Goal: Communication & Community: Answer question/provide support

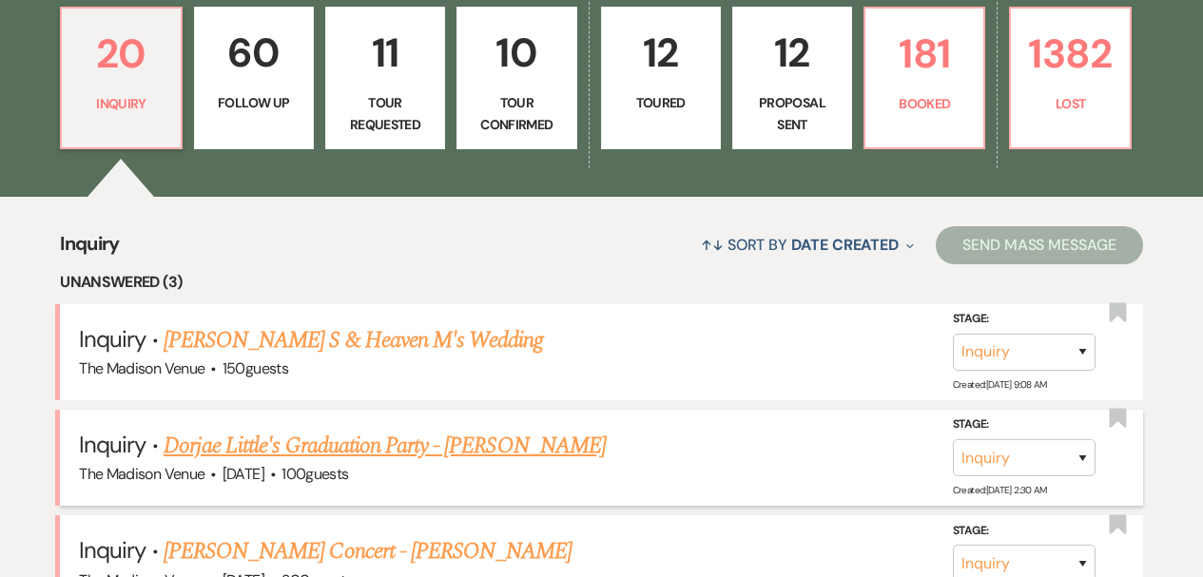
scroll to position [49, 0]
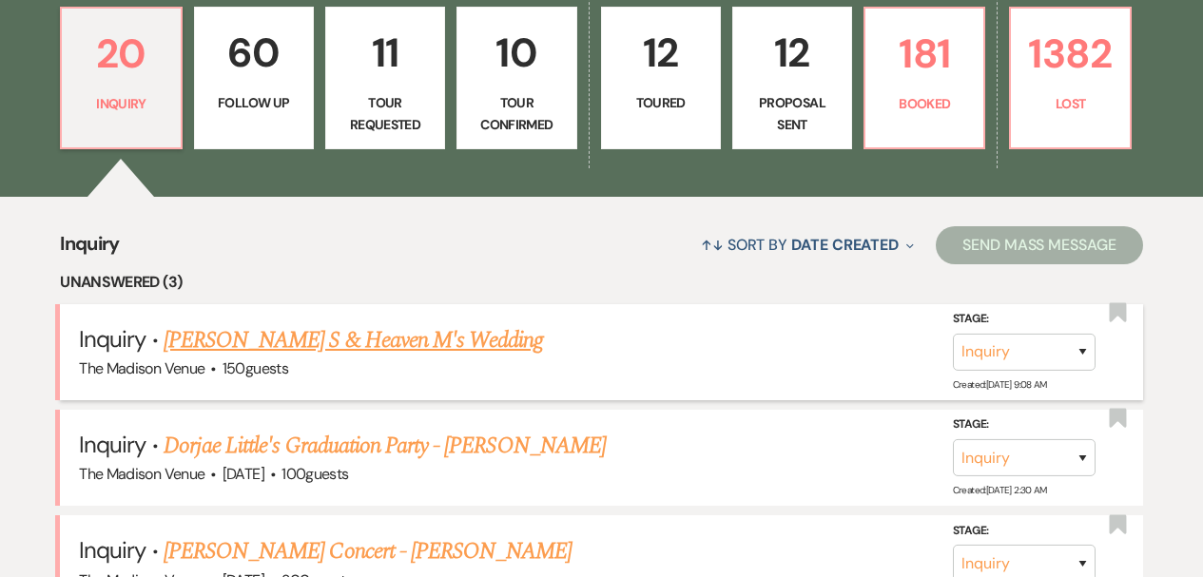
click at [311, 340] on link "[PERSON_NAME] S & Heaven M's Wedding" at bounding box center [354, 340] width 380 height 34
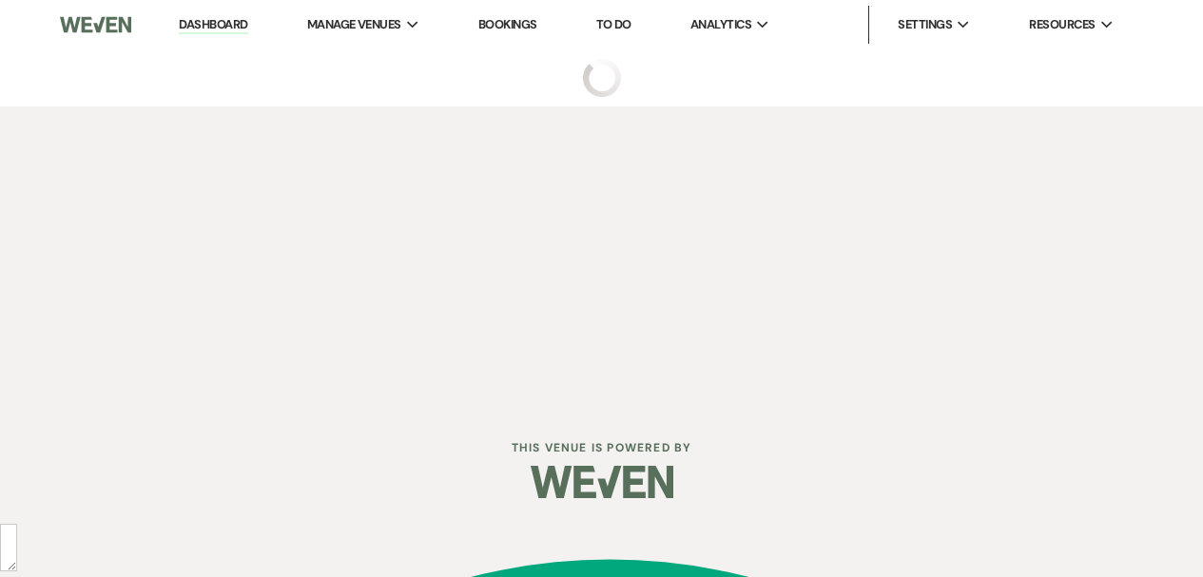
select select "17"
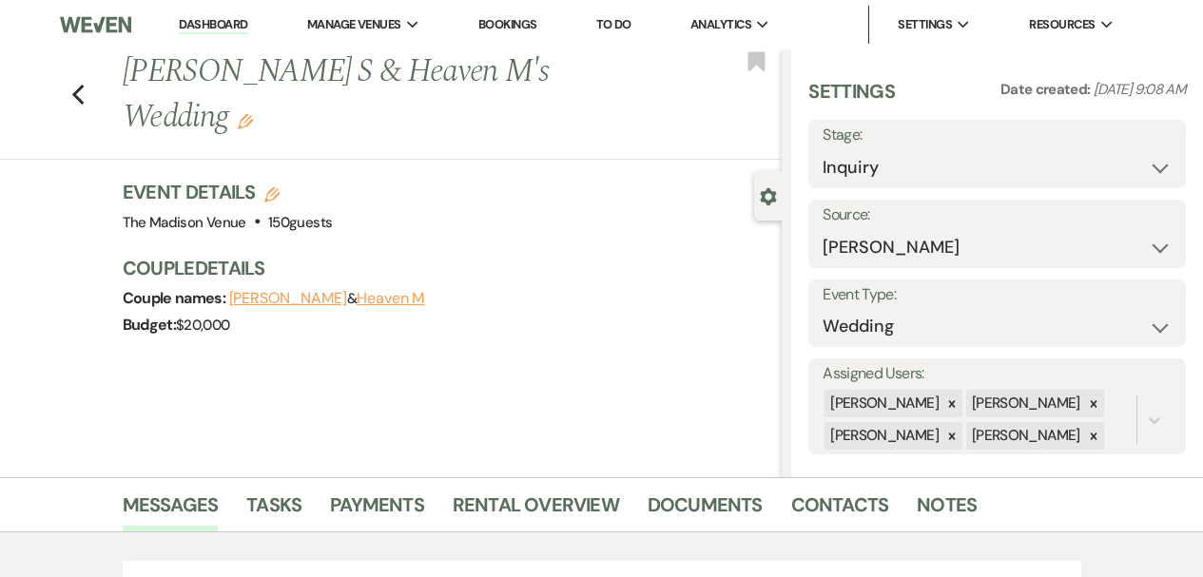
click at [512, 75] on h1 "[PERSON_NAME] S & Heaven M's Wedding Edit" at bounding box center [383, 94] width 520 height 90
click at [253, 114] on icon "Edit" at bounding box center [245, 121] width 15 height 15
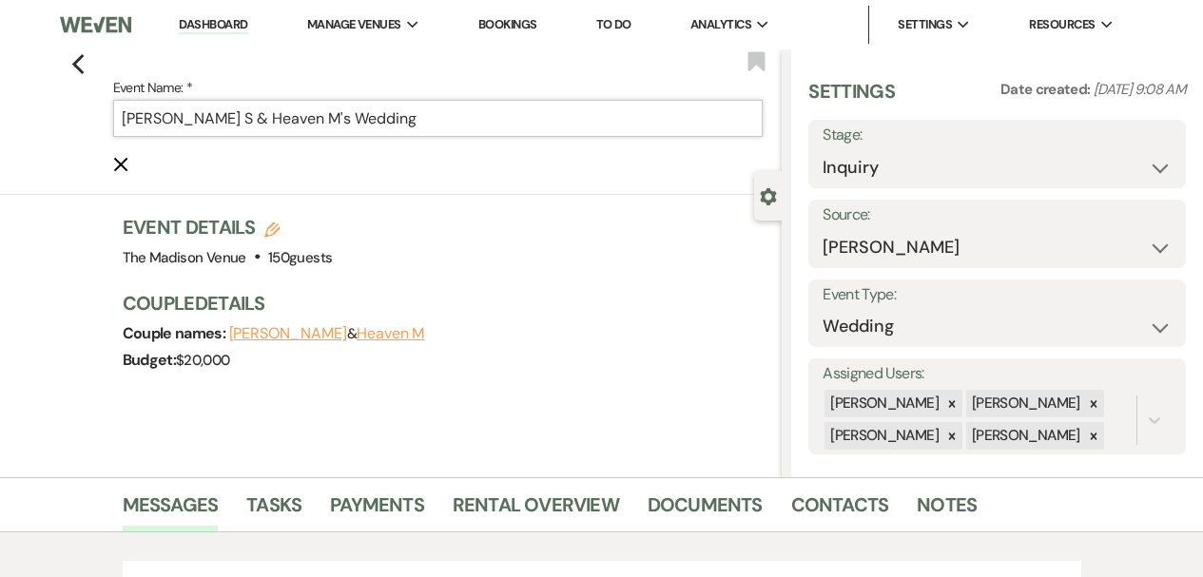
click at [441, 120] on input "[PERSON_NAME] S & Heaven M's Wedding" at bounding box center [438, 118] width 651 height 37
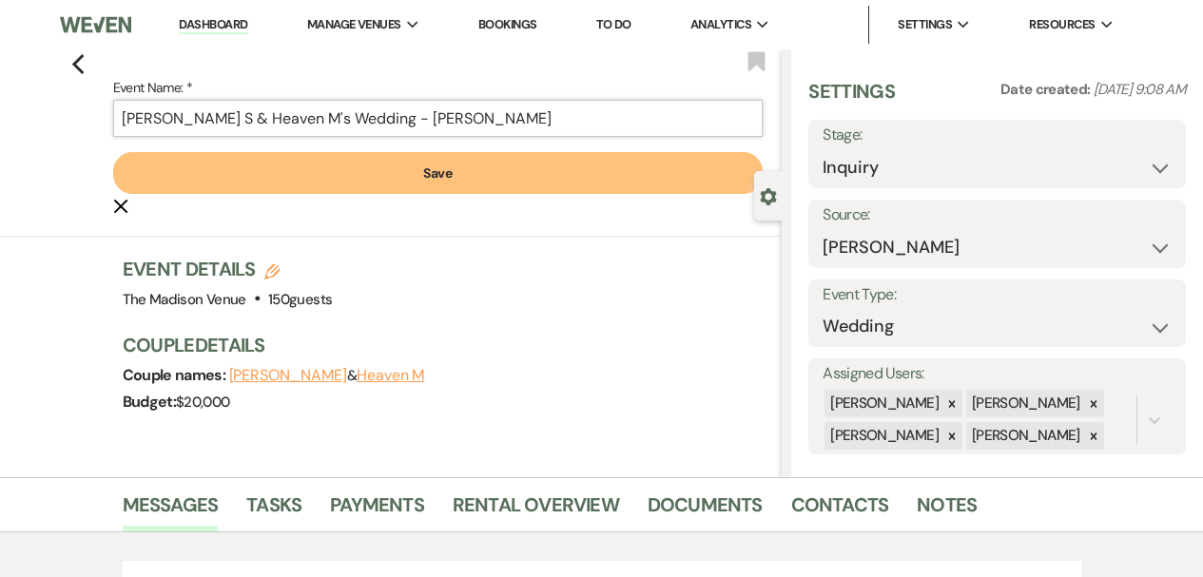
click at [364, 123] on input "[PERSON_NAME] S & Heaven M's Wedding - [PERSON_NAME]" at bounding box center [438, 118] width 651 height 37
type input "[PERSON_NAME] S & Heaven M's Wedding - [PERSON_NAME]"
click at [364, 164] on button "Save" at bounding box center [438, 173] width 651 height 42
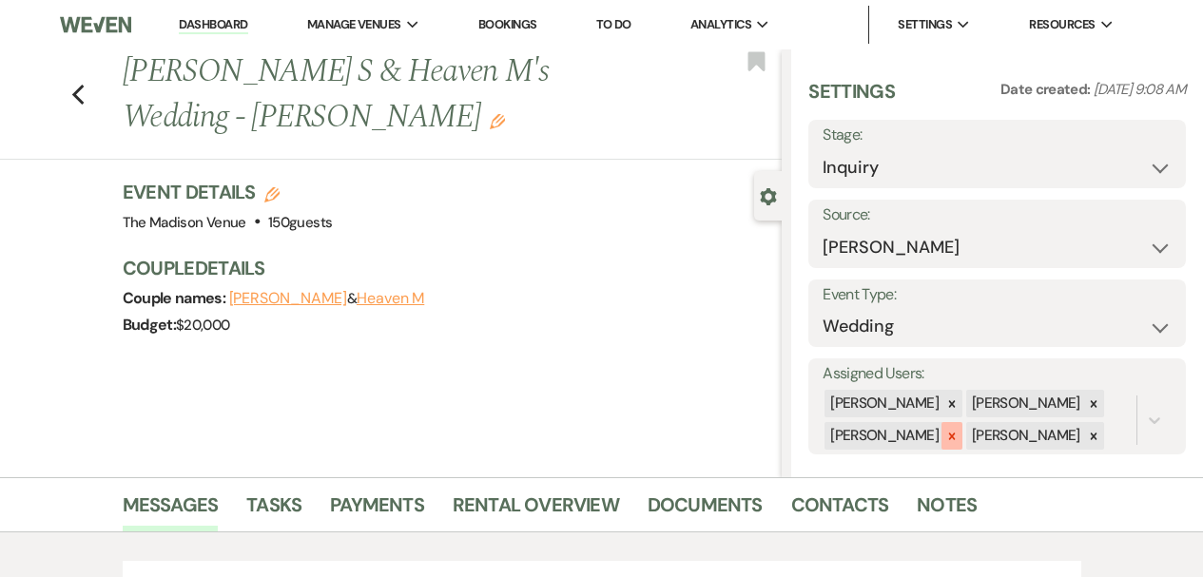
click at [948, 435] on icon at bounding box center [951, 436] width 13 height 13
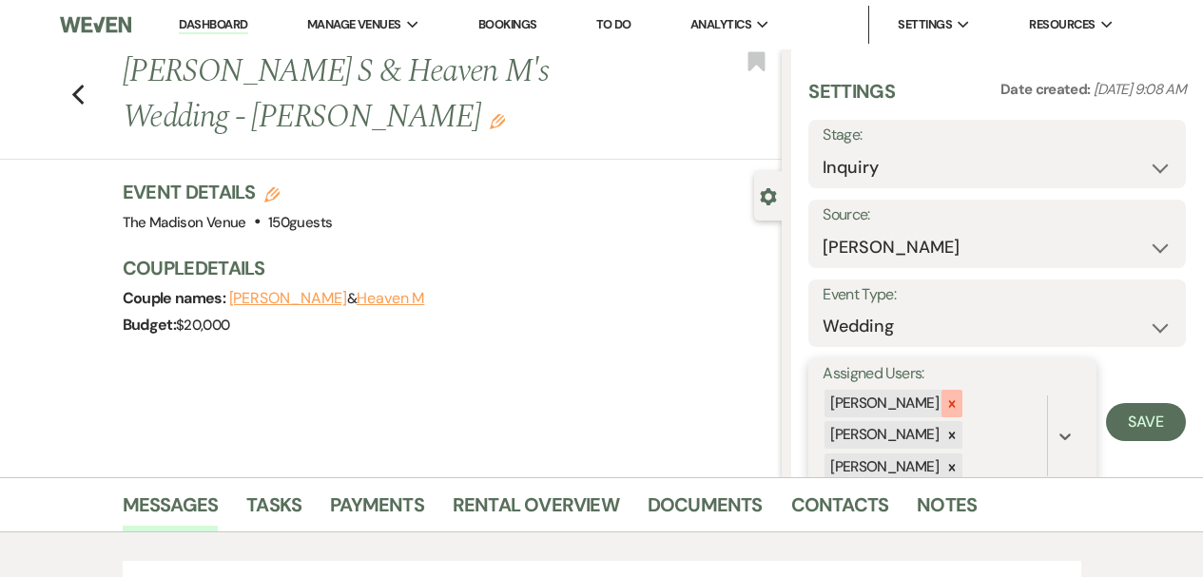
click at [949, 404] on icon at bounding box center [952, 403] width 7 height 7
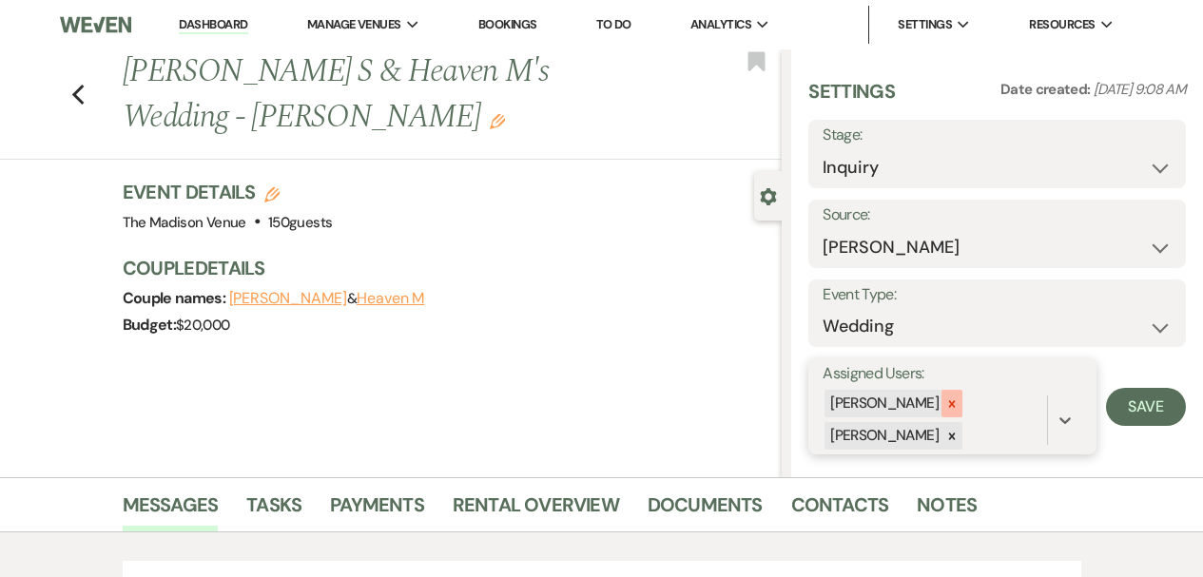
click at [945, 404] on icon at bounding box center [951, 404] width 13 height 13
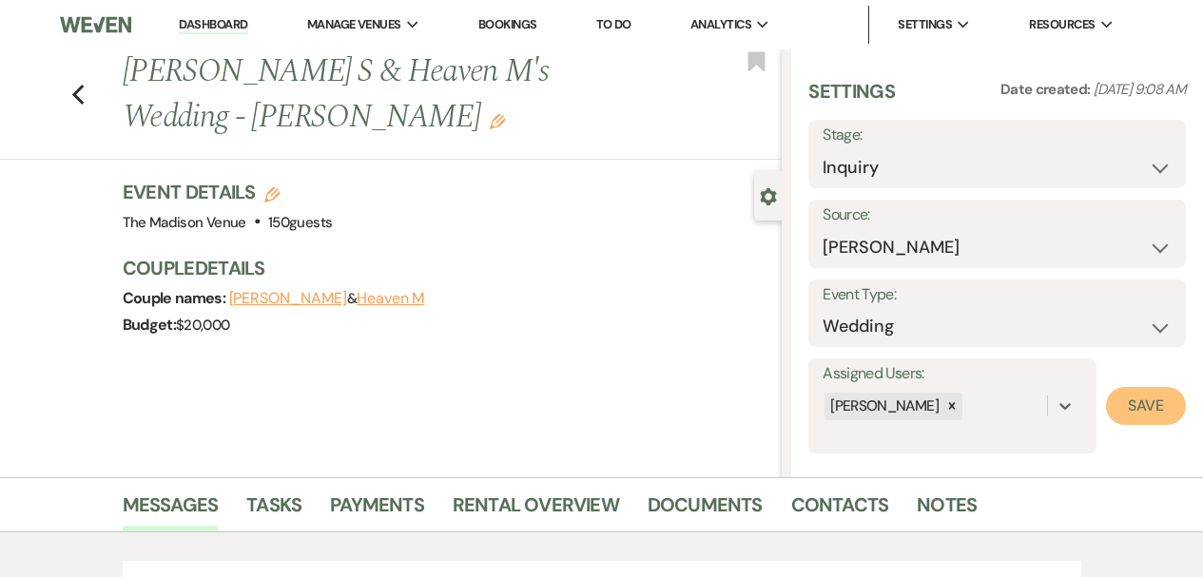
click at [1131, 400] on button "Save" at bounding box center [1146, 406] width 80 height 38
click at [93, 65] on div "Previous [PERSON_NAME] S & Heaven M's Wedding - [PERSON_NAME] Edit Bookmark" at bounding box center [385, 104] width 791 height 110
click at [84, 85] on use "button" at bounding box center [77, 95] width 12 height 21
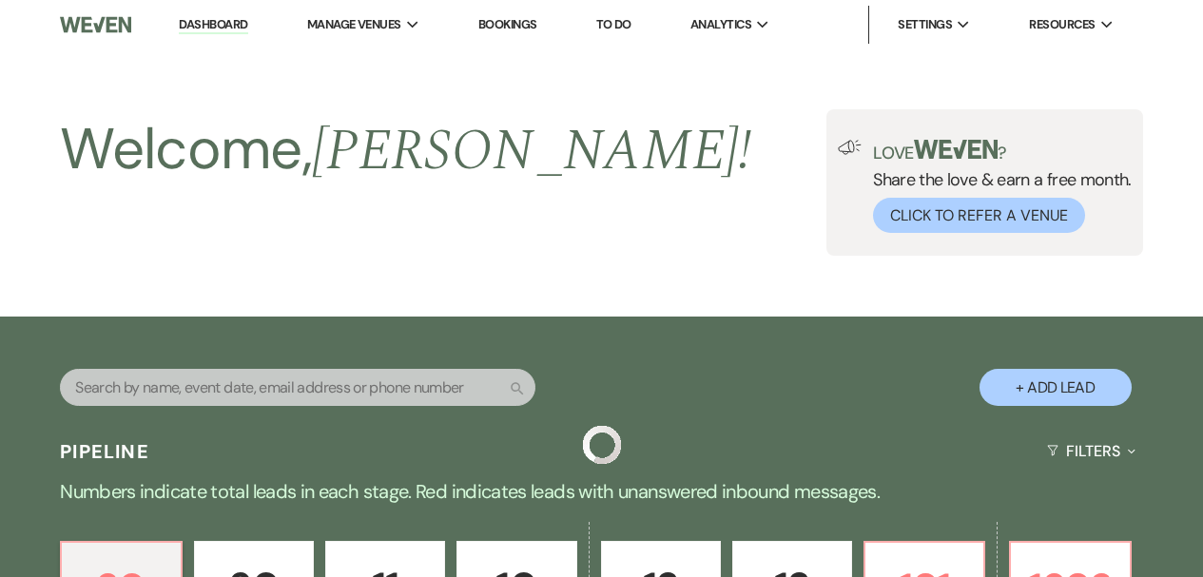
scroll to position [535, 0]
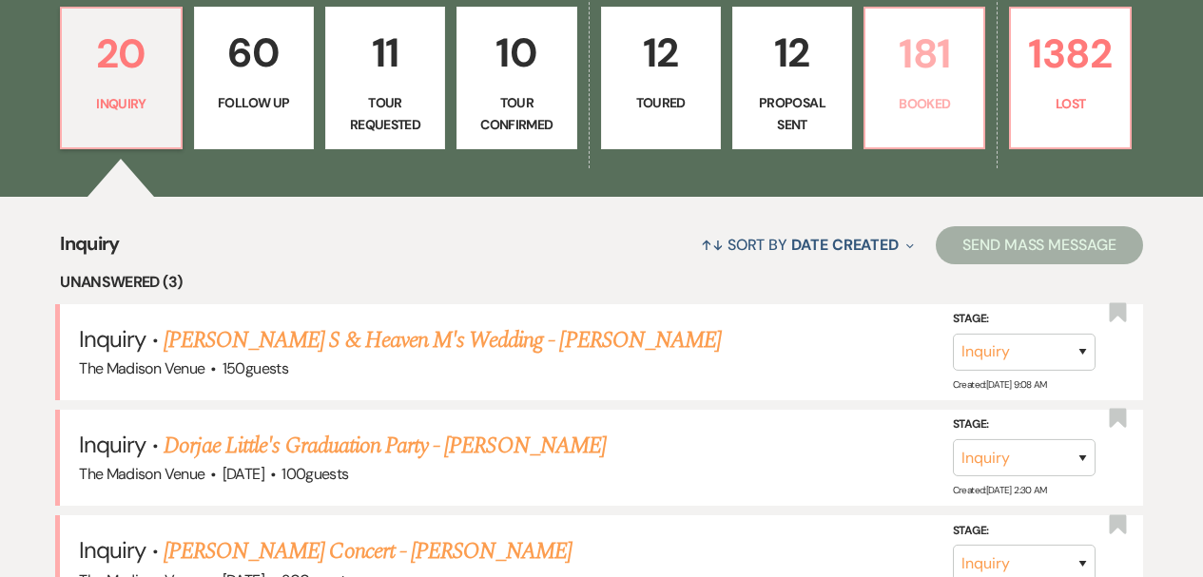
click at [872, 105] on link "181 Booked" at bounding box center [925, 78] width 122 height 143
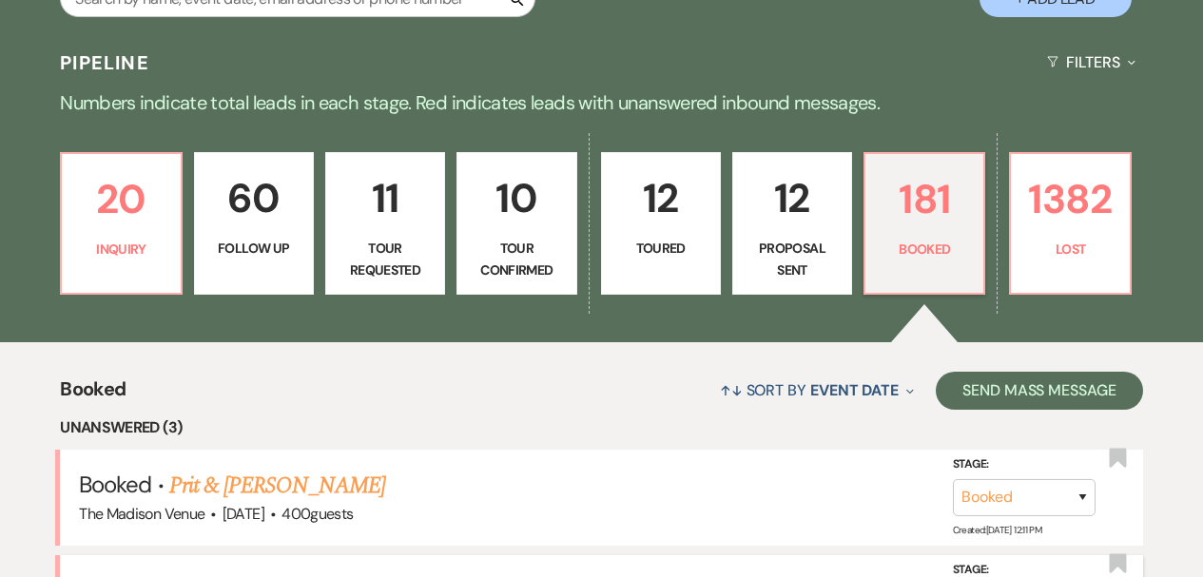
scroll to position [535, 0]
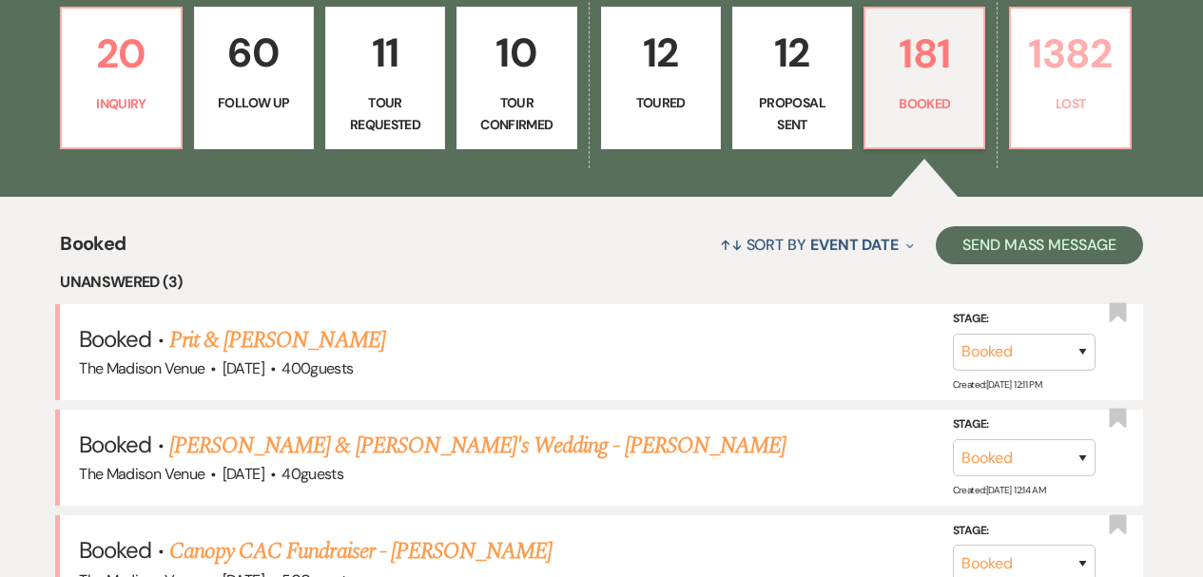
click at [1056, 91] on link "1382 Lost" at bounding box center [1070, 78] width 122 height 143
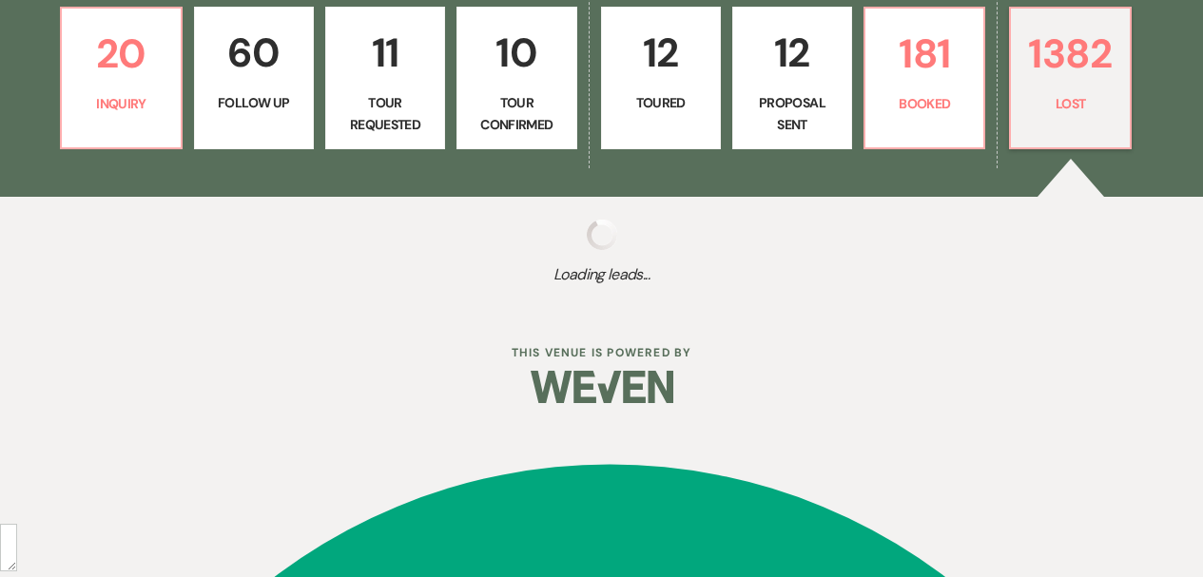
scroll to position [389, 0]
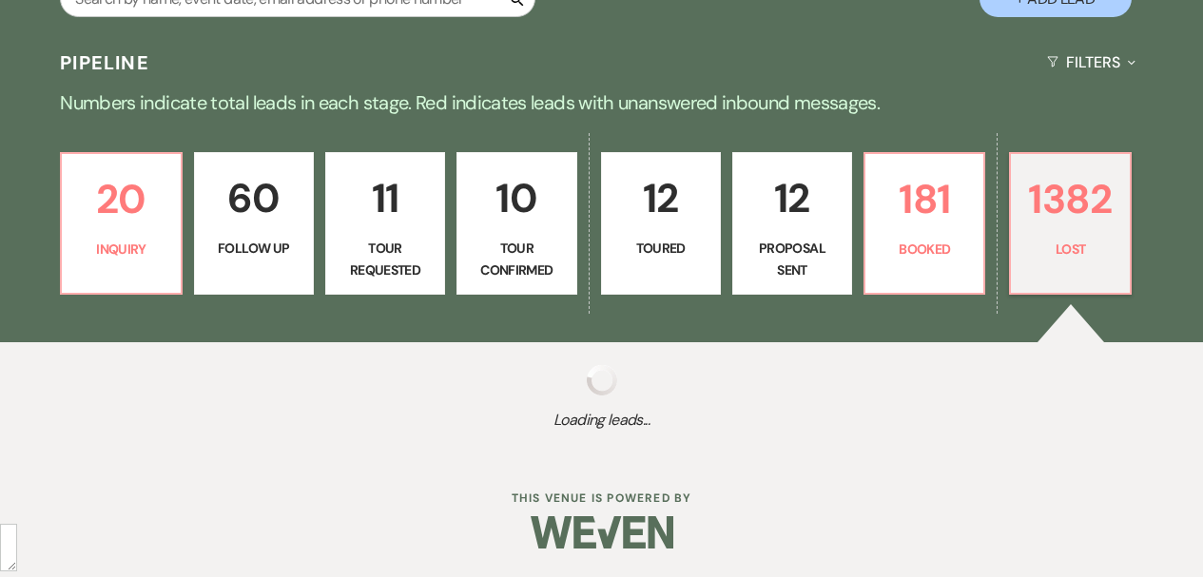
select select "8"
select select "7"
select select "8"
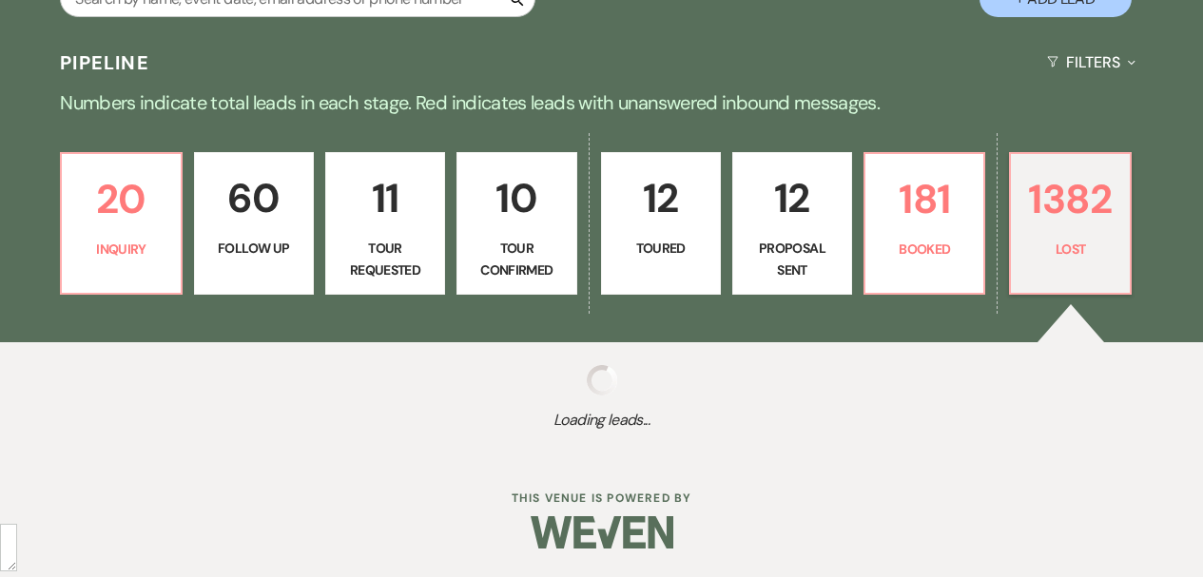
select select "11"
select select "8"
select select "11"
select select "8"
select select "11"
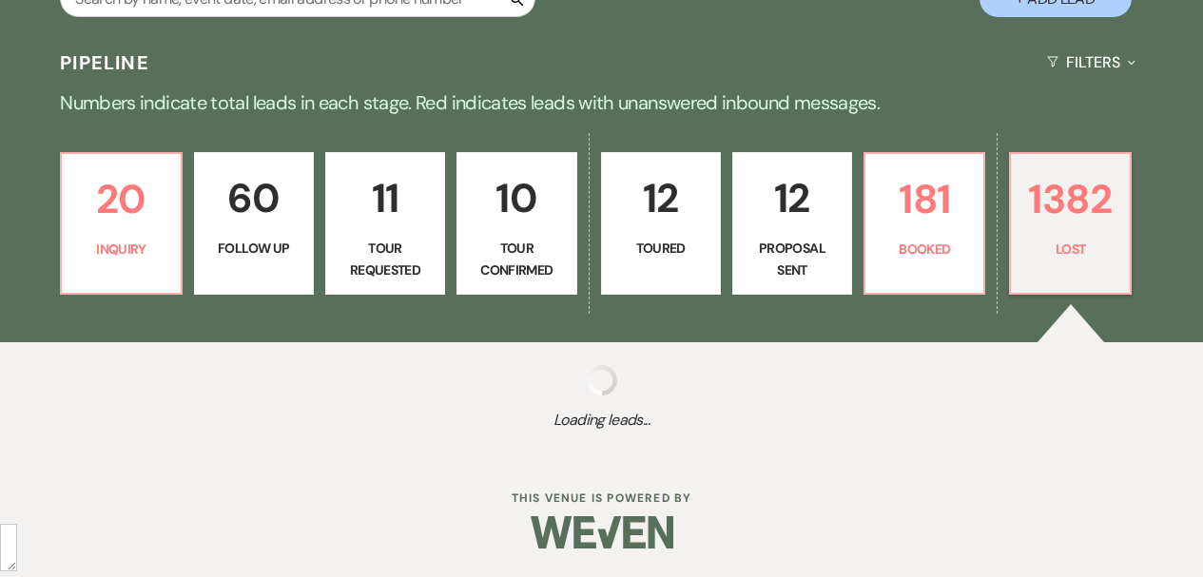
select select "8"
select select "11"
select select "8"
select select "10"
select select "8"
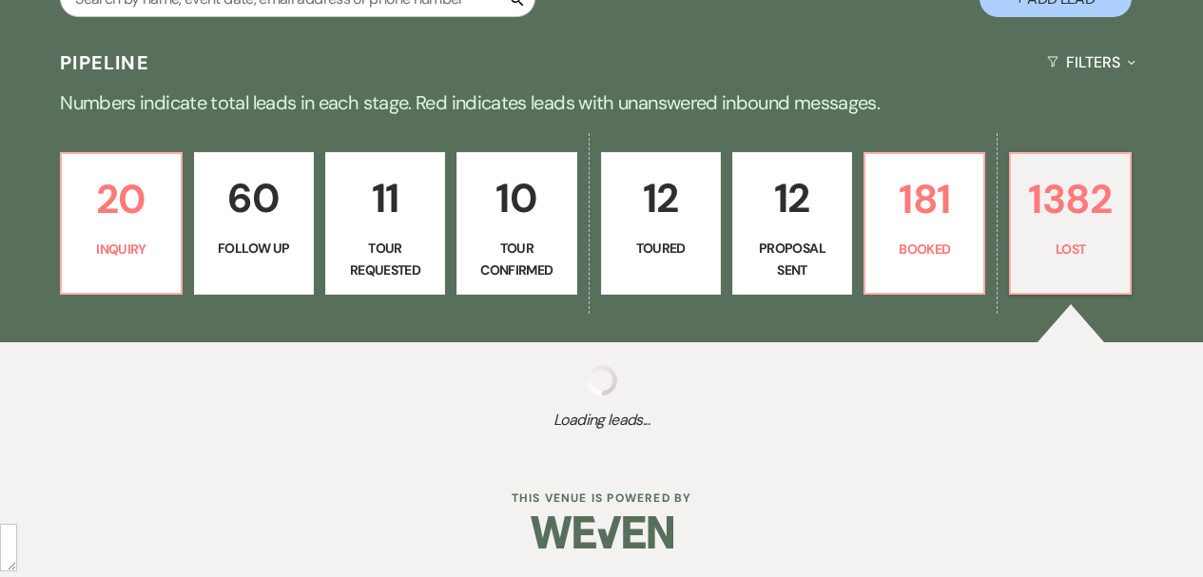
select select "8"
select select "1"
select select "8"
select select "7"
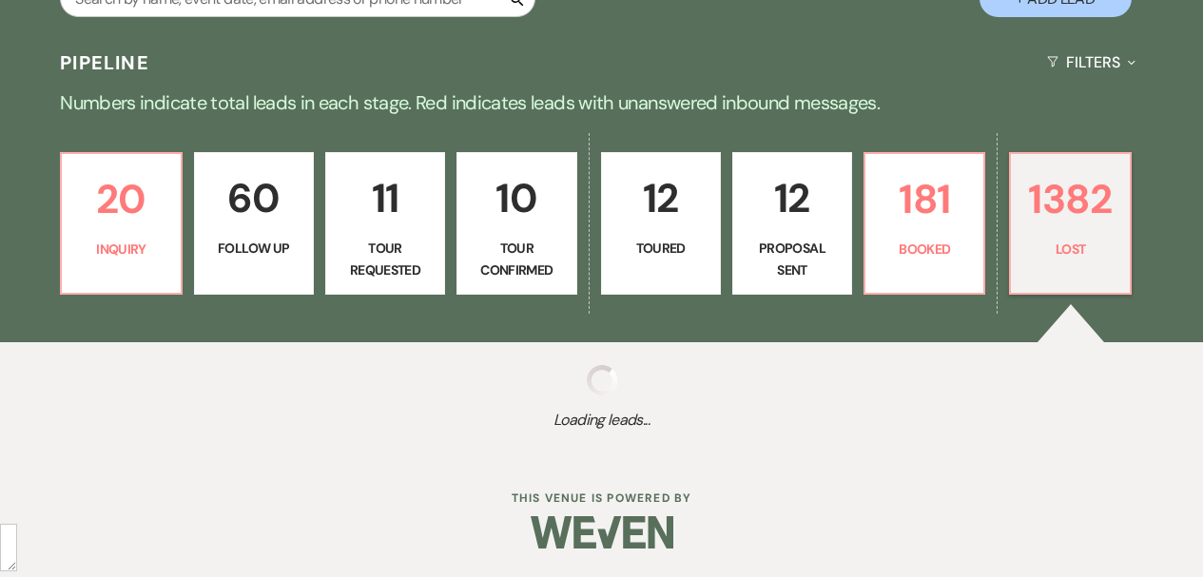
select select "8"
select select "6"
select select "8"
select select "6"
select select "8"
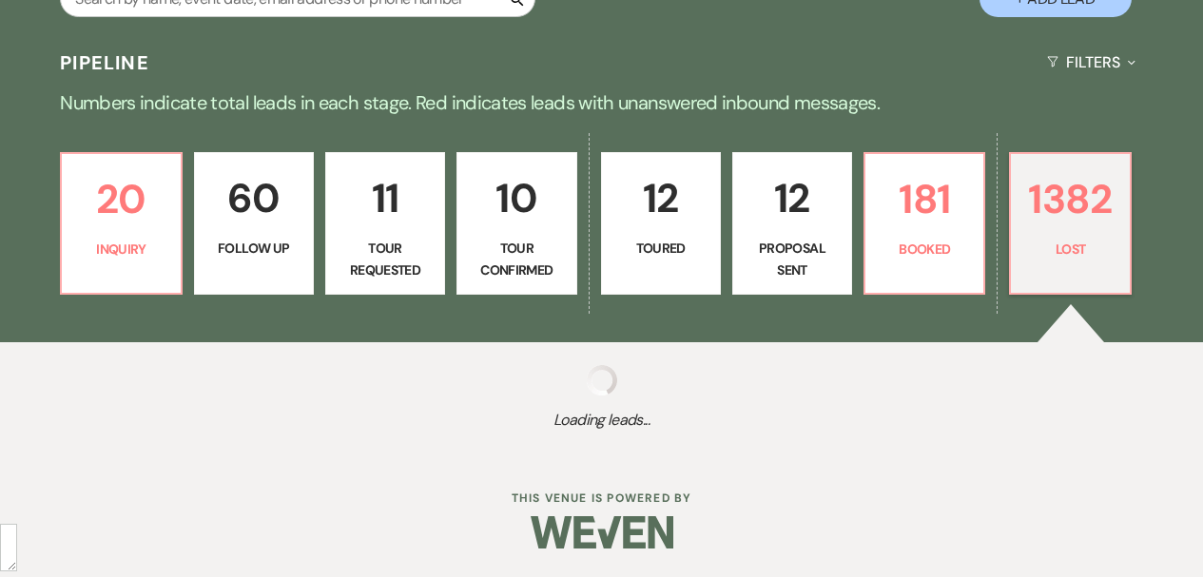
select select "5"
select select "8"
select select "1"
select select "8"
select select "10"
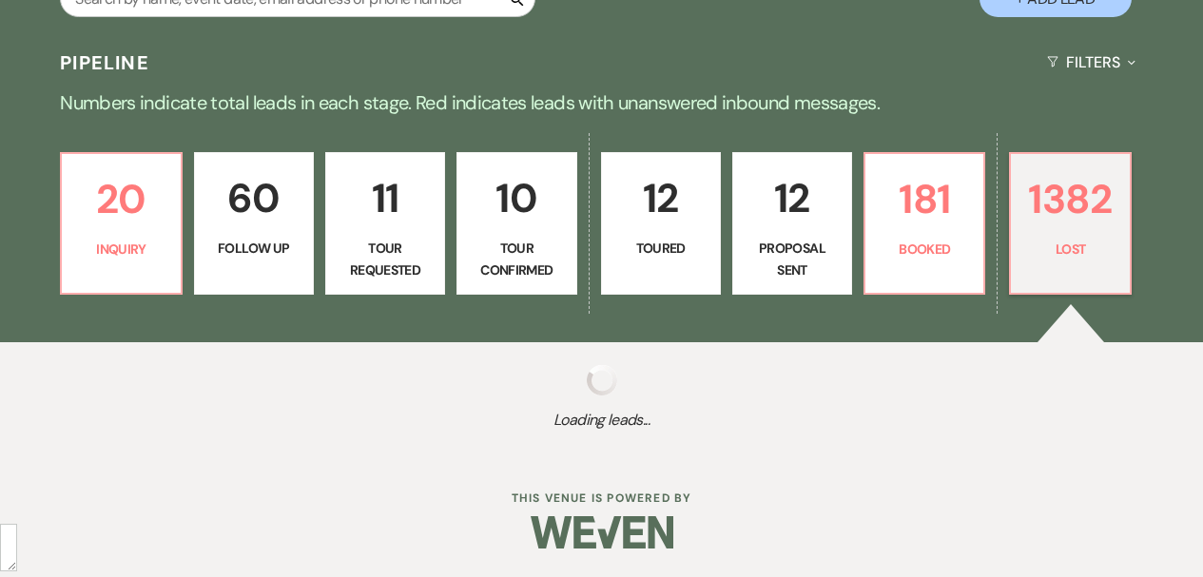
select select "8"
select select "5"
select select "8"
select select "6"
select select "8"
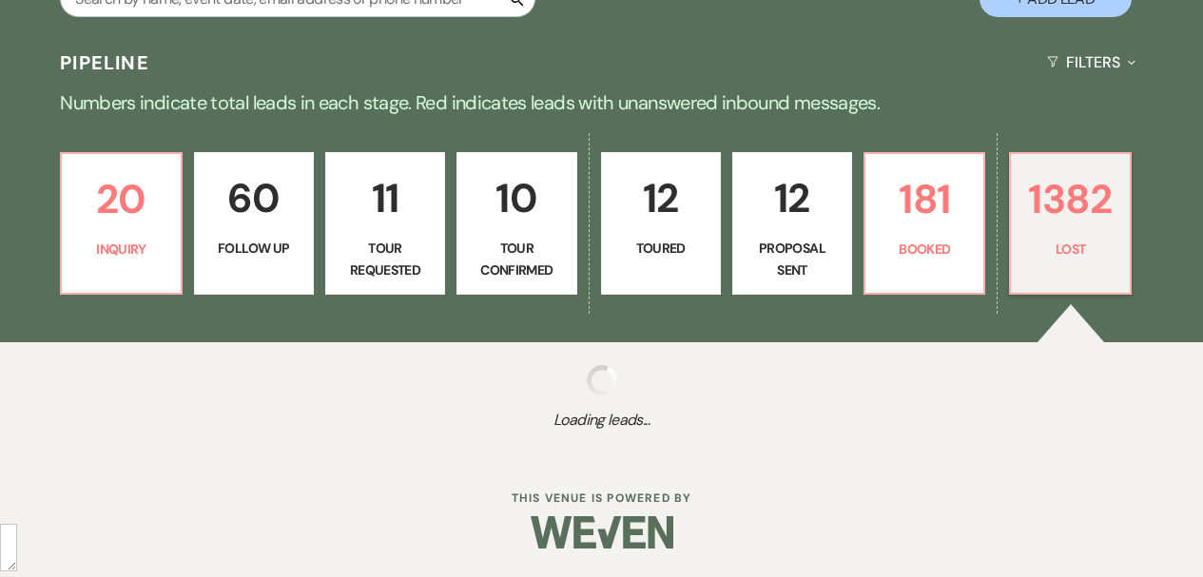
select select "5"
select select "8"
select select "5"
select select "8"
select select "5"
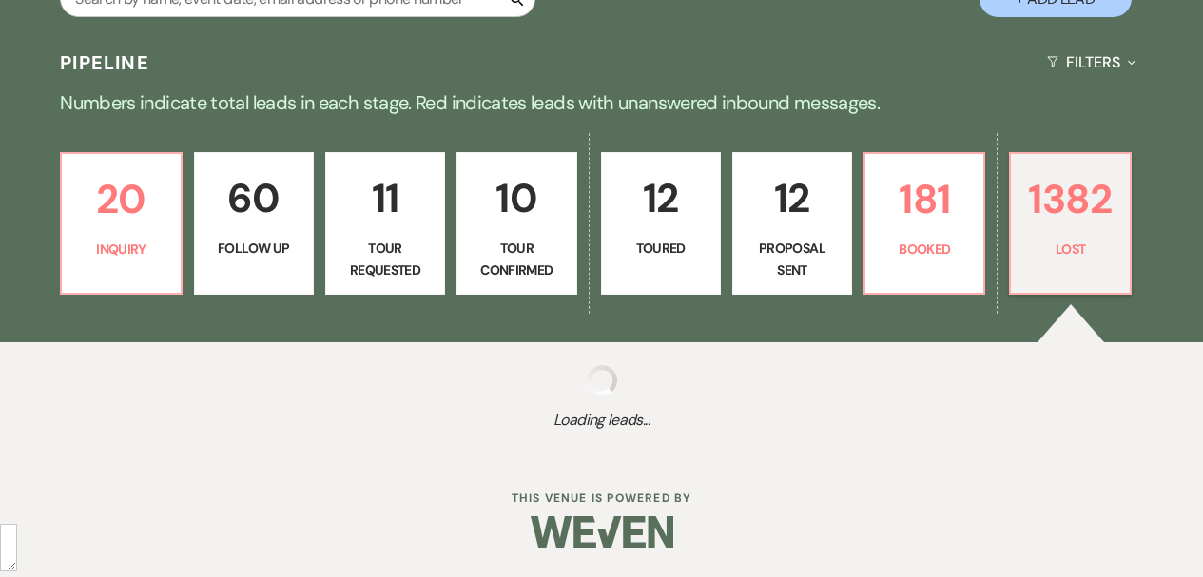
select select "8"
select select "5"
select select "8"
select select "5"
select select "8"
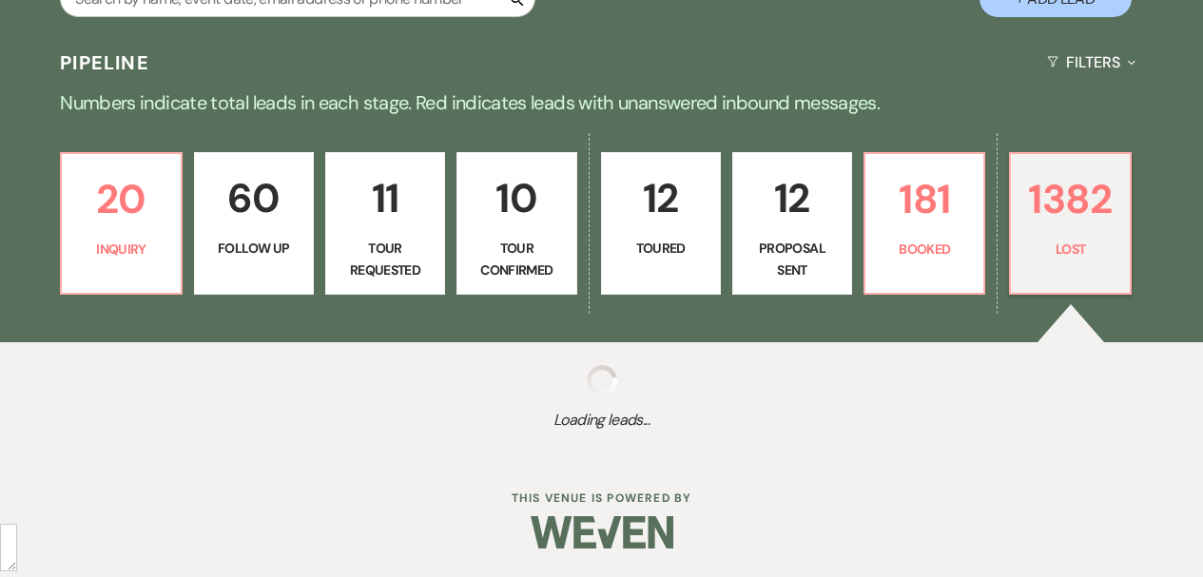
select select "10"
select select "8"
select select "7"
select select "8"
select select "5"
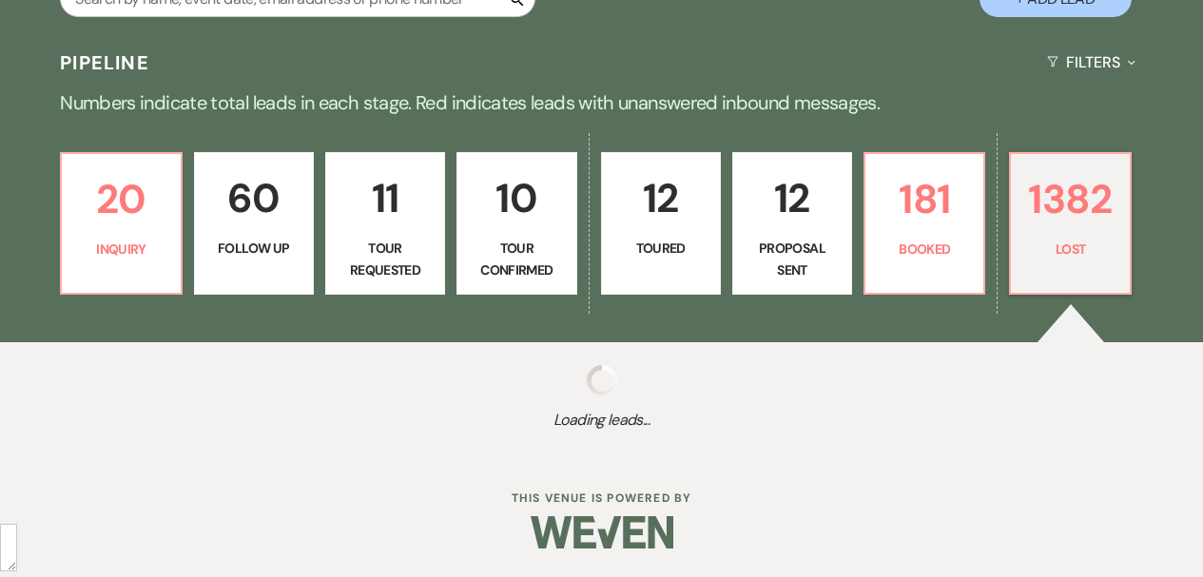
select select "8"
select select "5"
select select "8"
select select "6"
select select "8"
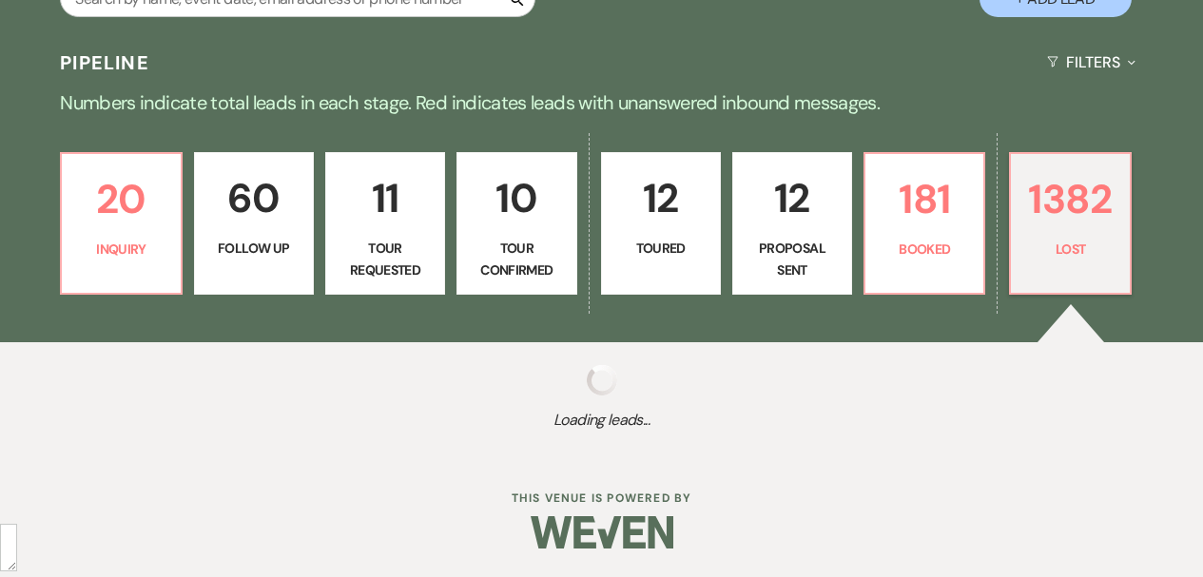
select select "7"
select select "8"
select select "5"
select select "8"
select select "5"
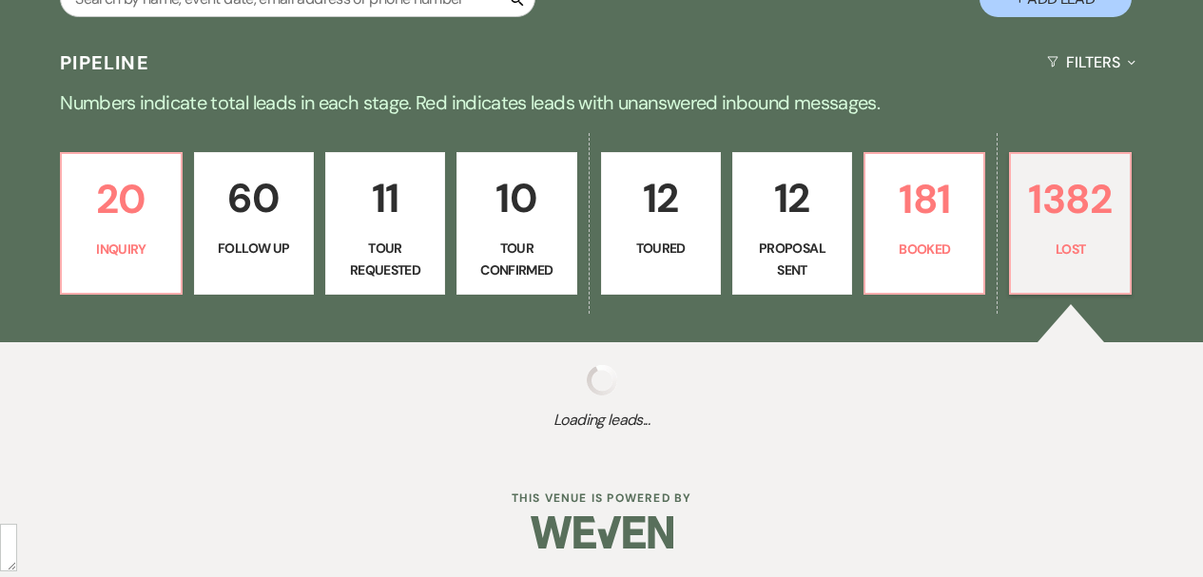
select select "8"
select select "5"
select select "8"
select select "5"
select select "8"
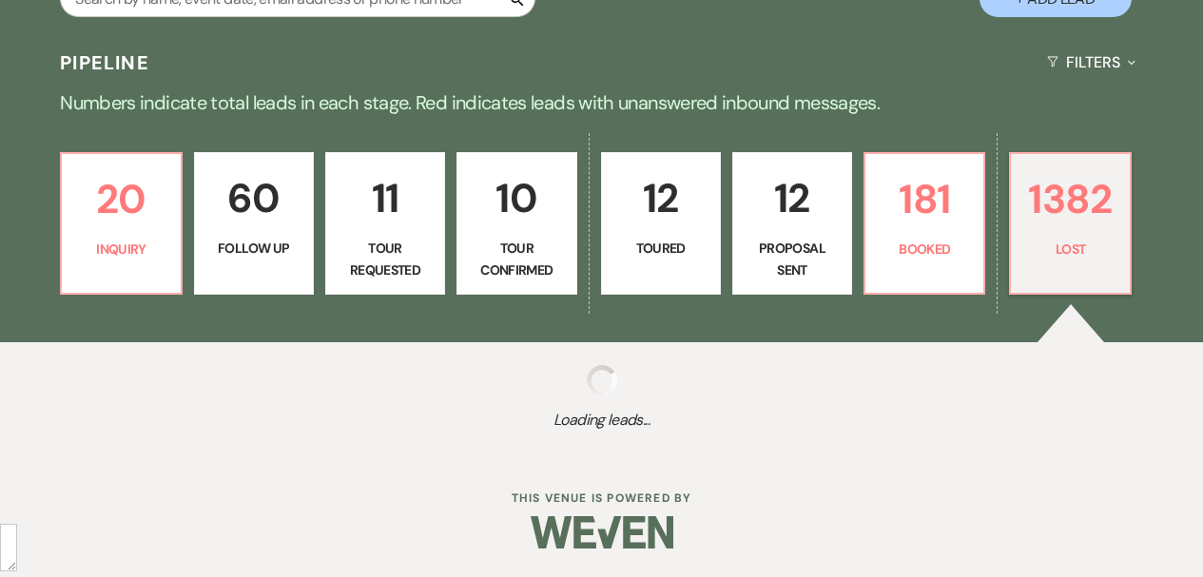
select select "10"
select select "8"
select select "7"
select select "8"
select select "5"
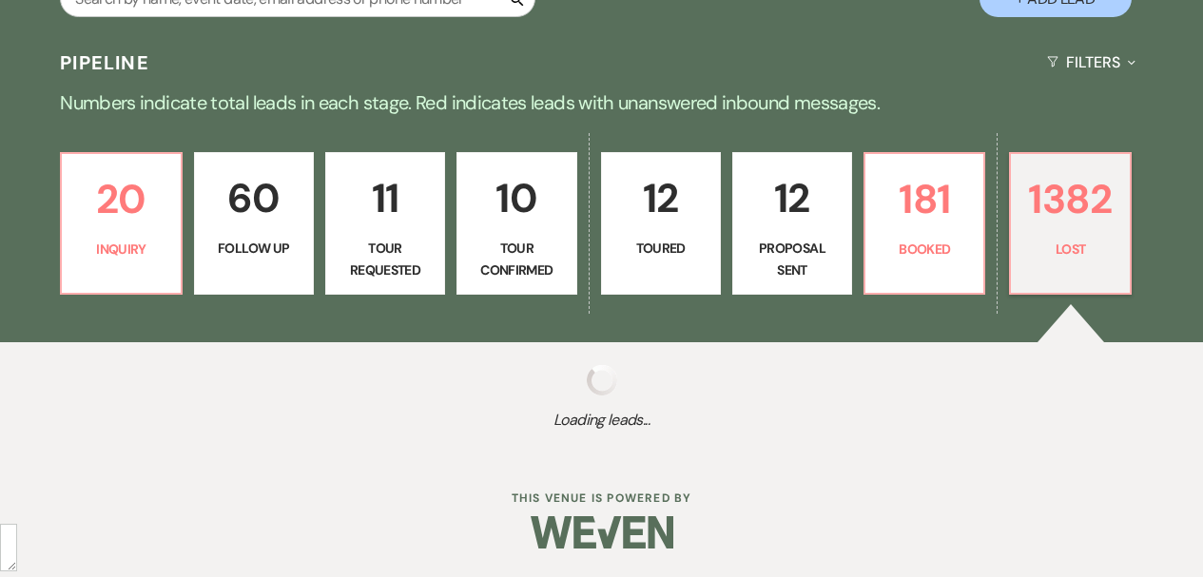
select select "8"
select select "6"
select select "8"
select select "5"
select select "8"
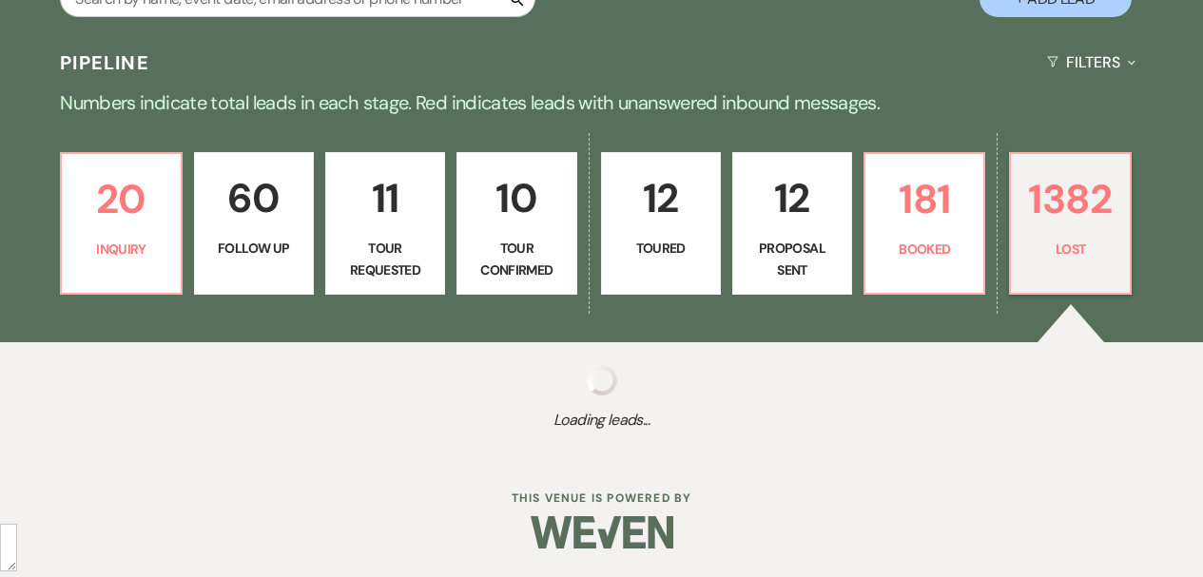
select select "1"
select select "8"
select select "6"
select select "8"
select select "5"
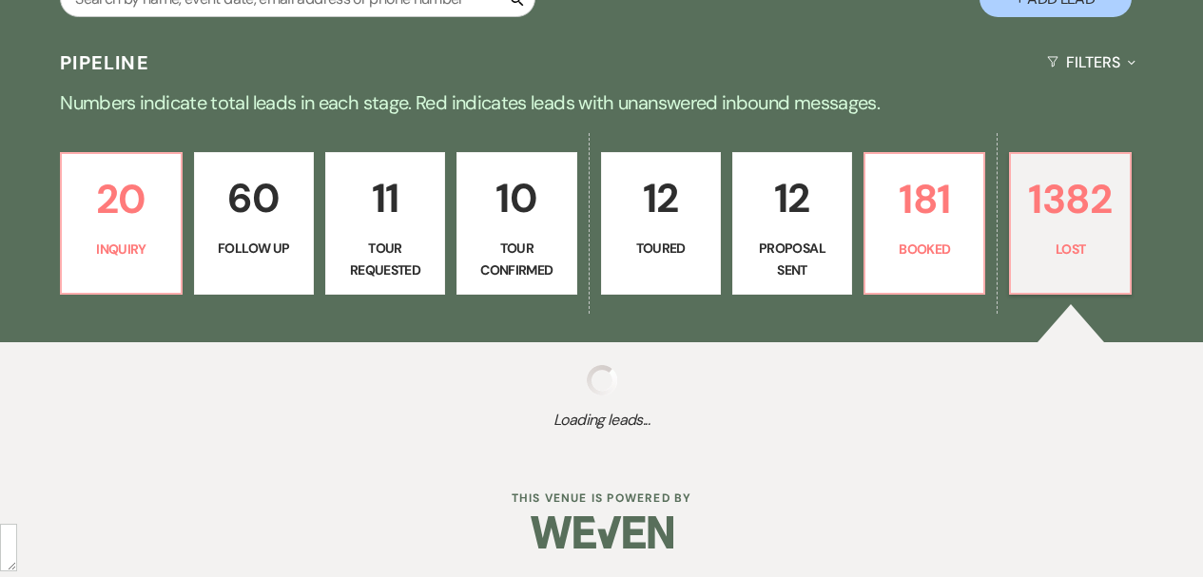
select select "8"
select select "6"
select select "8"
select select "5"
select select "8"
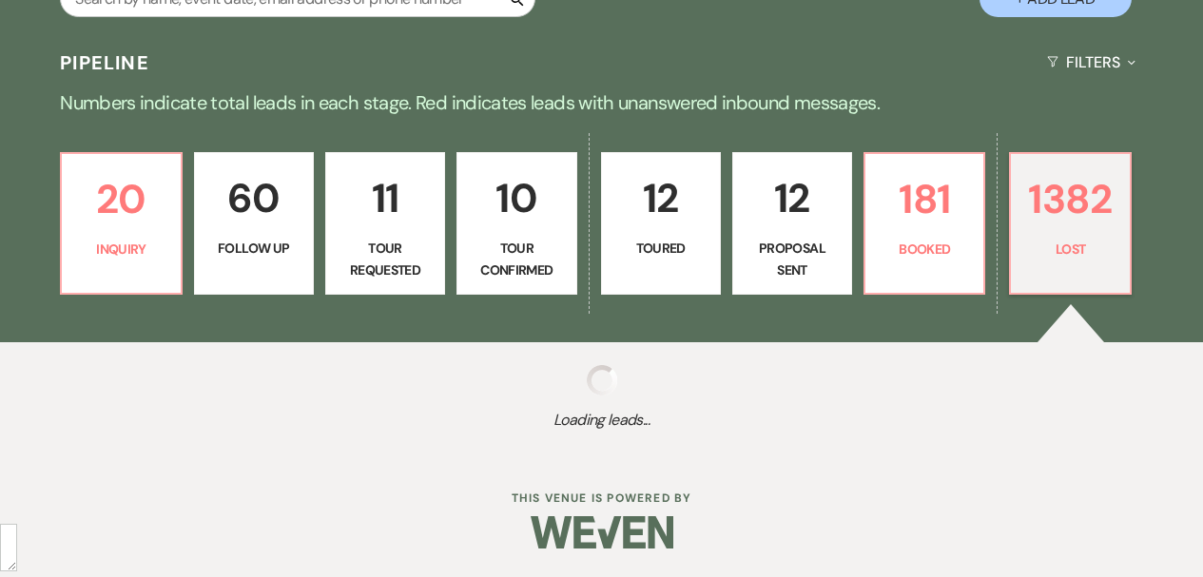
select select "5"
select select "8"
select select "5"
select select "8"
select select "5"
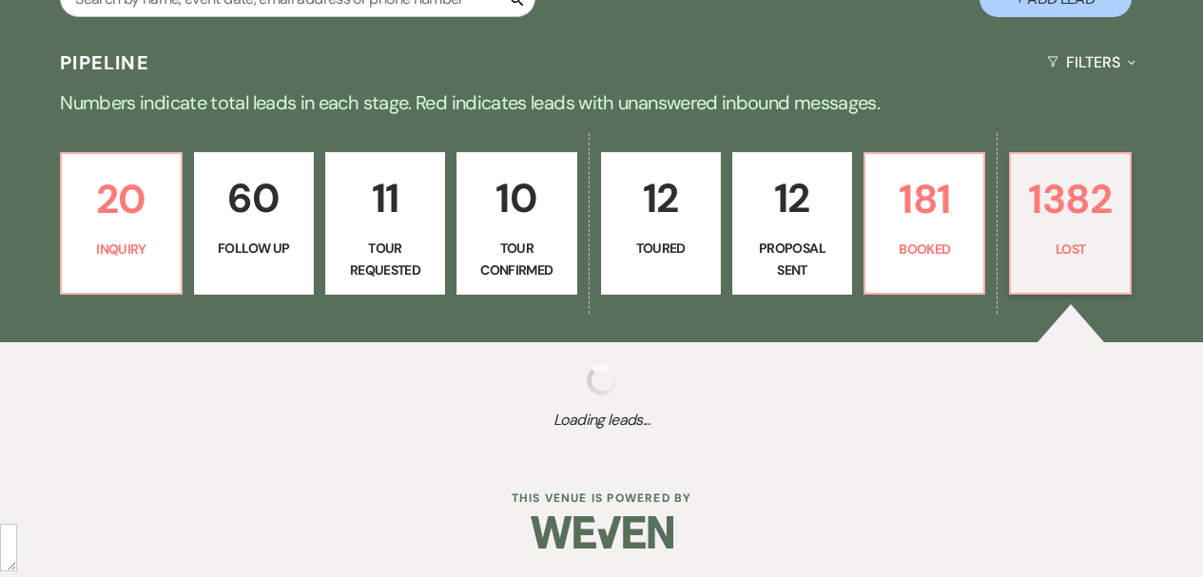
select select "8"
select select "5"
select select "8"
select select "5"
select select "8"
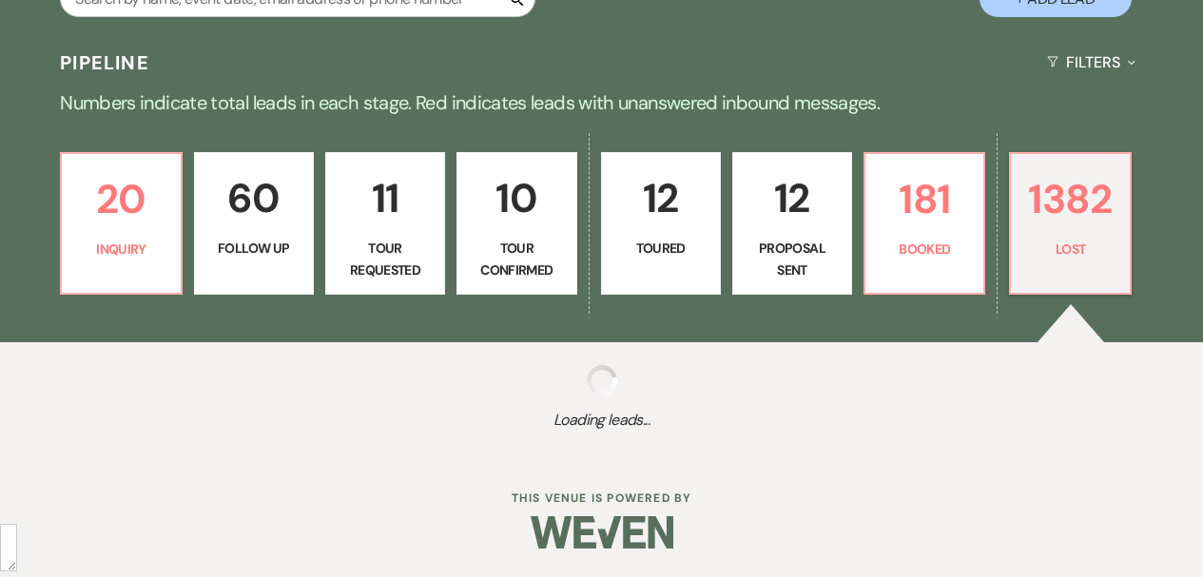
select select "5"
select select "8"
select select "1"
select select "8"
select select "5"
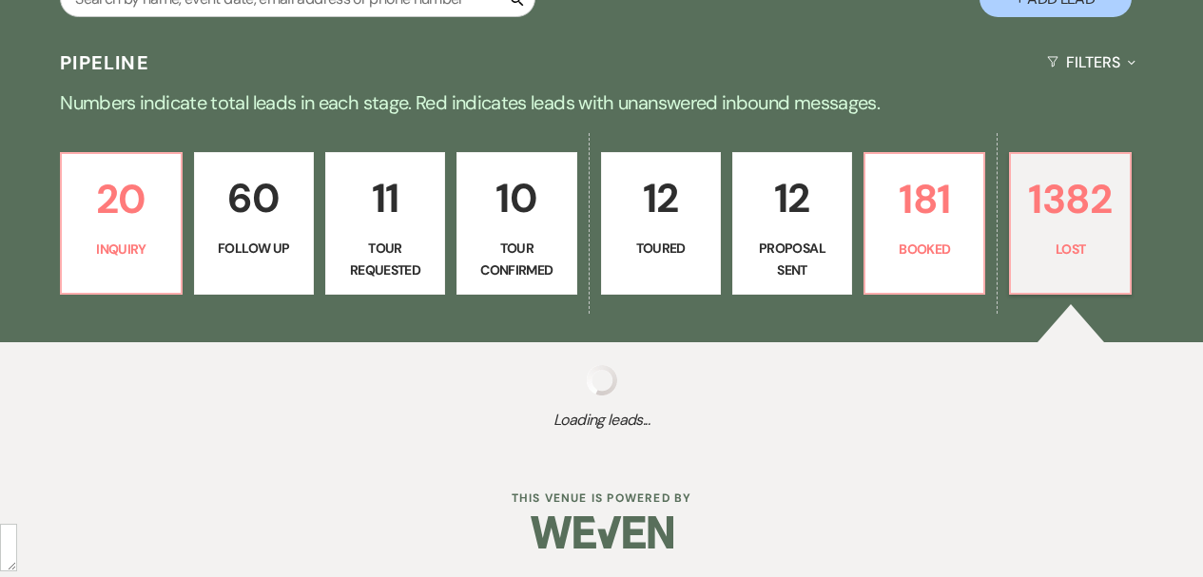
select select "8"
select select "10"
select select "8"
select select "6"
select select "8"
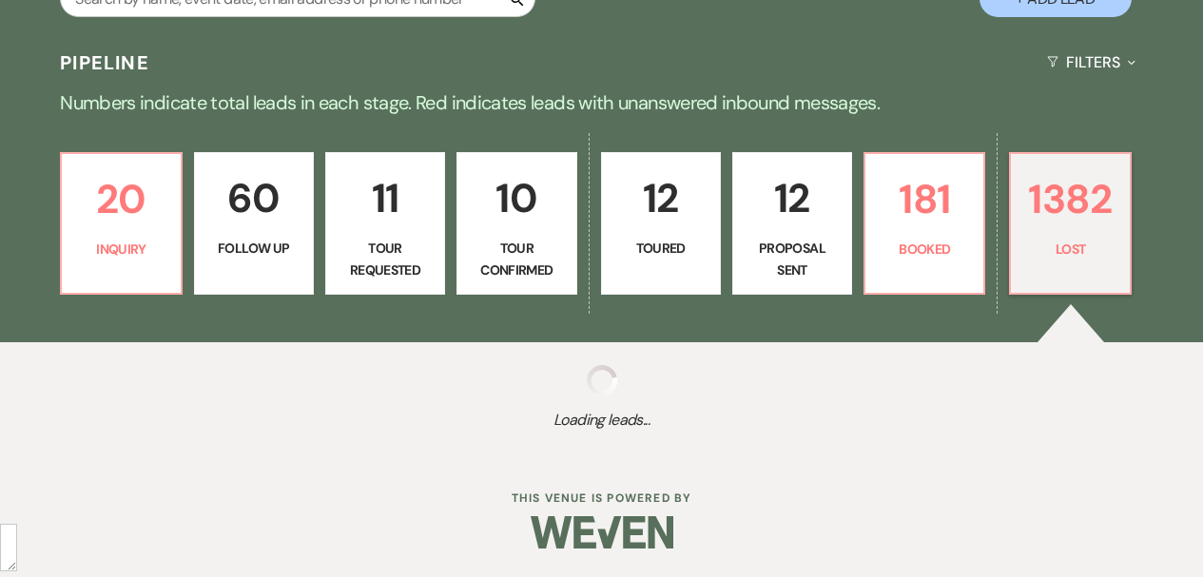
select select "5"
select select "8"
select select "5"
select select "8"
select select "5"
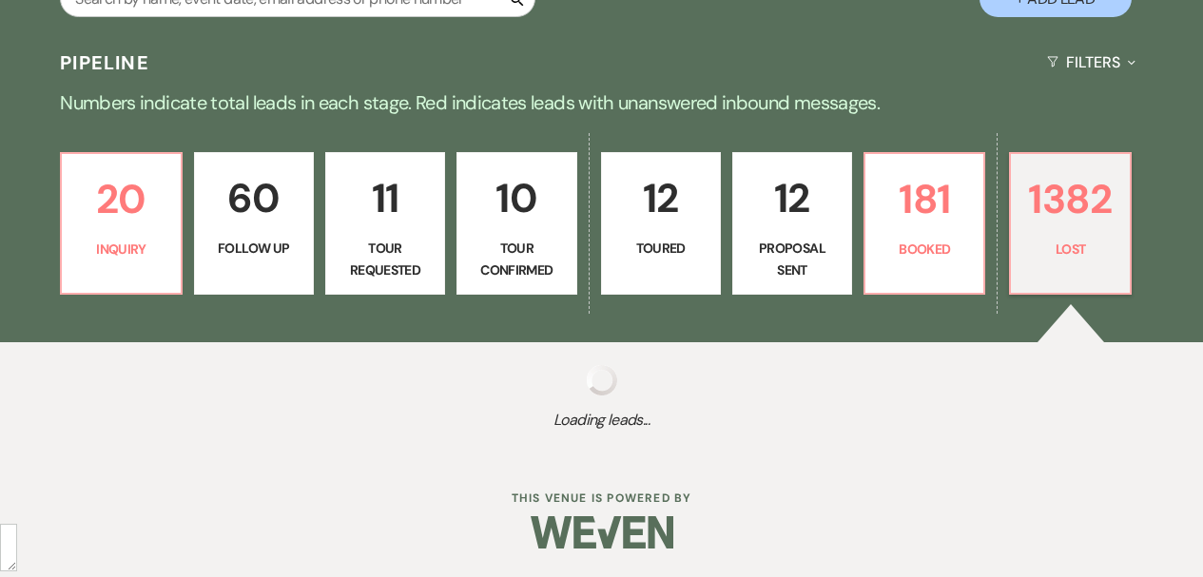
select select "8"
select select "6"
select select "8"
select select "5"
select select "8"
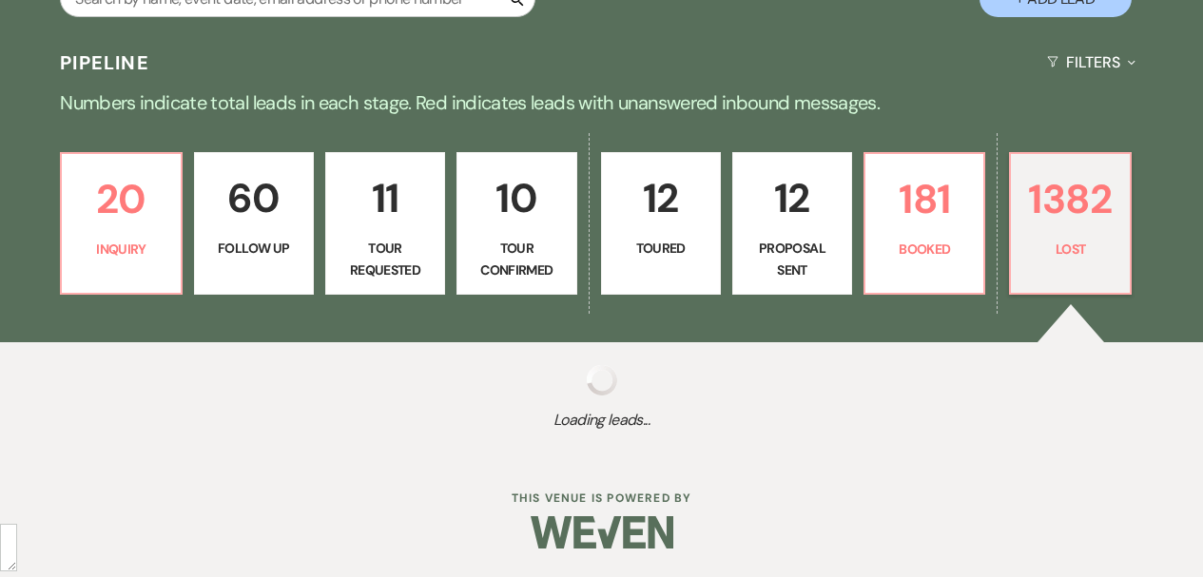
select select "5"
select select "8"
select select "7"
select select "8"
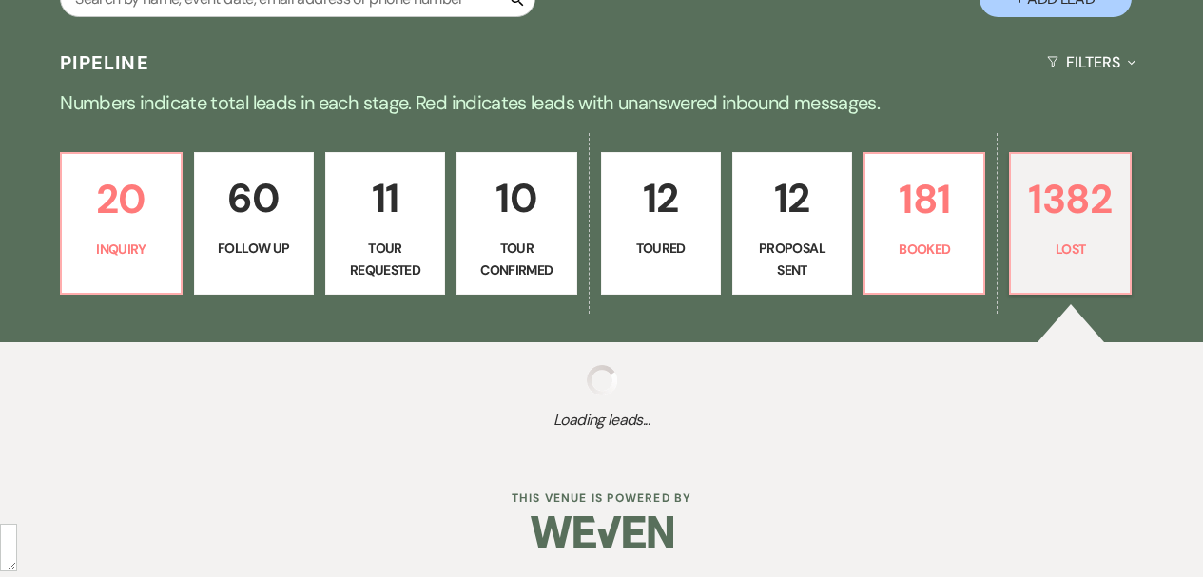
select select "8"
select select "1"
select select "8"
select select "6"
select select "8"
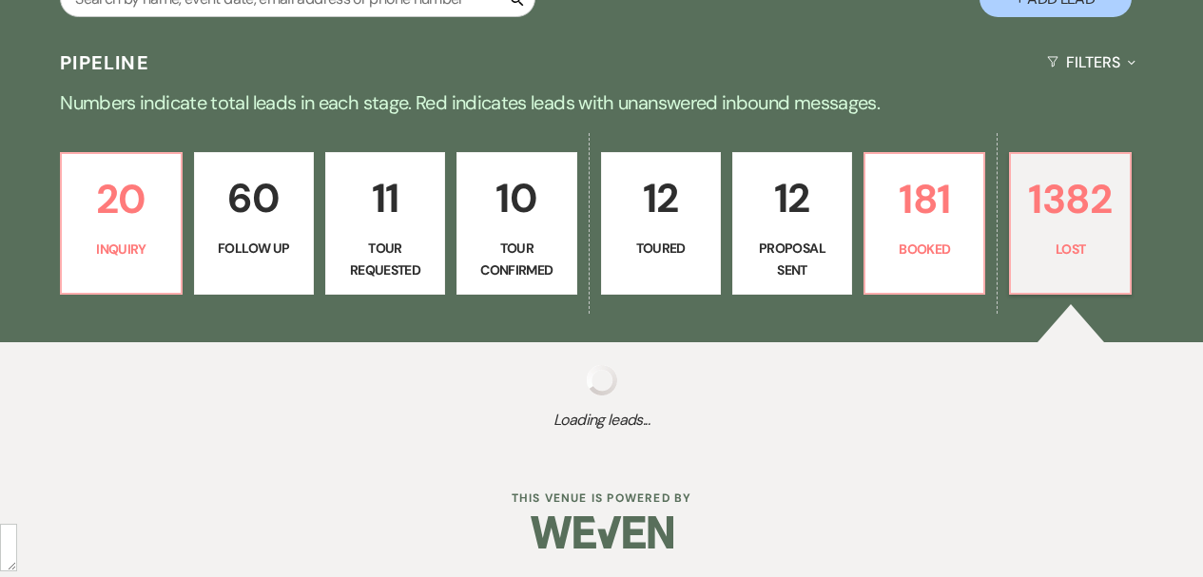
select select "6"
select select "8"
select select "5"
select select "8"
select select "10"
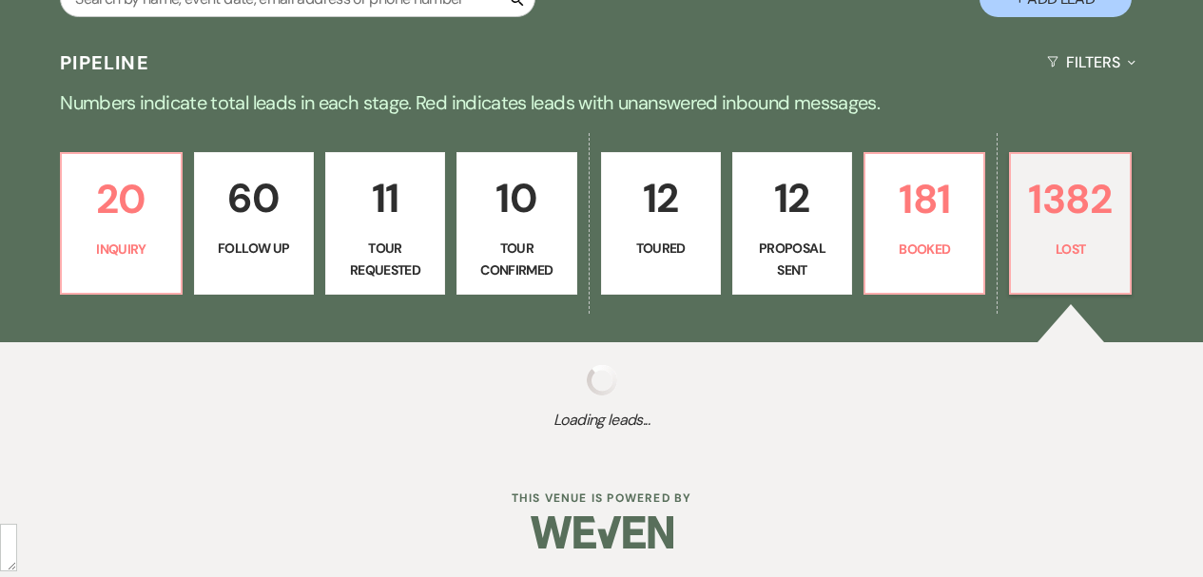
select select "8"
select select "10"
select select "8"
select select "10"
select select "8"
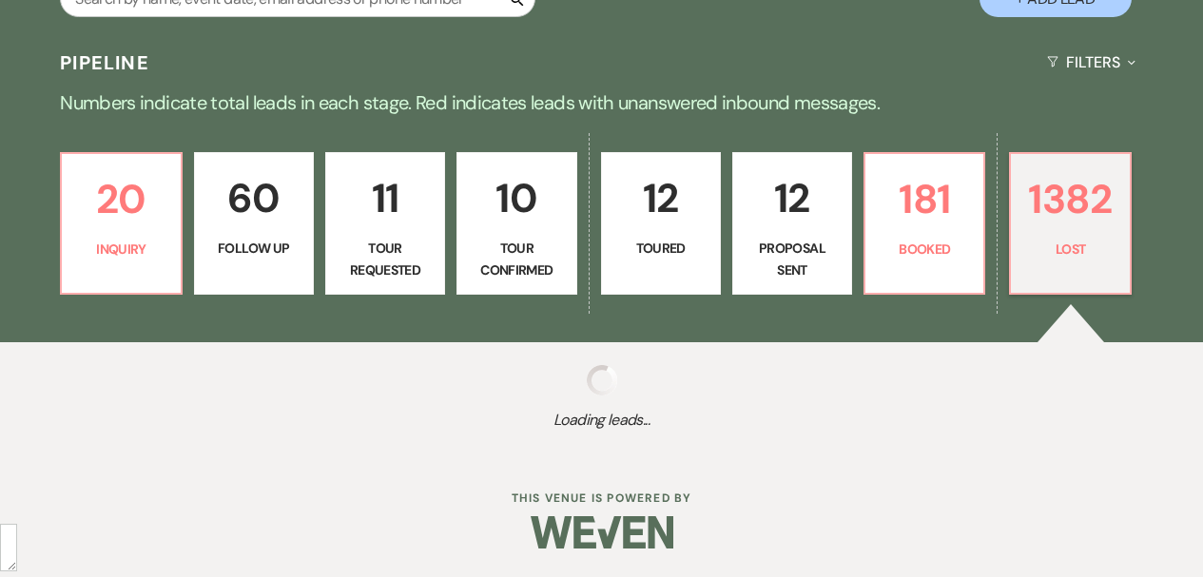
select select "6"
select select "8"
select select "5"
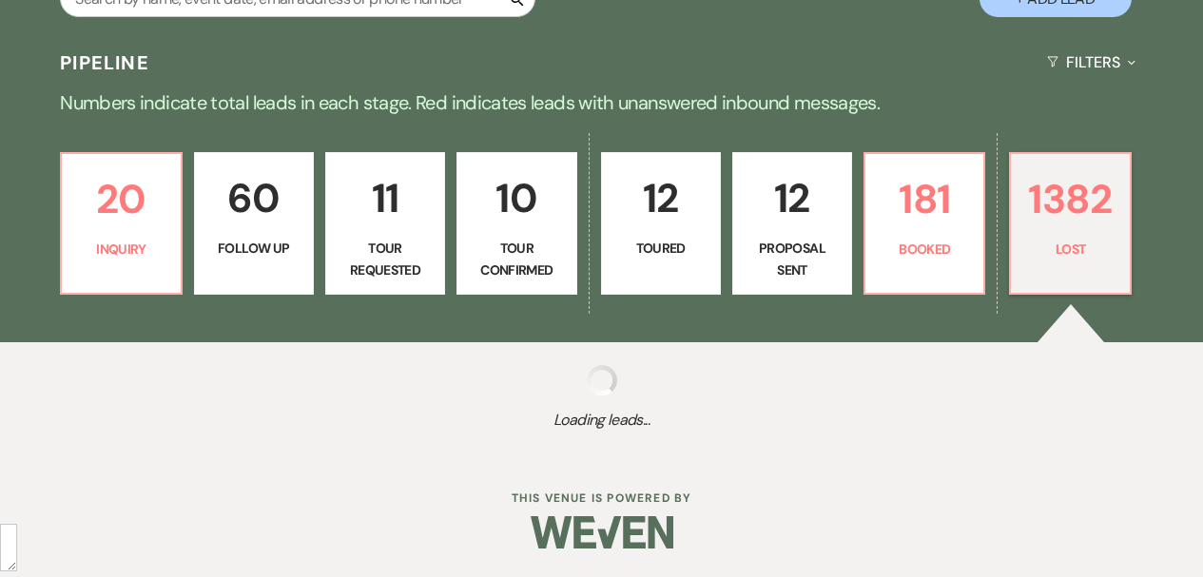
select select "8"
select select "5"
select select "8"
select select "10"
select select "8"
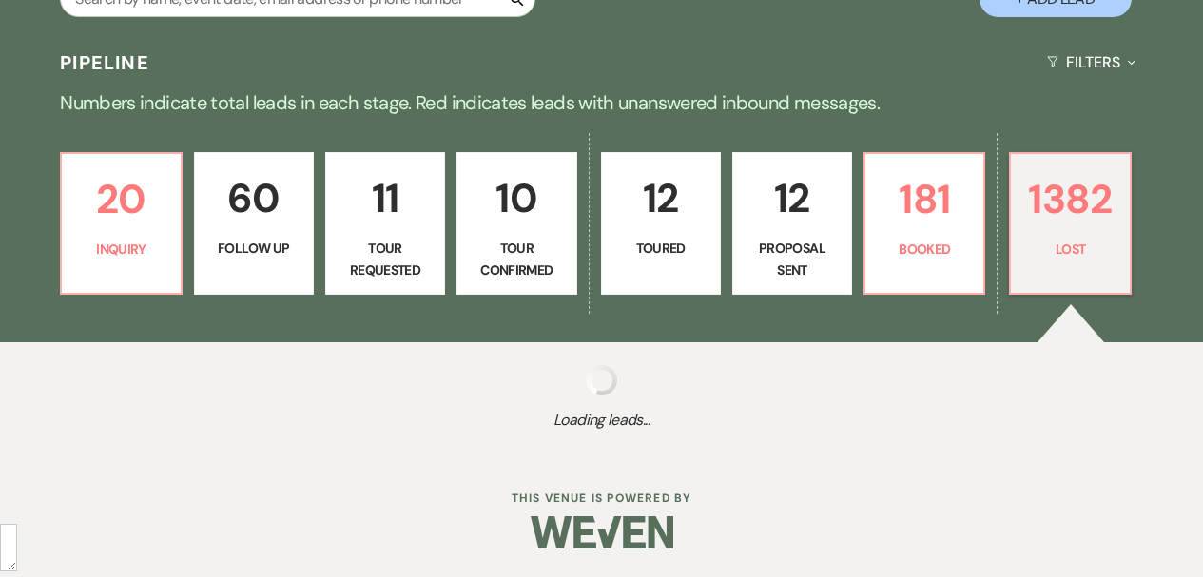
select select "5"
select select "8"
select select "5"
select select "8"
select select "5"
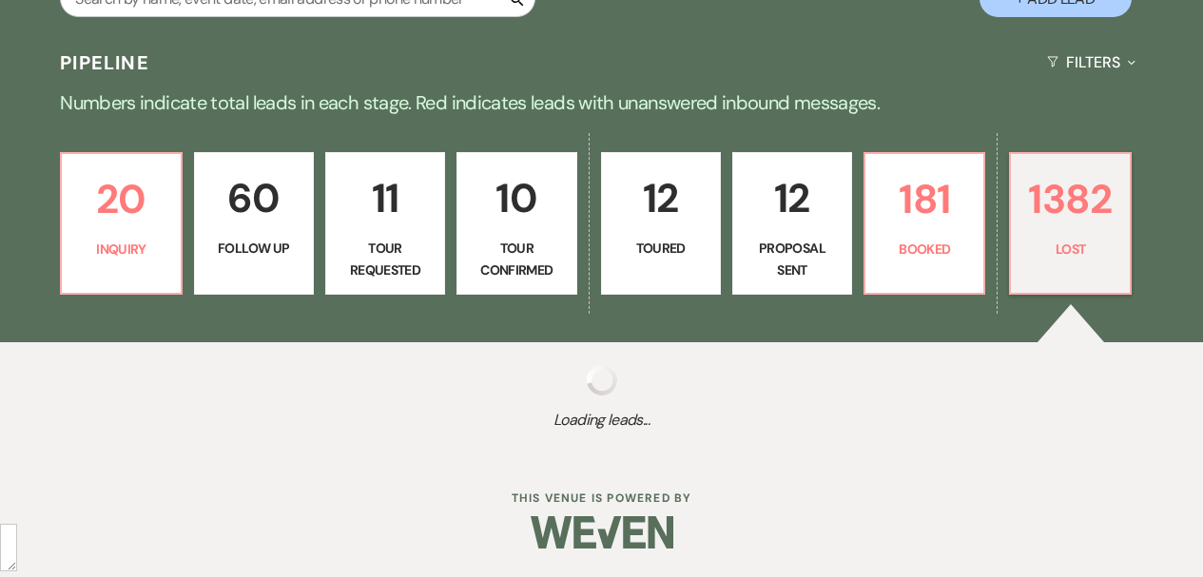
select select "8"
select select "6"
select select "8"
select select "5"
select select "8"
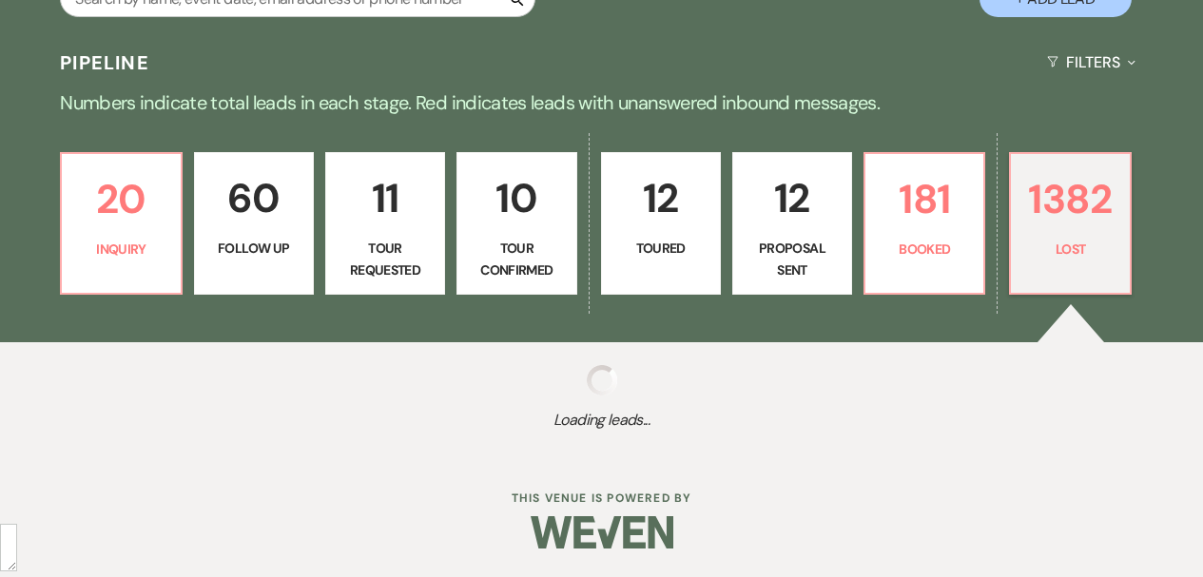
select select "5"
select select "8"
select select "6"
select select "8"
select select "5"
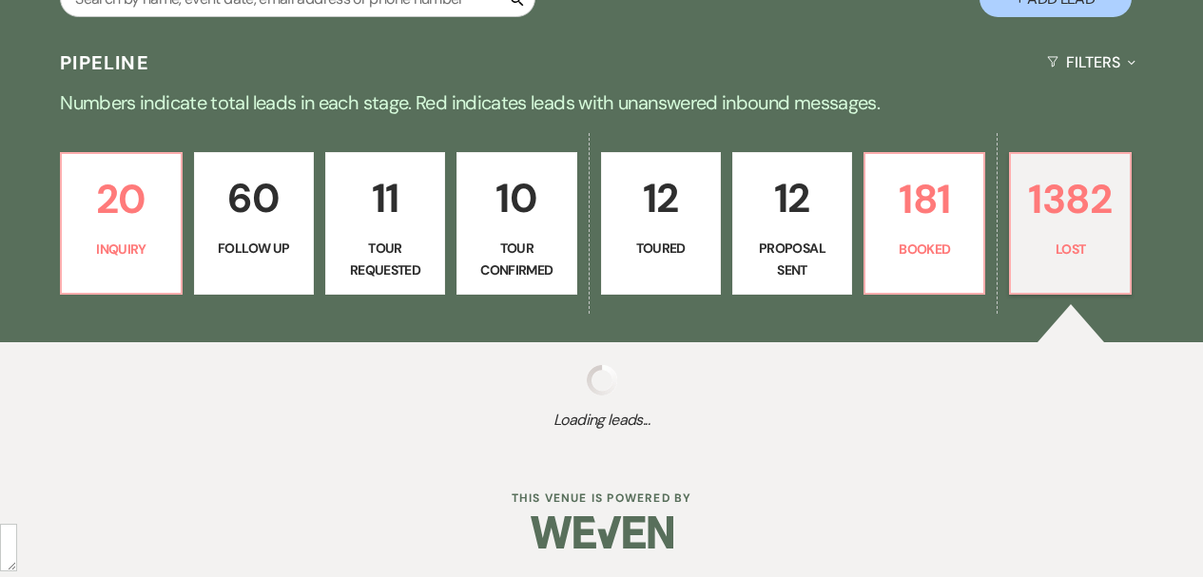
select select "8"
select select "5"
select select "8"
select select "5"
select select "8"
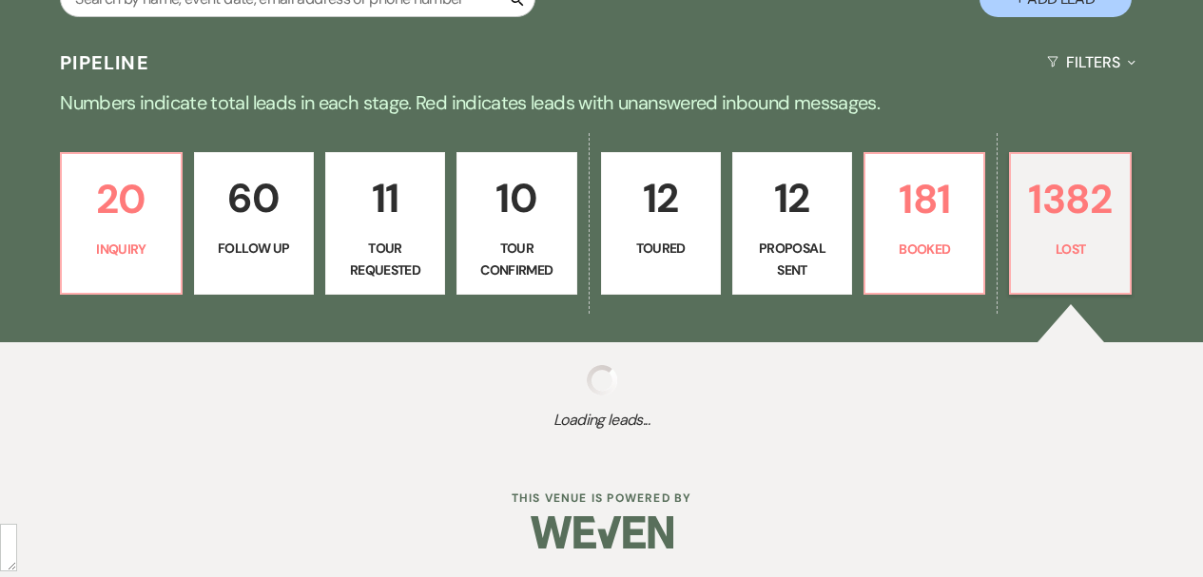
select select "7"
select select "8"
select select "5"
select select "8"
select select "5"
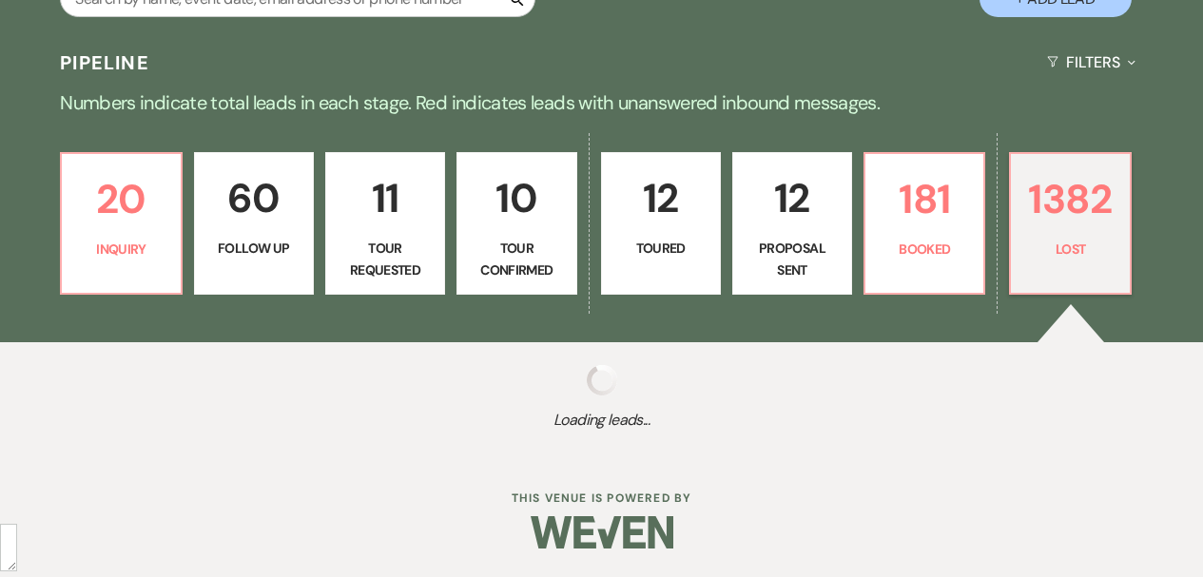
select select "8"
select select "5"
select select "8"
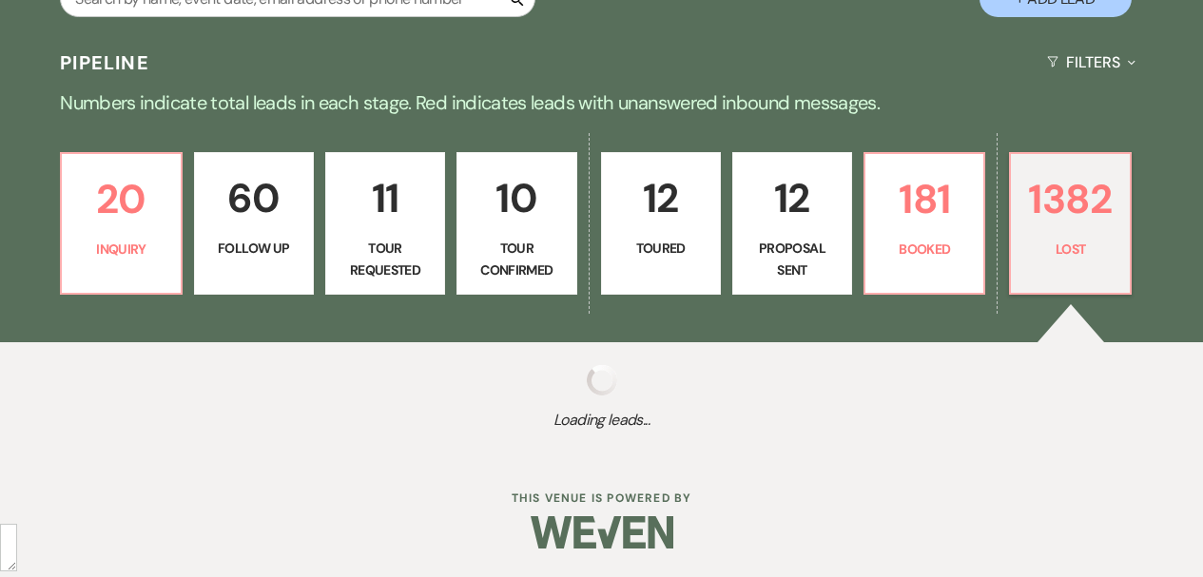
select select "5"
select select "8"
select select "5"
select select "8"
select select "5"
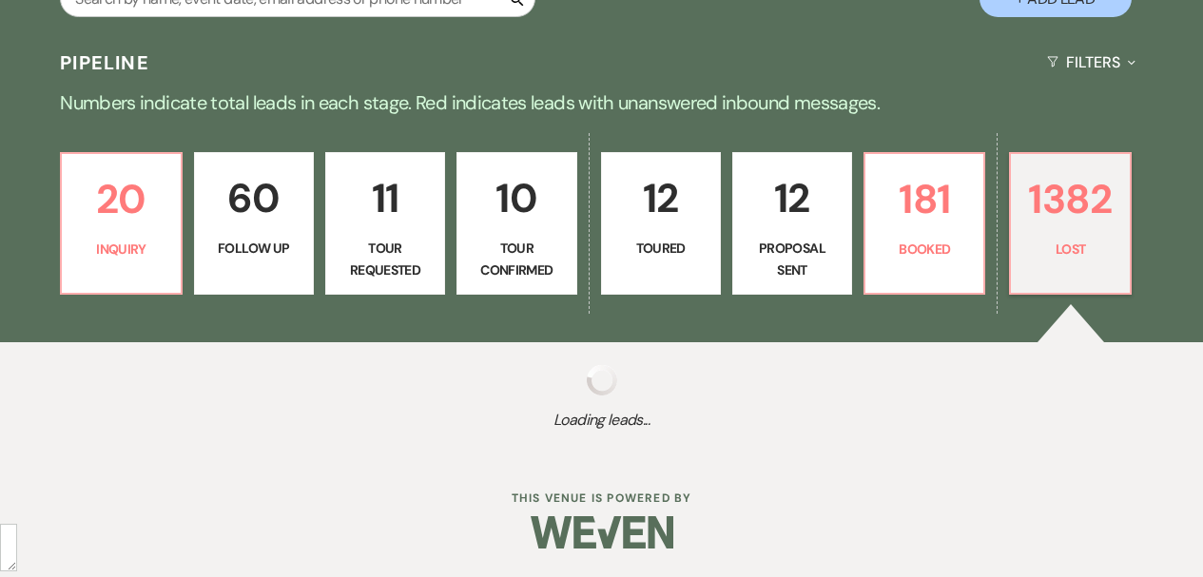
select select "8"
select select "5"
select select "8"
select select "11"
select select "8"
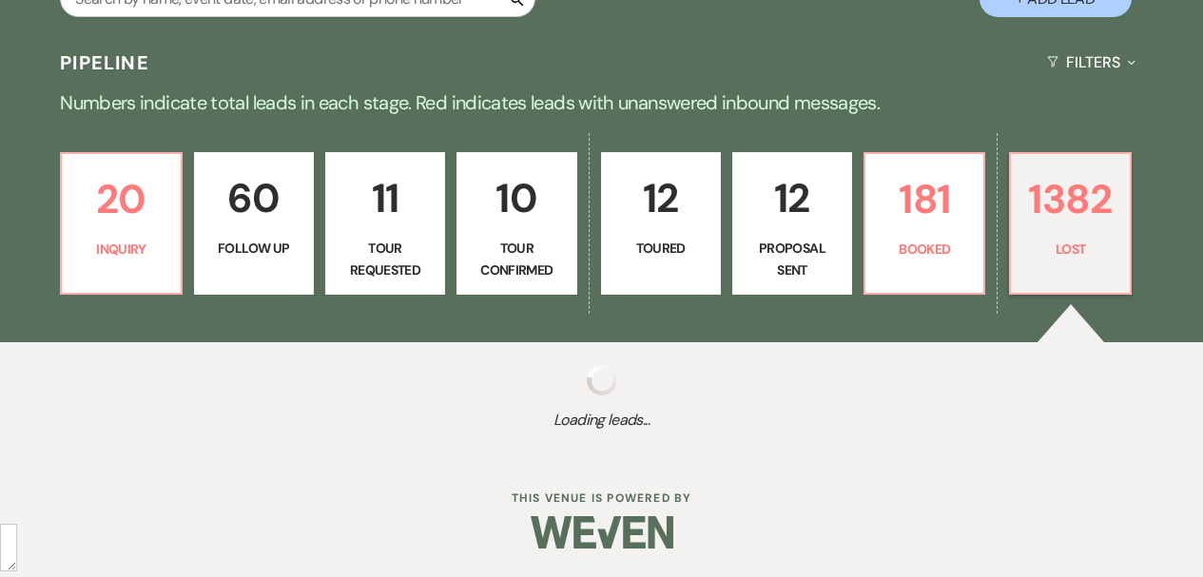
select select "5"
select select "8"
select select "5"
select select "8"
select select "6"
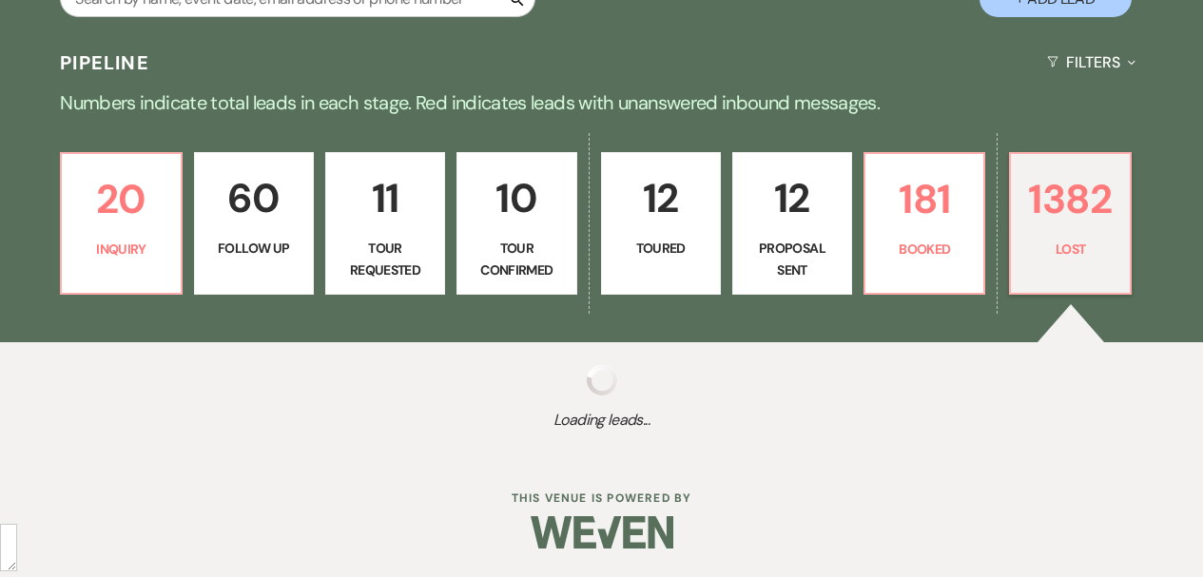
select select "8"
select select "5"
select select "8"
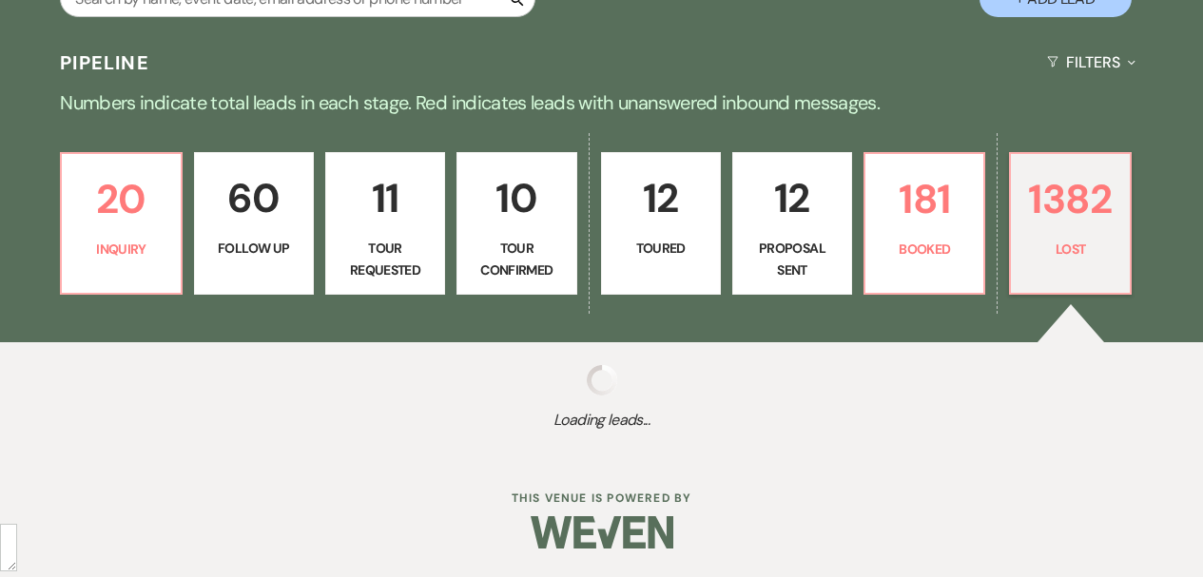
select select "5"
select select "8"
select select "10"
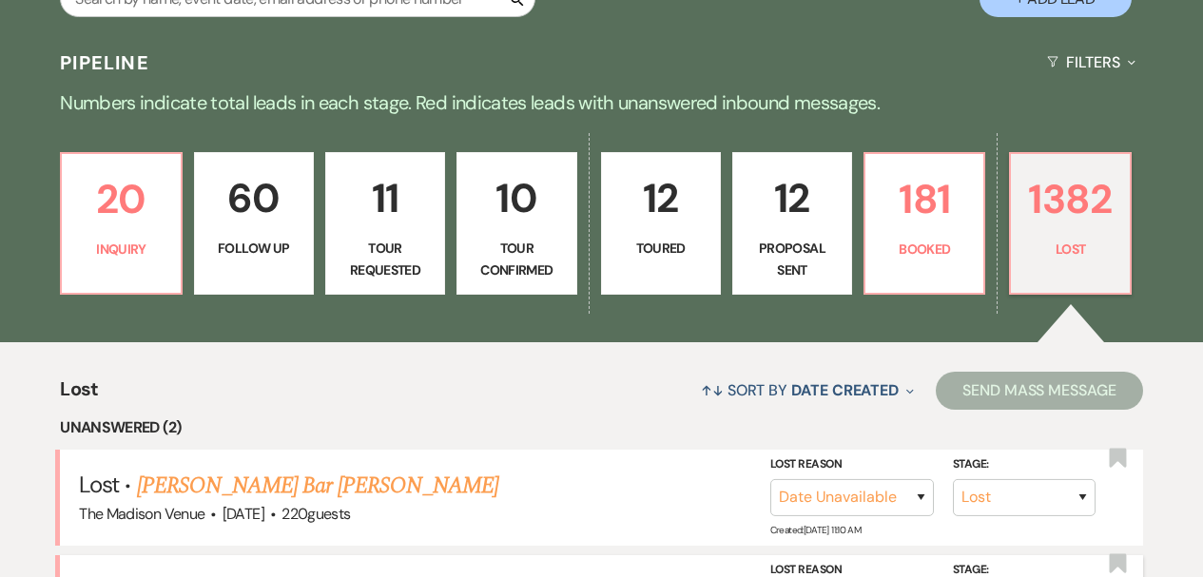
scroll to position [676, 0]
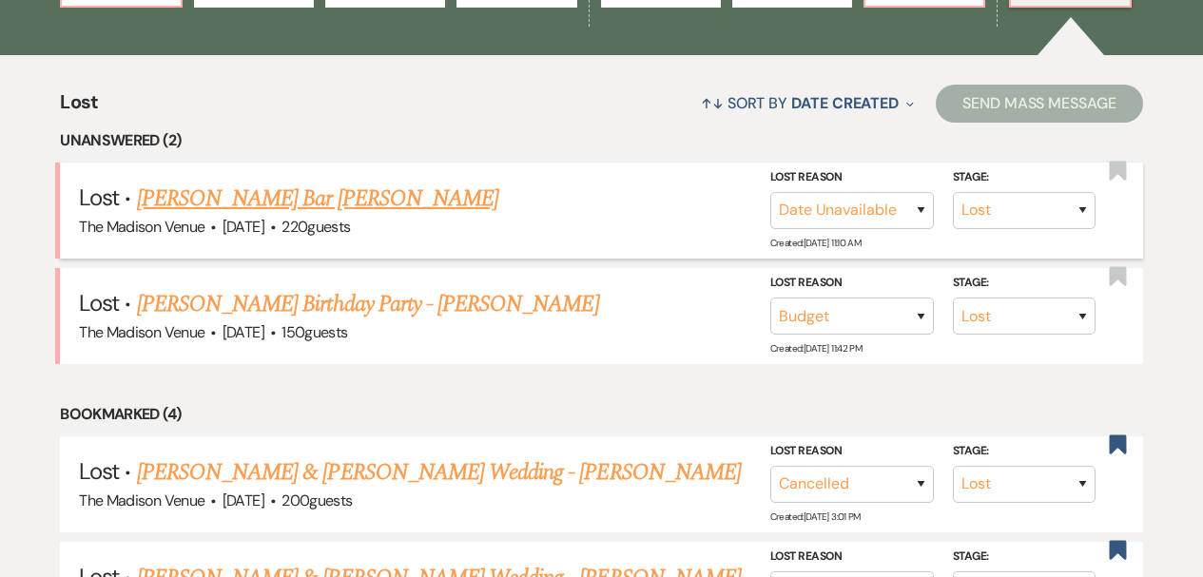
click at [368, 196] on link "[PERSON_NAME] Bar [PERSON_NAME]" at bounding box center [317, 199] width 361 height 34
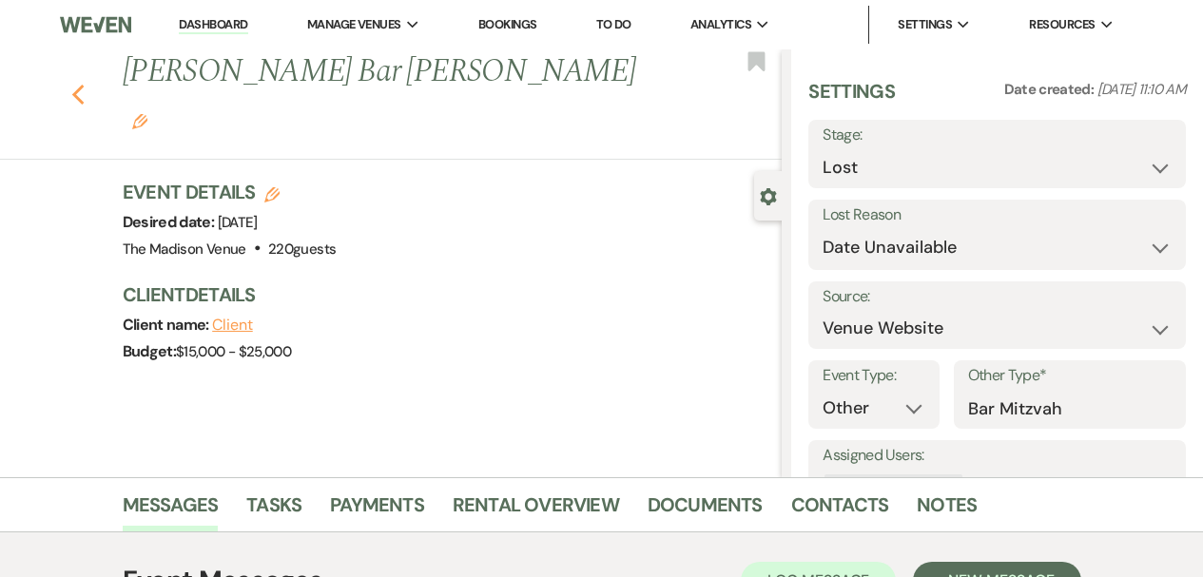
click at [86, 84] on icon "Previous" at bounding box center [78, 95] width 14 height 23
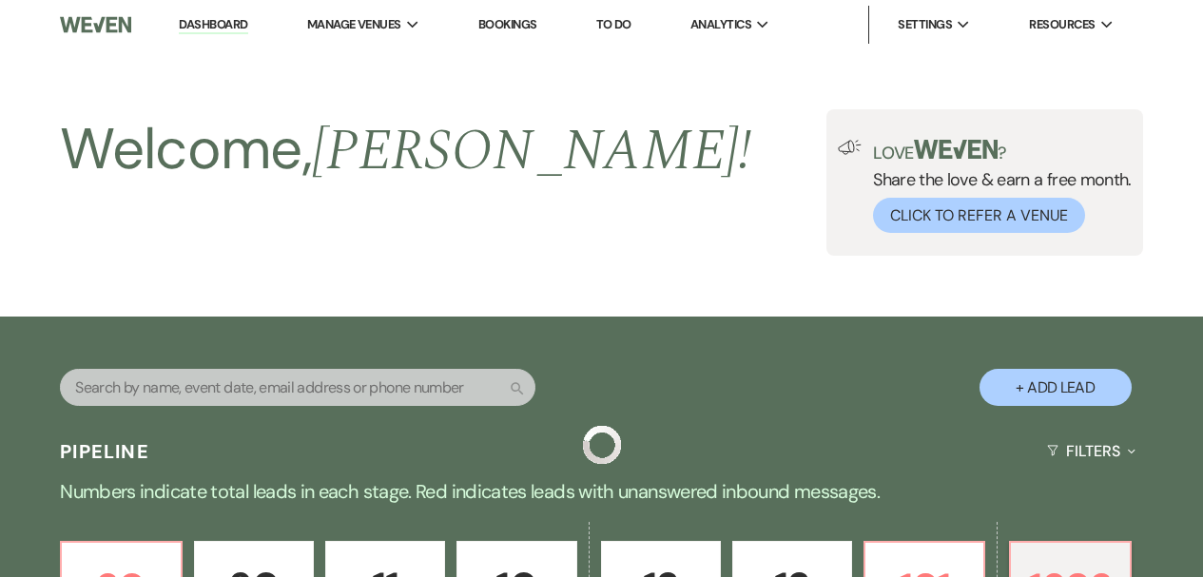
scroll to position [676, 0]
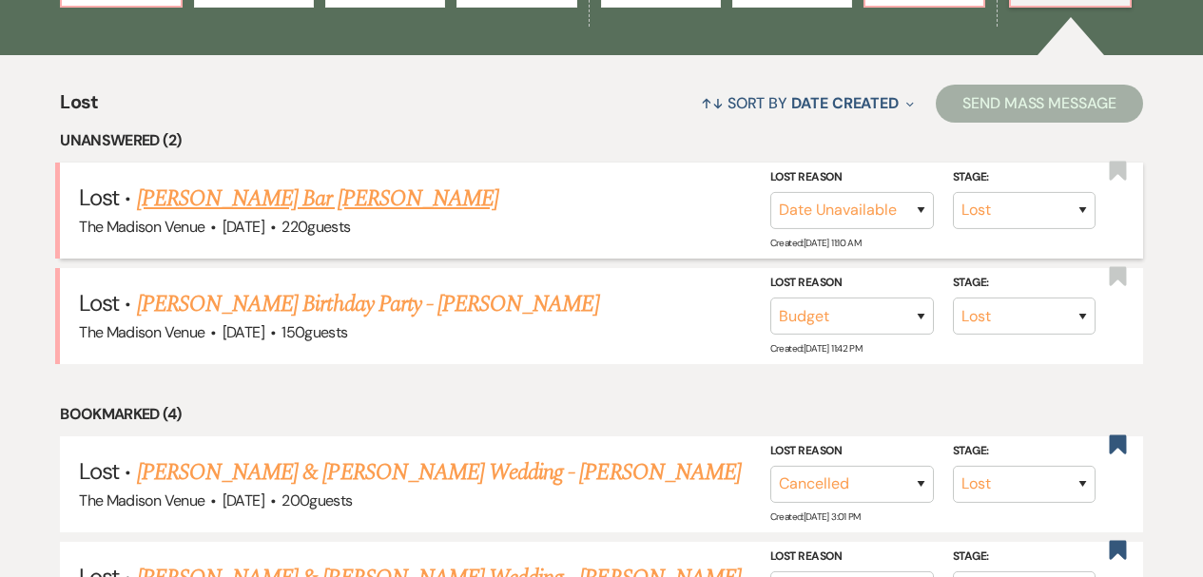
click at [374, 197] on link "[PERSON_NAME] Bar [PERSON_NAME]" at bounding box center [317, 199] width 361 height 34
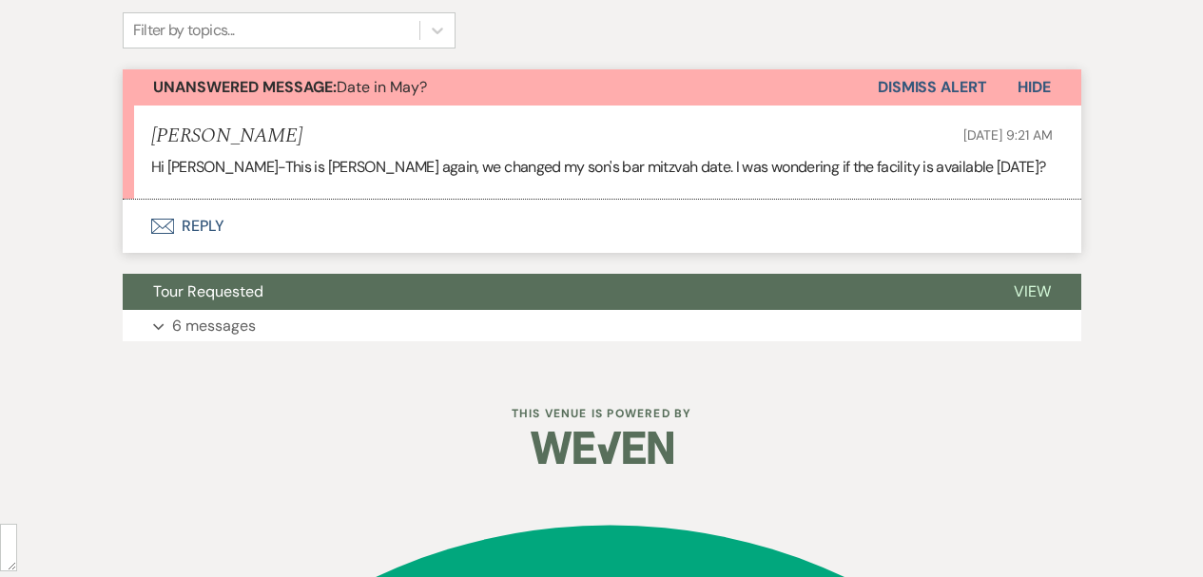
scroll to position [409, 0]
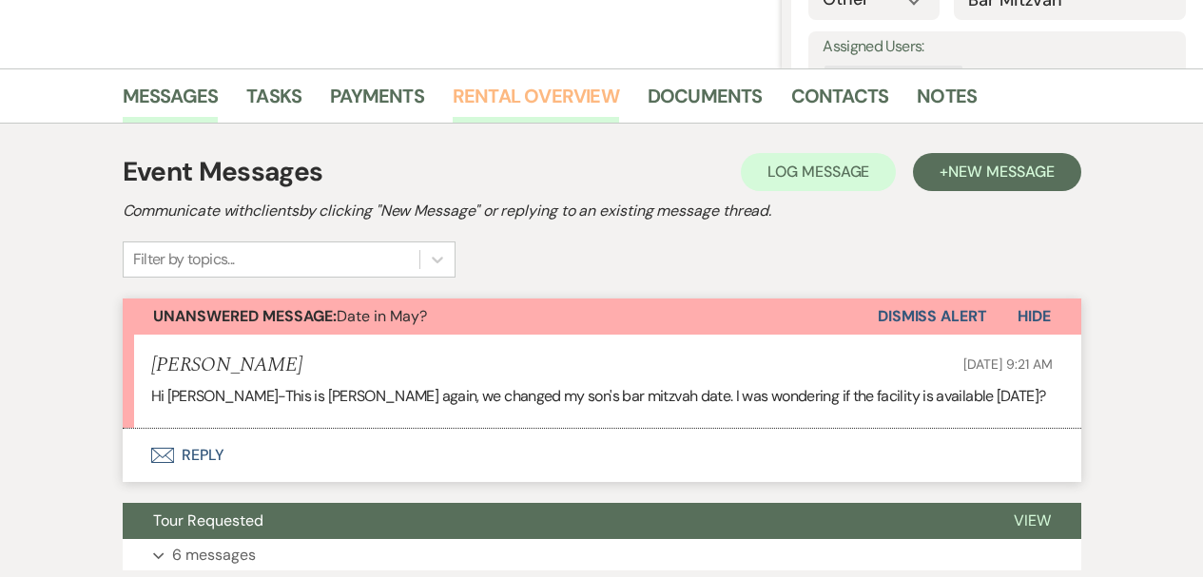
click at [493, 88] on link "Rental Overview" at bounding box center [536, 102] width 166 height 42
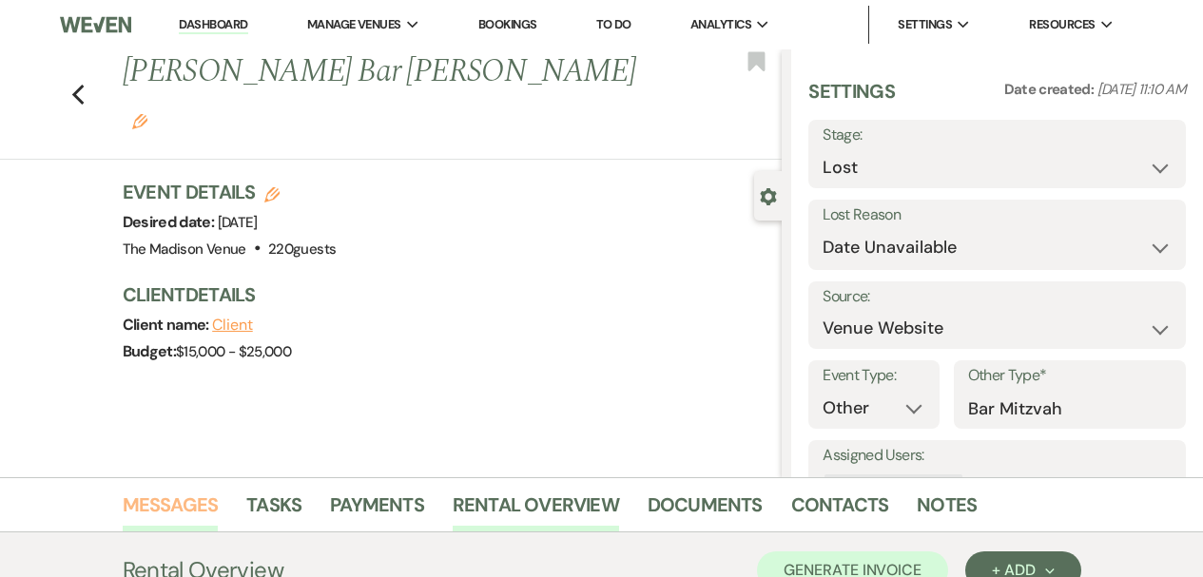
click at [202, 510] on link "Messages" at bounding box center [171, 511] width 96 height 42
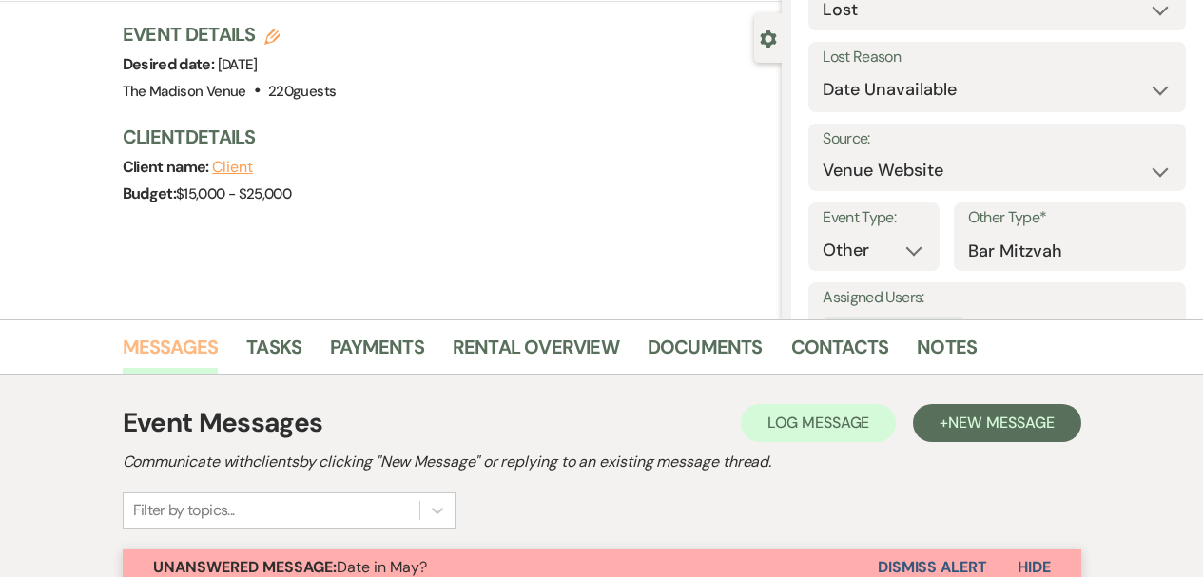
scroll to position [391, 0]
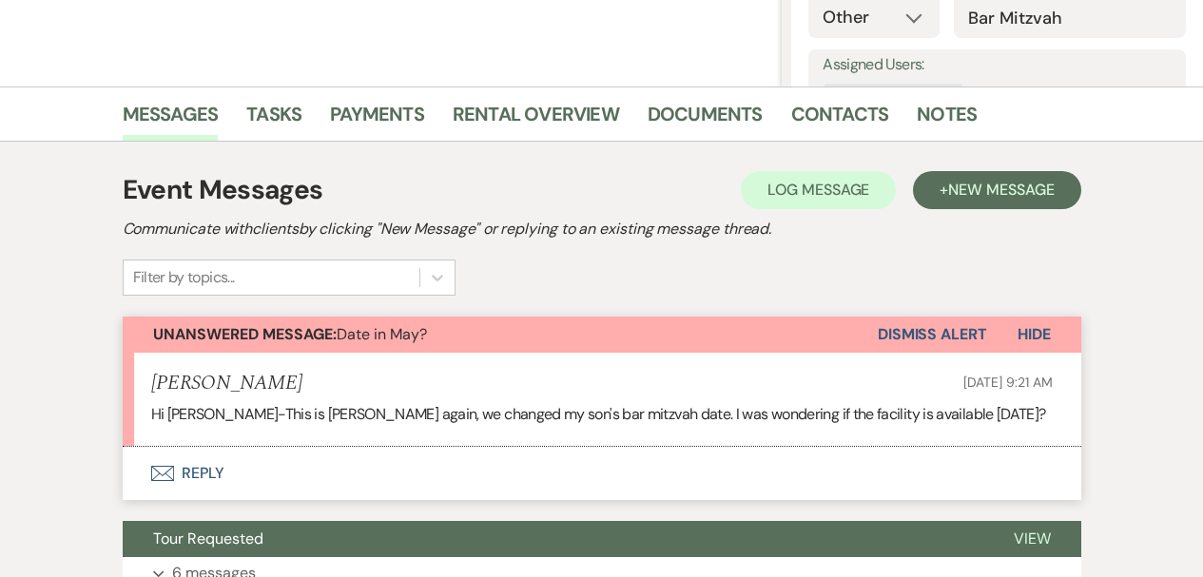
click at [506, 273] on div "Event Messages Log Log Message + New Message Communicate with clients by clicki…" at bounding box center [602, 233] width 959 height 126
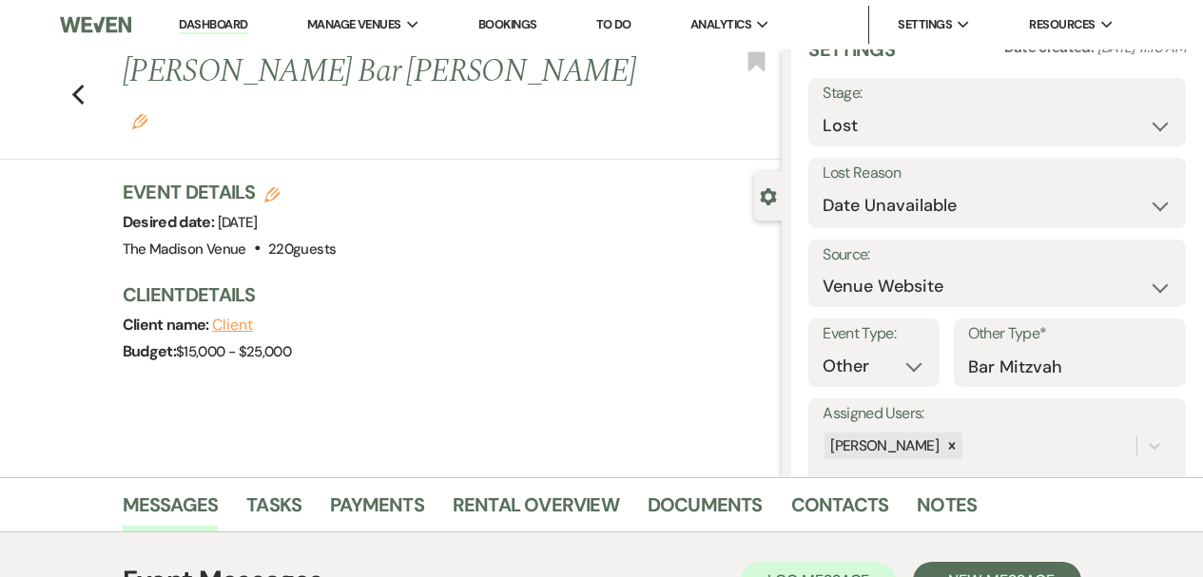
scroll to position [97, 0]
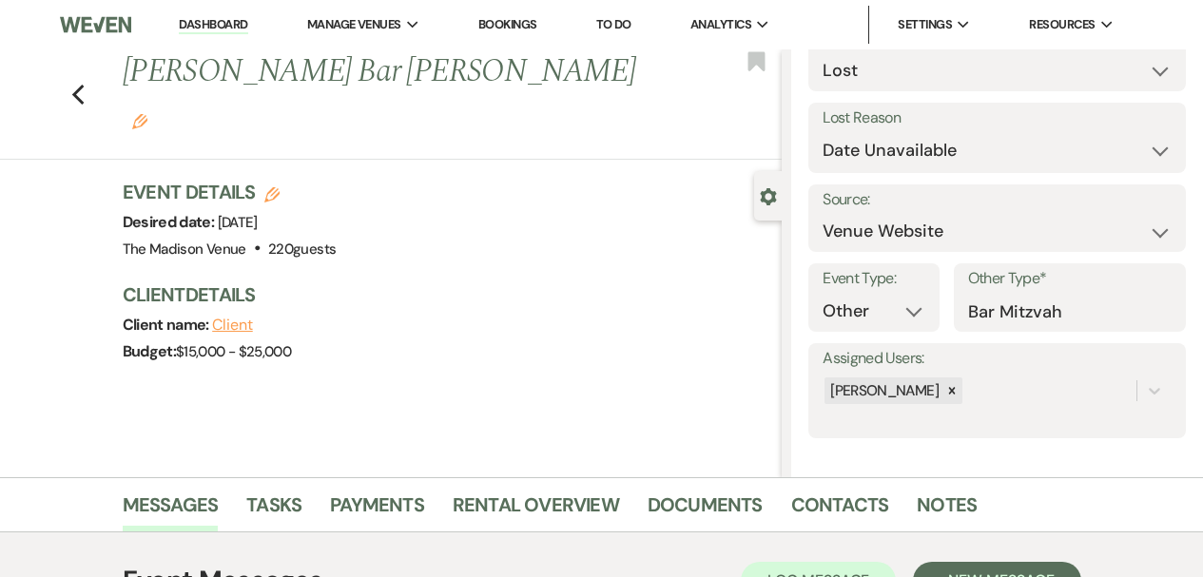
click at [445, 360] on div "Previous [PERSON_NAME] Bar Mitzvah - [PERSON_NAME] Edit Bookmark Gear Settings …" at bounding box center [391, 263] width 782 height 428
click at [77, 74] on div "Previous [PERSON_NAME] Bar Mitzvah - [PERSON_NAME] Edit Bookmark" at bounding box center [385, 104] width 791 height 110
click at [210, 20] on link "Dashboard" at bounding box center [213, 25] width 68 height 18
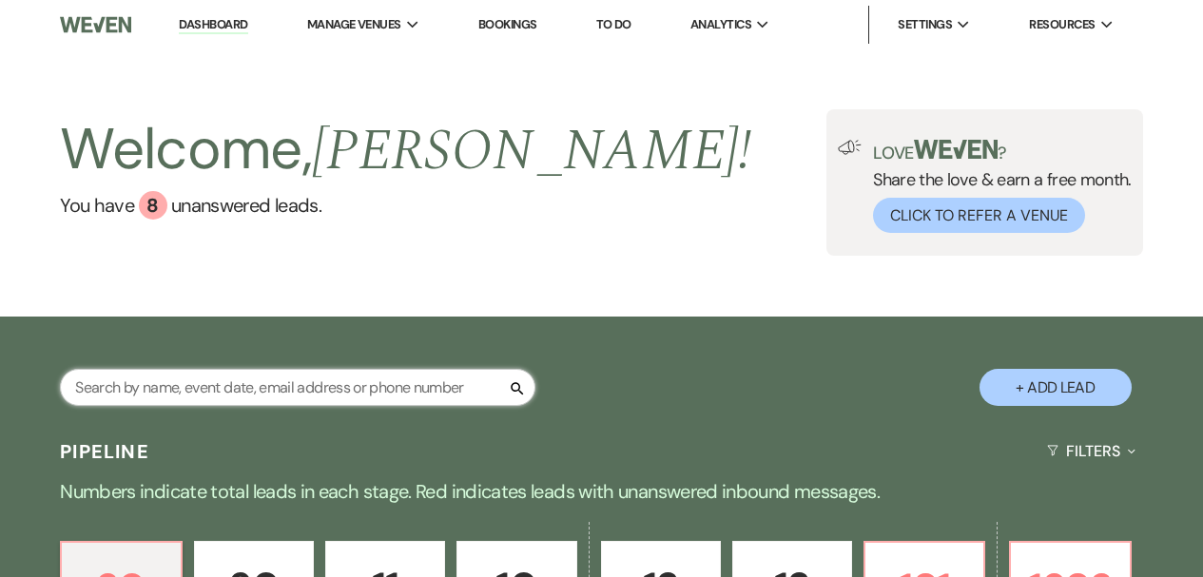
click at [214, 380] on input "text" at bounding box center [298, 387] width 476 height 37
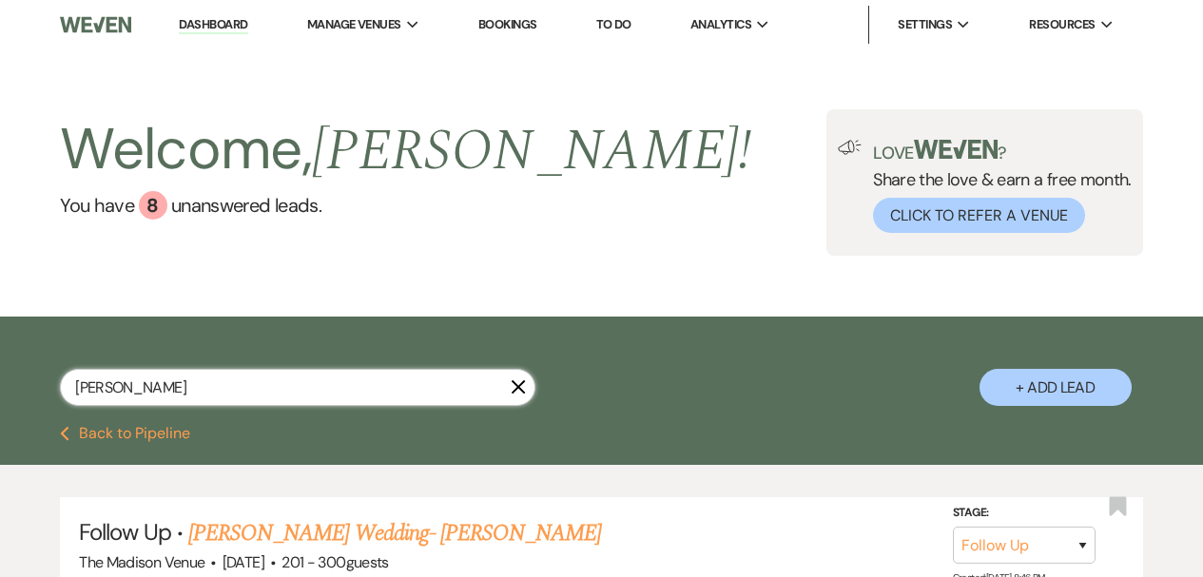
scroll to position [349, 0]
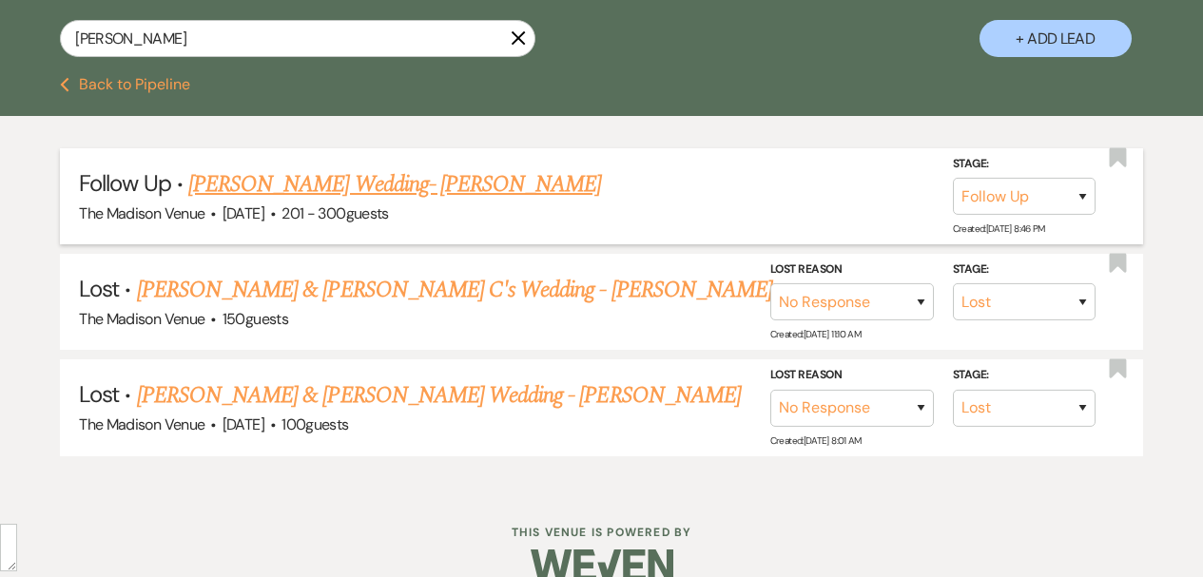
click at [376, 190] on link "[PERSON_NAME] Wedding- [PERSON_NAME]" at bounding box center [394, 184] width 413 height 34
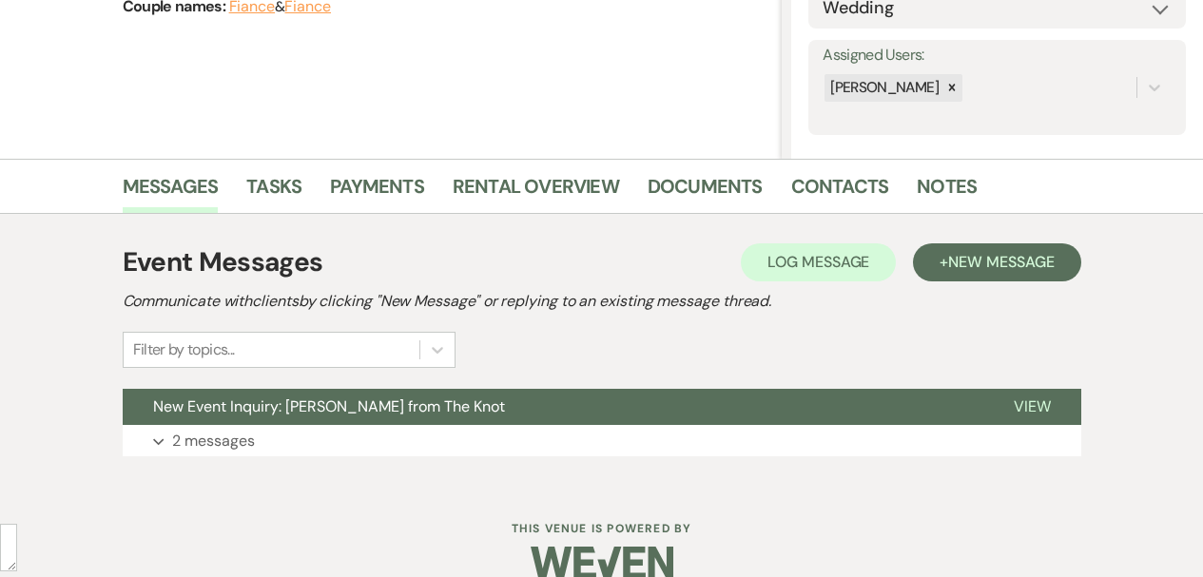
scroll to position [349, 0]
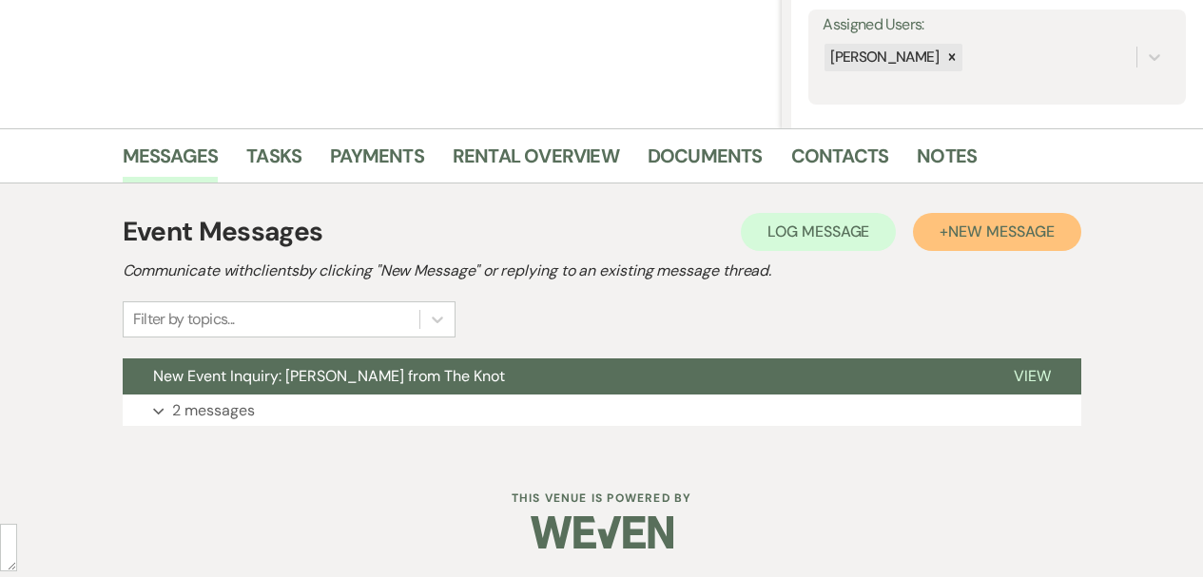
click at [963, 220] on button "+ New Message" at bounding box center [996, 232] width 167 height 38
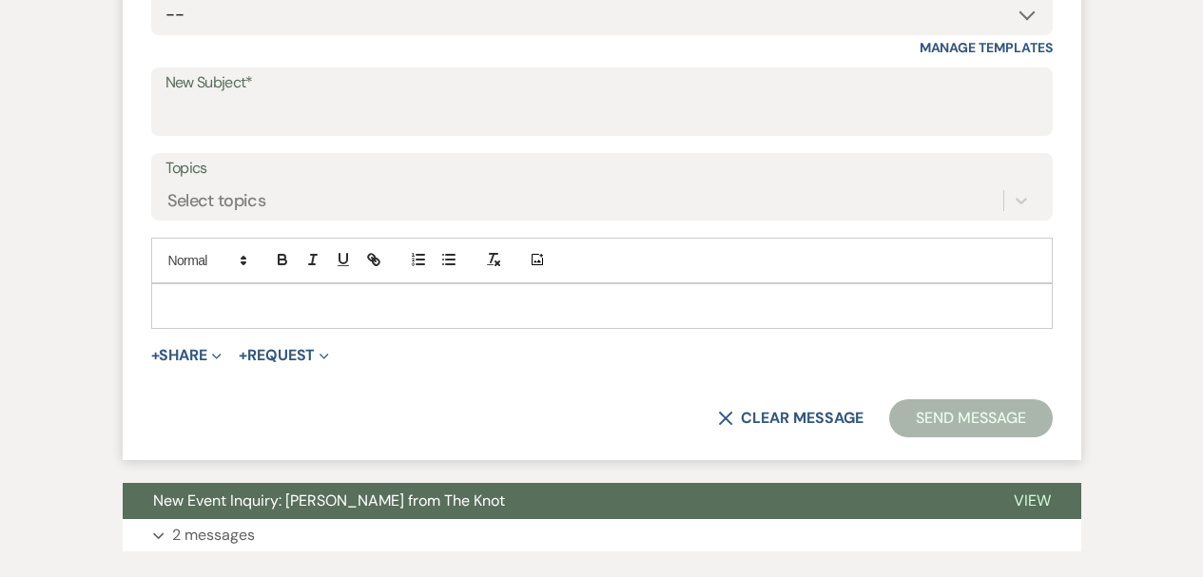
scroll to position [878, 0]
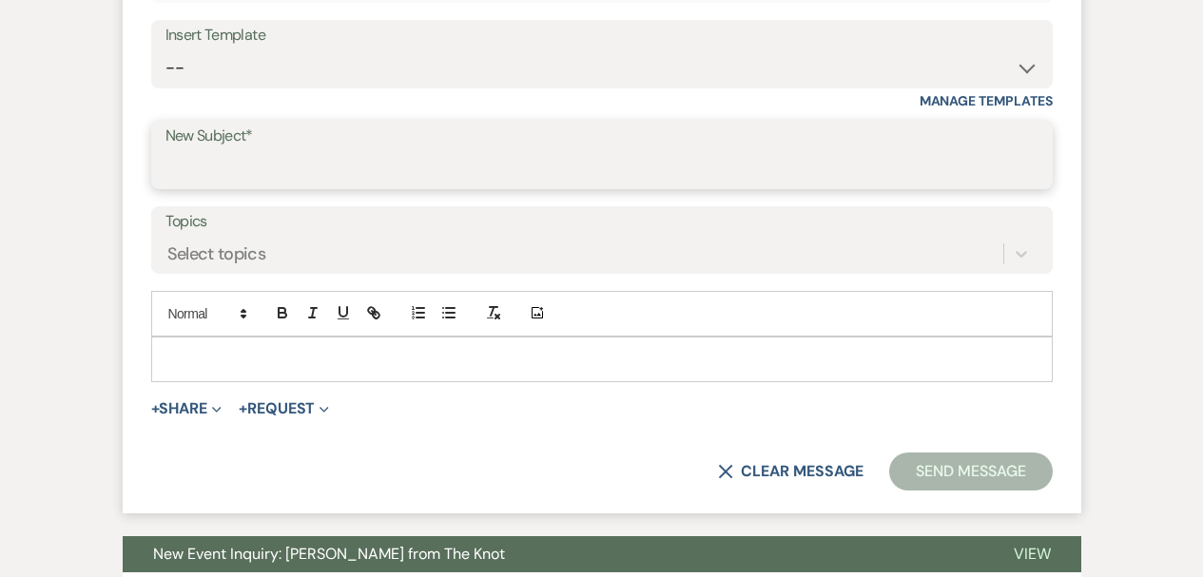
click at [257, 165] on input "New Subject*" at bounding box center [602, 168] width 873 height 37
click at [206, 171] on input "The madison venue - Tour Cancellation" at bounding box center [602, 168] width 873 height 37
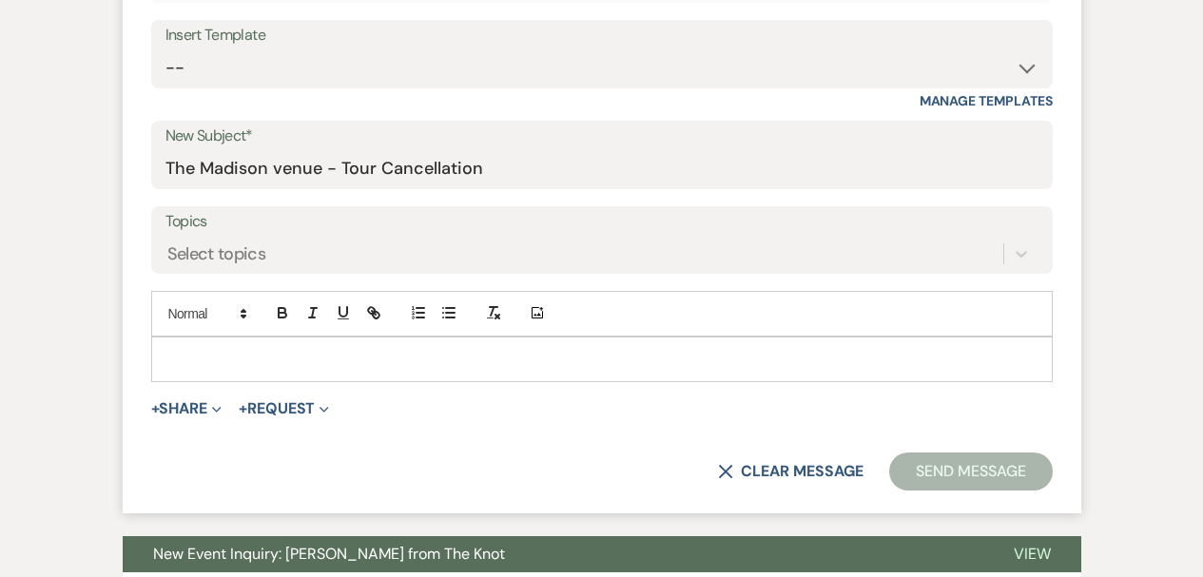
click at [219, 364] on p at bounding box center [601, 359] width 871 height 21
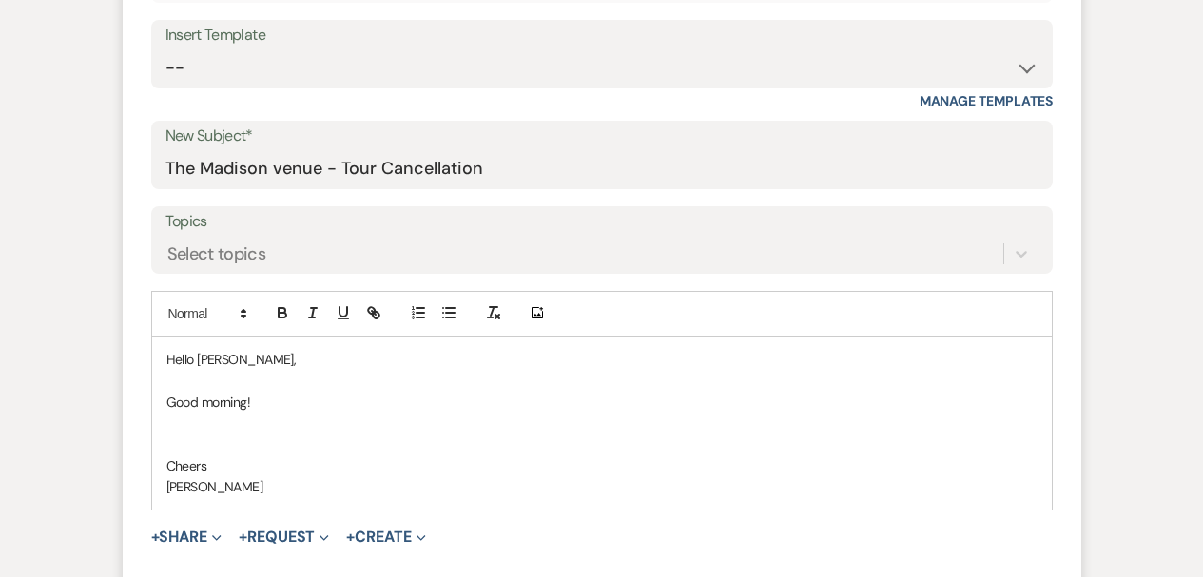
click at [292, 402] on p "Good morning!" at bounding box center [601, 402] width 871 height 21
click at [419, 458] on p "Cheers" at bounding box center [601, 466] width 871 height 21
click at [419, 392] on p "Good morning! I see that you have canceledd your tour" at bounding box center [601, 402] width 871 height 21
click at [548, 393] on p "Good morning! I see that you have canceled your tour" at bounding box center [601, 402] width 871 height 21
click at [461, 405] on p "Good morning! I see that you have canceled your tour" at bounding box center [601, 402] width 871 height 21
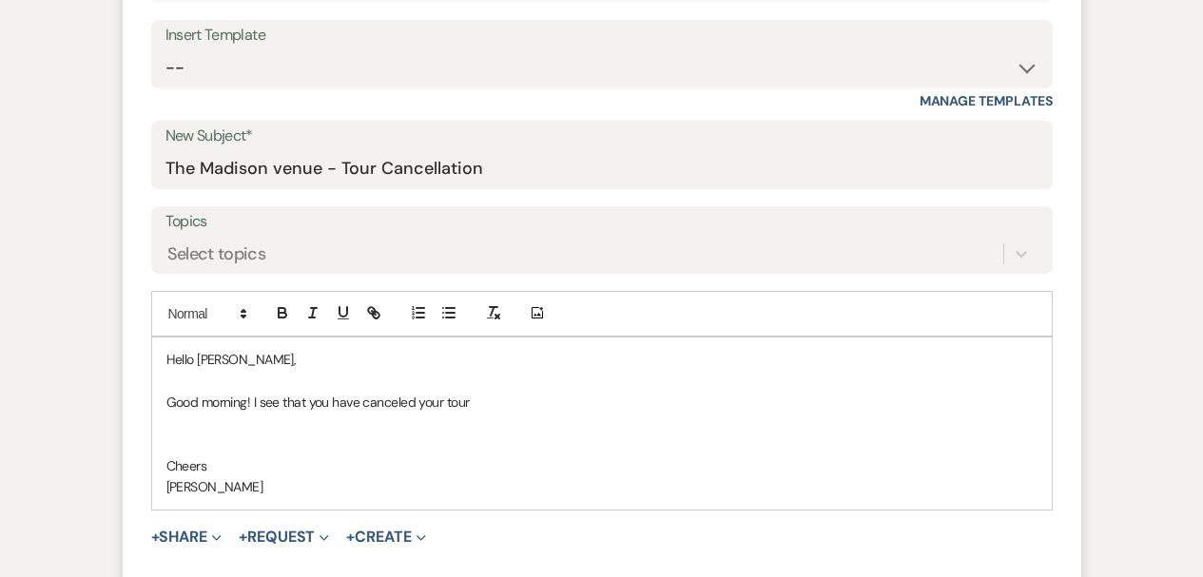
click at [460, 399] on p "Good morning! I see that you have canceled your tour" at bounding box center [601, 402] width 871 height 21
click at [0, 0] on div "tour ." at bounding box center [0, 0] width 0 height 0
drag, startPoint x: 841, startPoint y: 421, endPoint x: 874, endPoint y: 417, distance: 33.6
click at [841, 421] on p at bounding box center [601, 423] width 871 height 21
click at [893, 392] on p "Good morning! I see that you have canceled your tour for [DATE] - let me know w…" at bounding box center [601, 402] width 871 height 21
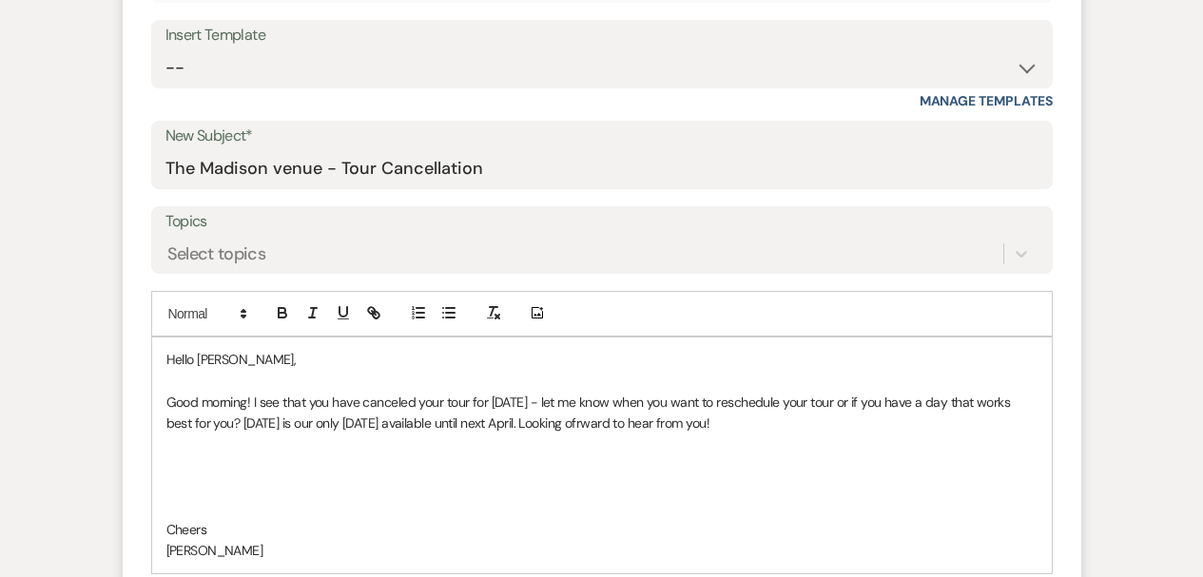
click at [205, 474] on p at bounding box center [601, 466] width 871 height 21
click at [194, 463] on p at bounding box center [601, 466] width 871 height 21
click at [214, 440] on p at bounding box center [601, 444] width 871 height 21
click at [356, 473] on p at bounding box center [601, 466] width 871 height 21
drag, startPoint x: 639, startPoint y: 415, endPoint x: 657, endPoint y: 431, distance: 24.3
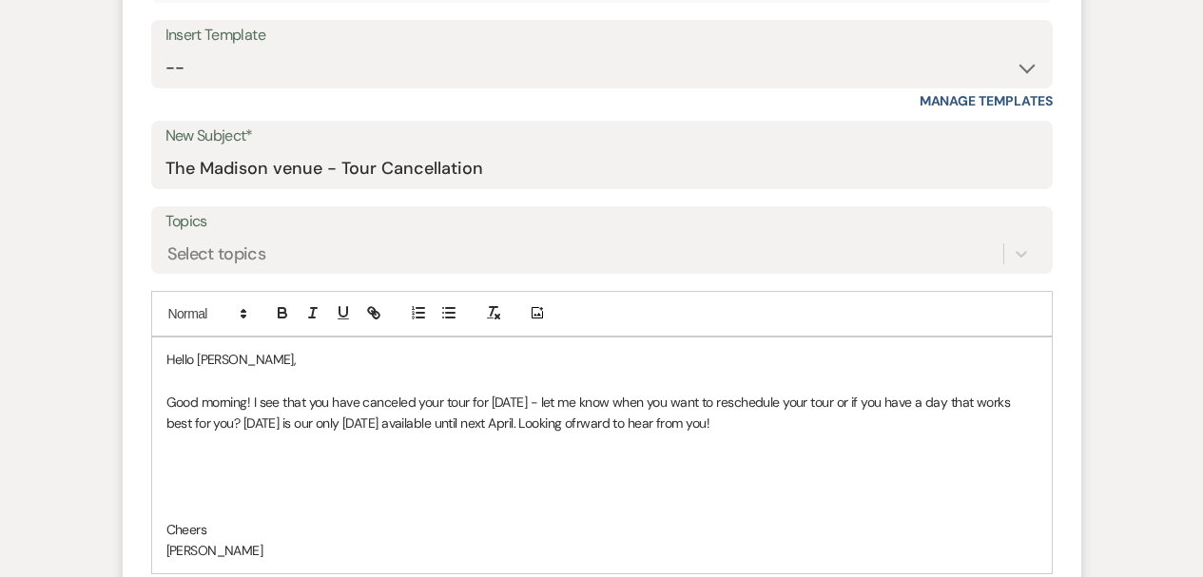
click at [639, 415] on p "Good morning! I see that you have canceled your tour for [DATE] - let me know w…" at bounding box center [601, 413] width 871 height 43
click at [0, 0] on span "forward" at bounding box center [0, 0] width 0 height 0
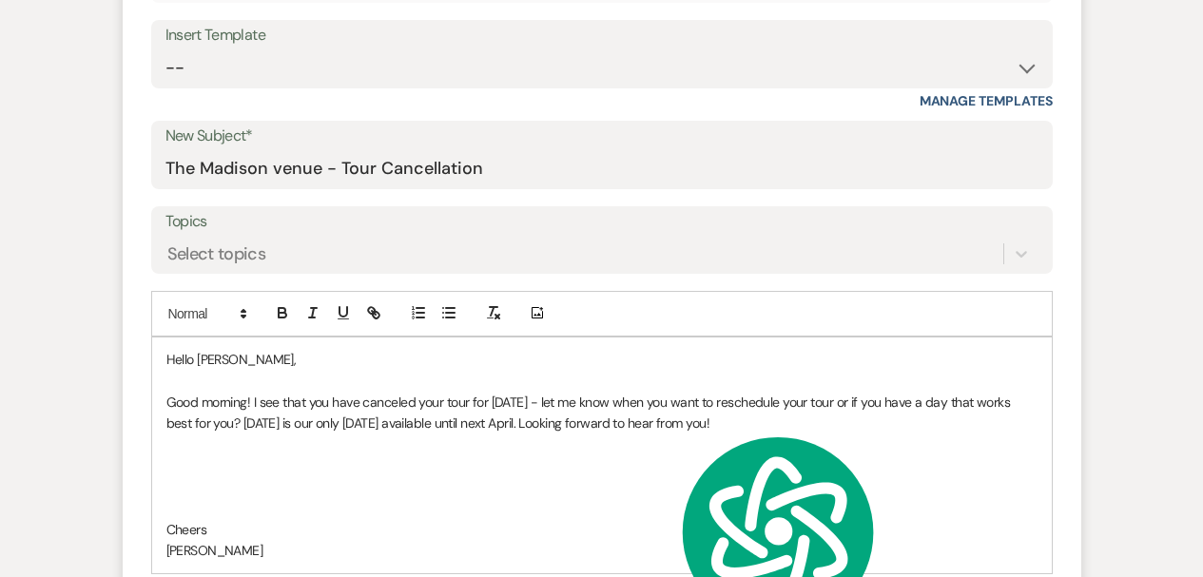
click at [695, 414] on p "Good morning! I see that you have canceled your tour for [DATE] - let me know w…" at bounding box center [601, 413] width 871 height 43
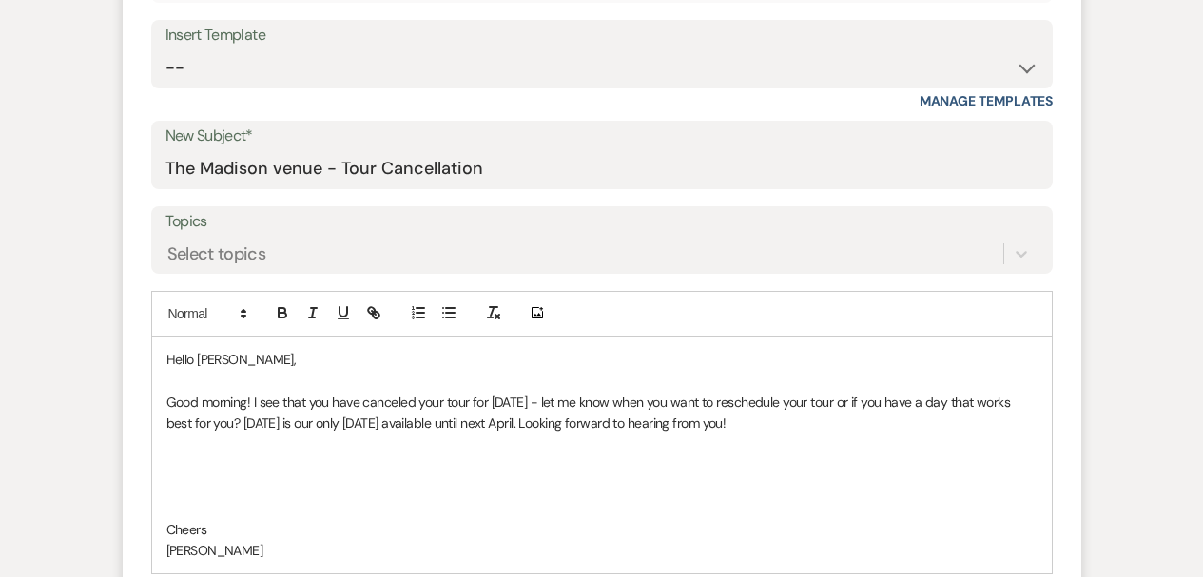
click at [562, 400] on p "Good morning! I see that you have canceled your tour for [DATE] - let me know w…" at bounding box center [601, 413] width 871 height 43
click at [0, 0] on div "—let" at bounding box center [0, 0] width 0 height 0
click at [653, 435] on p at bounding box center [601, 444] width 871 height 21
click at [295, 460] on p at bounding box center [601, 466] width 871 height 21
click at [329, 457] on p "[URL][DOMAIN_NAME][PERSON_NAME]" at bounding box center [601, 466] width 871 height 21
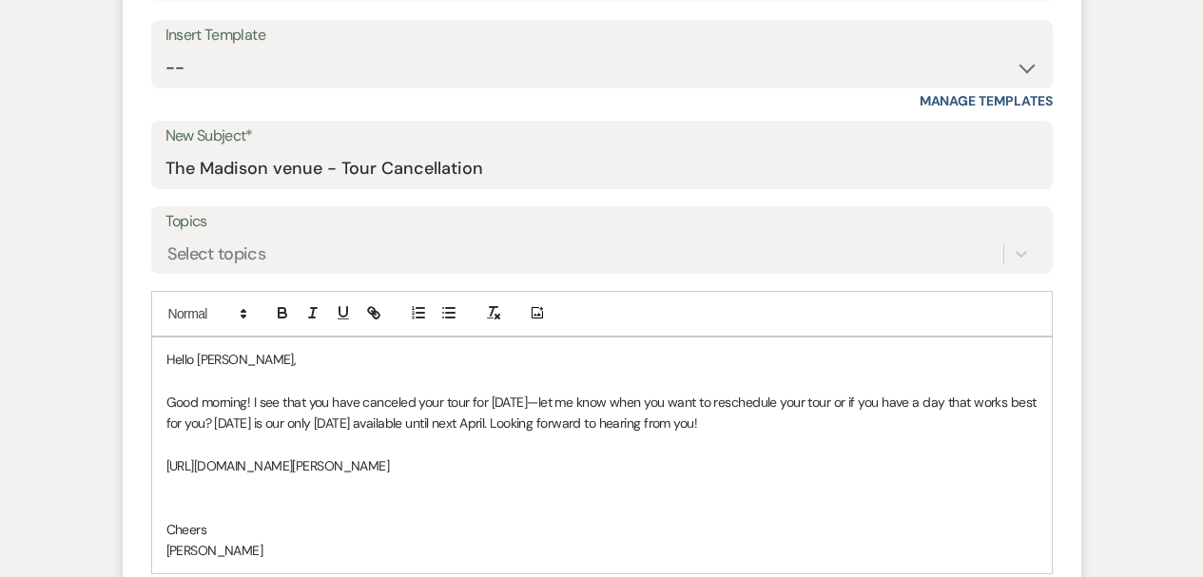
click at [329, 457] on p "[URL][DOMAIN_NAME][PERSON_NAME]" at bounding box center [601, 466] width 871 height 21
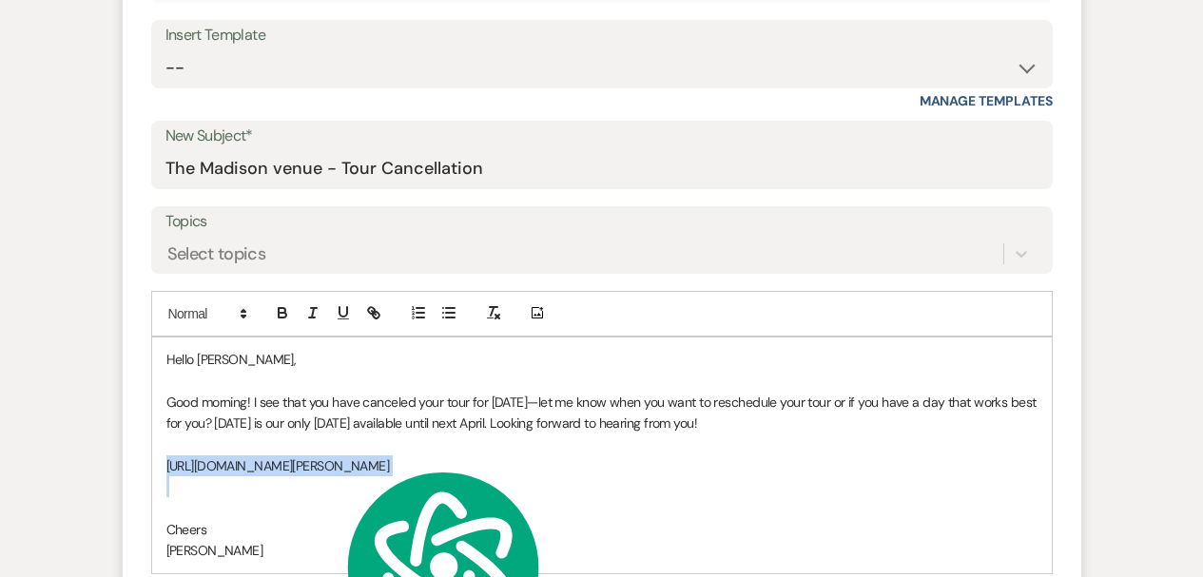
click at [329, 457] on p "[URL][DOMAIN_NAME][PERSON_NAME]" at bounding box center [601, 466] width 871 height 21
click at [368, 311] on icon "button" at bounding box center [371, 310] width 7 height 7
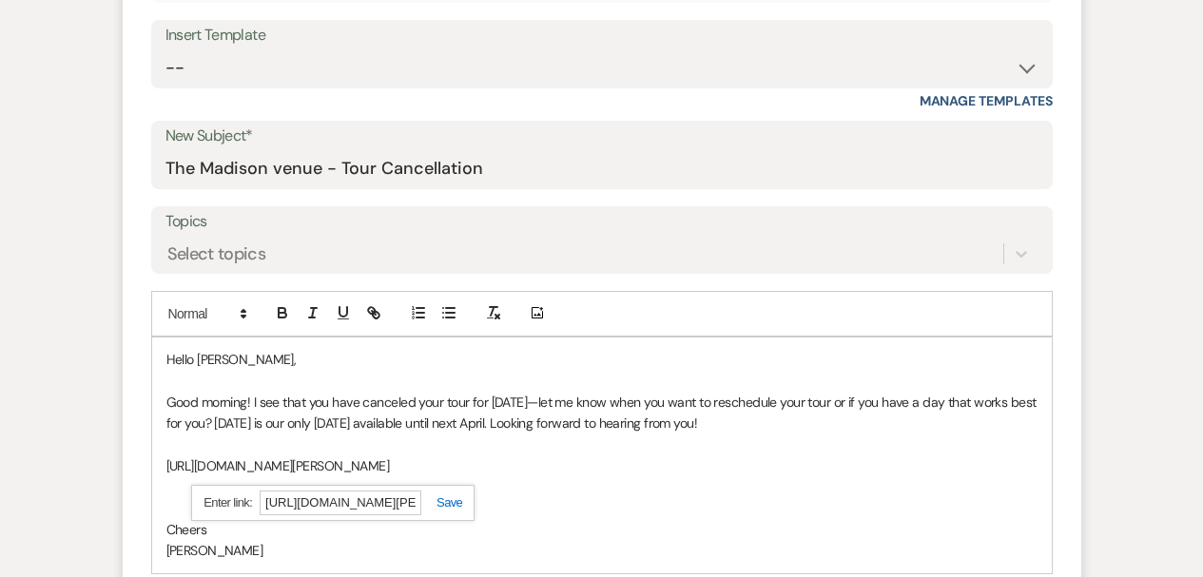
click at [454, 504] on link at bounding box center [441, 503] width 41 height 14
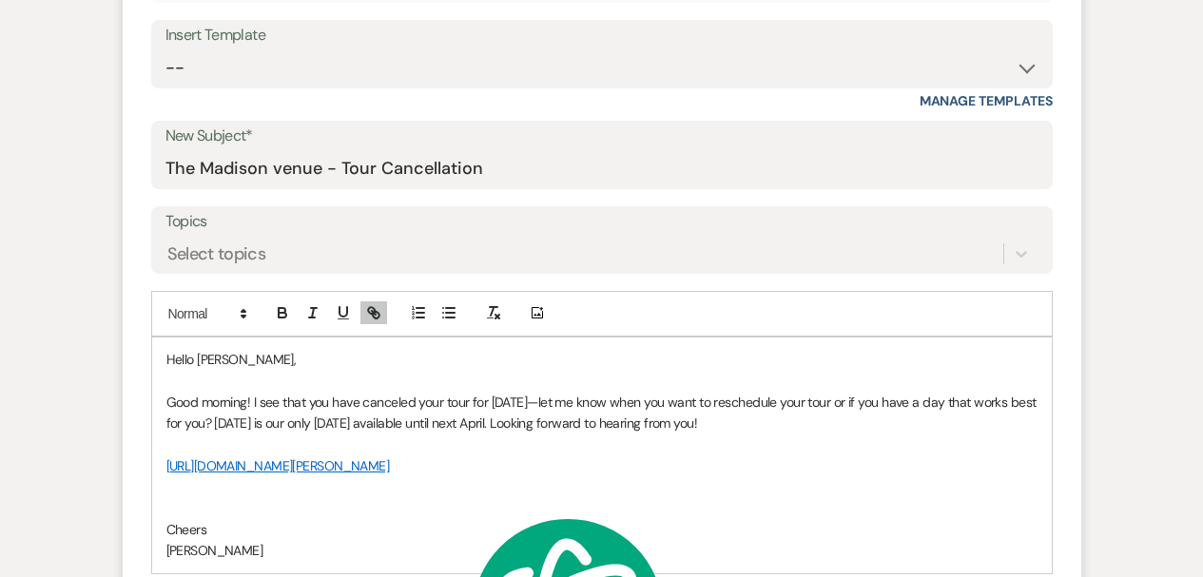
click at [221, 493] on p at bounding box center [601, 487] width 871 height 21
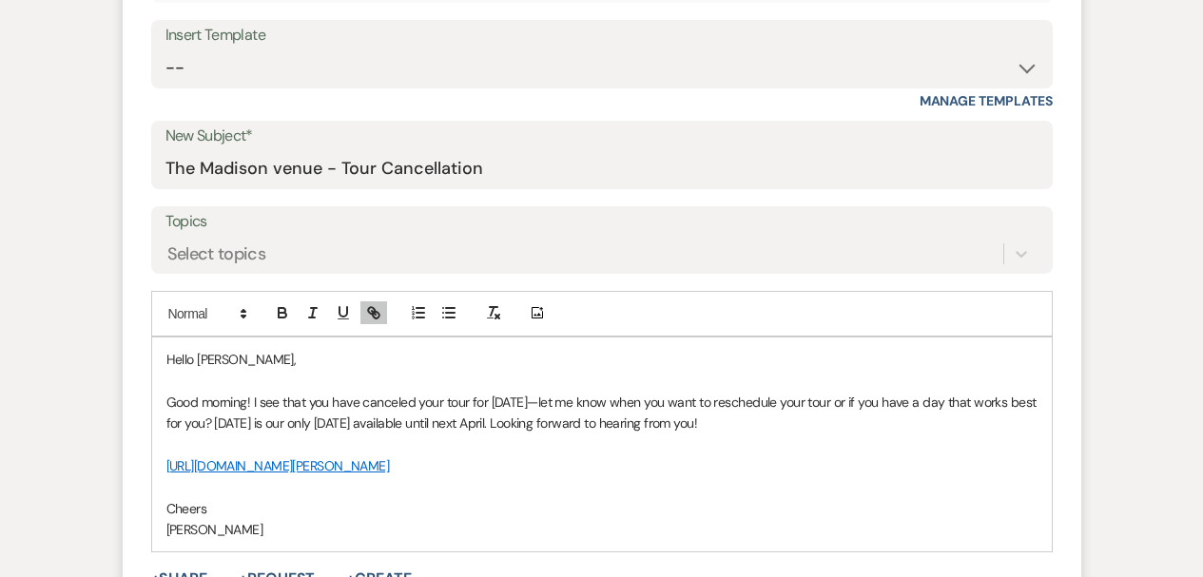
click at [611, 414] on p "Good morning! I see that you have canceled your tour for [DATE]—let me know whe…" at bounding box center [601, 413] width 871 height 43
click at [775, 510] on p "Cheers" at bounding box center [601, 508] width 871 height 21
click at [220, 410] on p "Good morning! I see that you have canceled your tour for [DATE]—let me know whe…" at bounding box center [601, 413] width 871 height 43
click at [853, 502] on p "Cheers" at bounding box center [601, 508] width 871 height 21
click at [880, 478] on p at bounding box center [601, 487] width 871 height 21
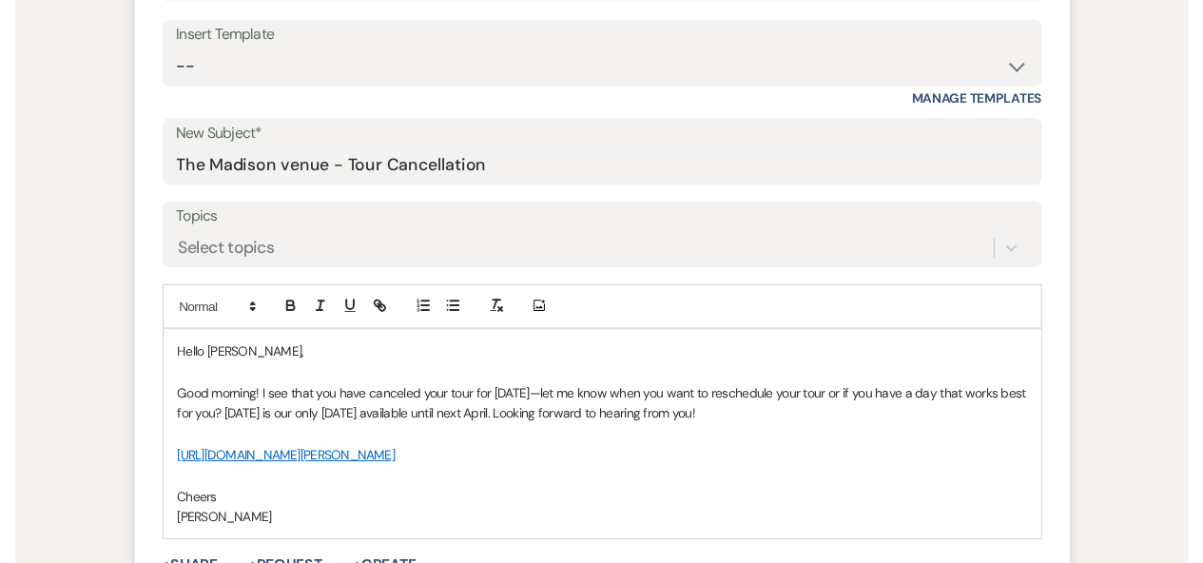
scroll to position [1035, 0]
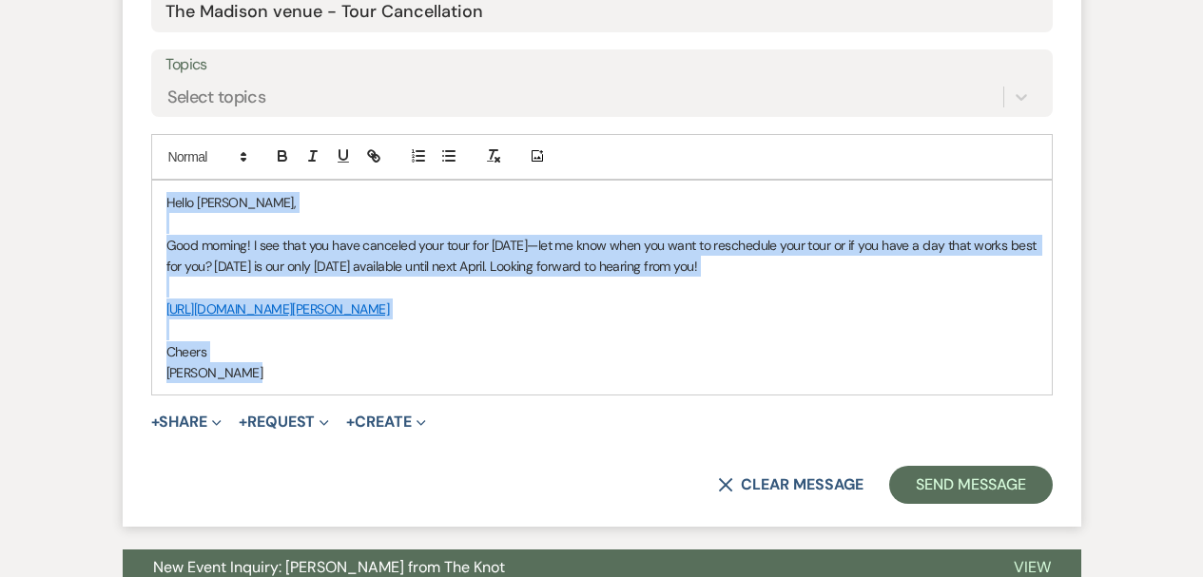
drag, startPoint x: 257, startPoint y: 368, endPoint x: 176, endPoint y: 187, distance: 198.0
click at [176, 187] on div "Hello [PERSON_NAME], Good morning! I see that you have canceled your tour for […" at bounding box center [602, 288] width 900 height 215
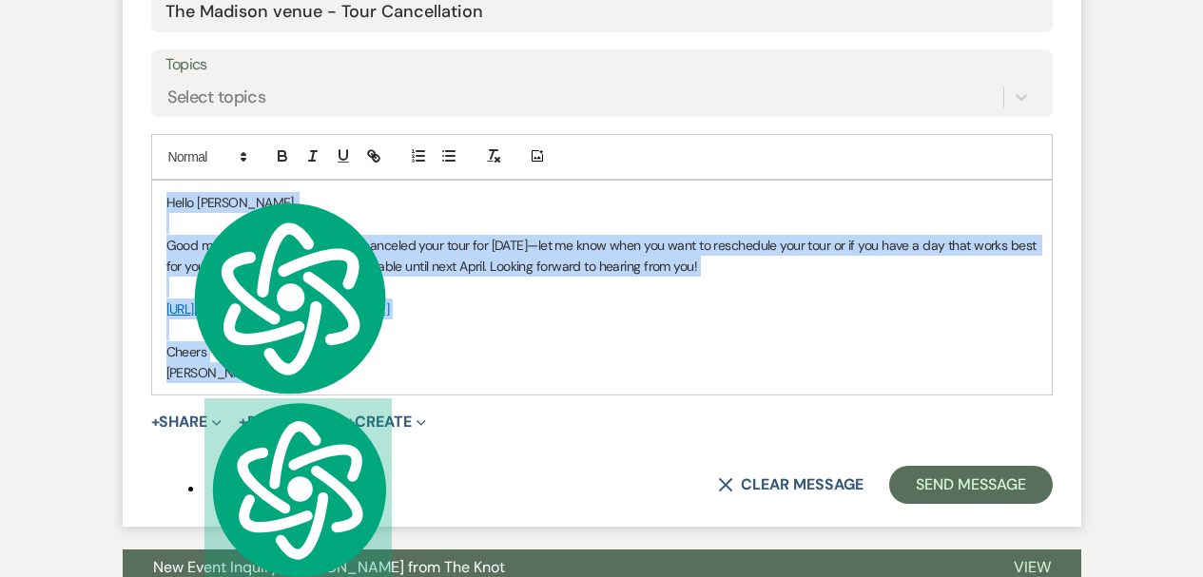
copy div "Hello [PERSON_NAME], Good morning! I see that you have canceled your tour for […"
click at [1003, 494] on button "Send Message" at bounding box center [970, 485] width 163 height 38
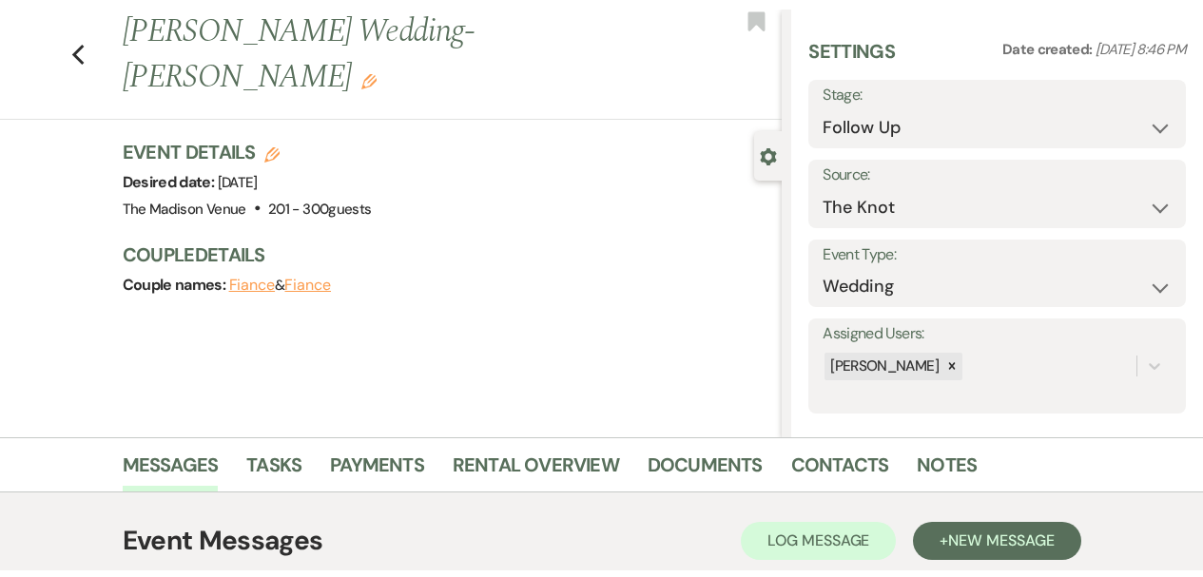
scroll to position [0, 0]
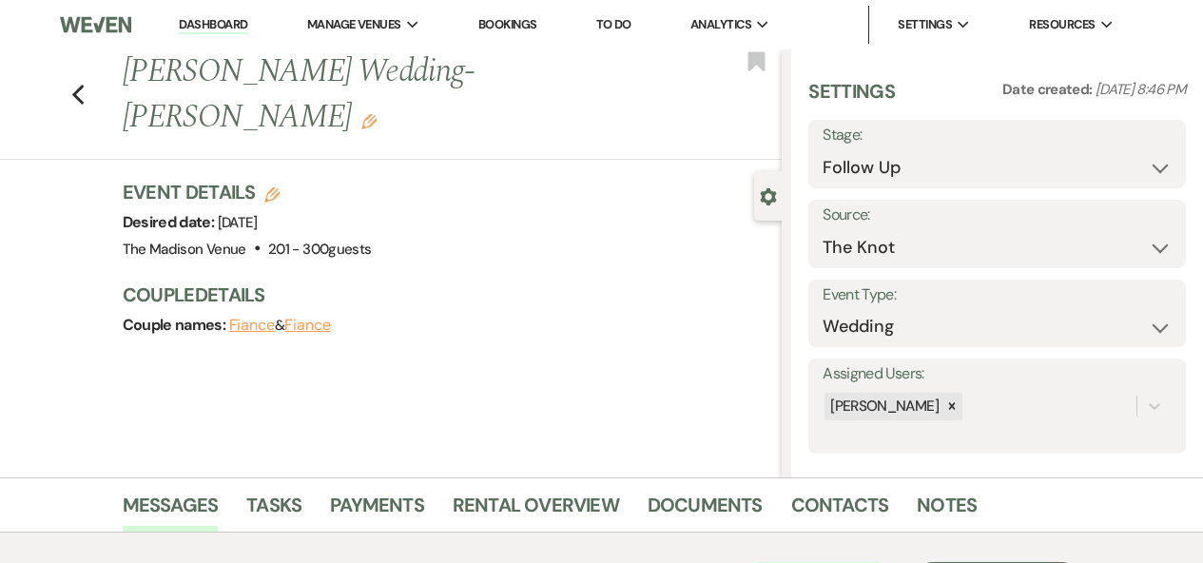
click at [210, 9] on li "Dashboard" at bounding box center [213, 25] width 88 height 38
click at [211, 23] on link "Dashboard" at bounding box center [213, 25] width 68 height 18
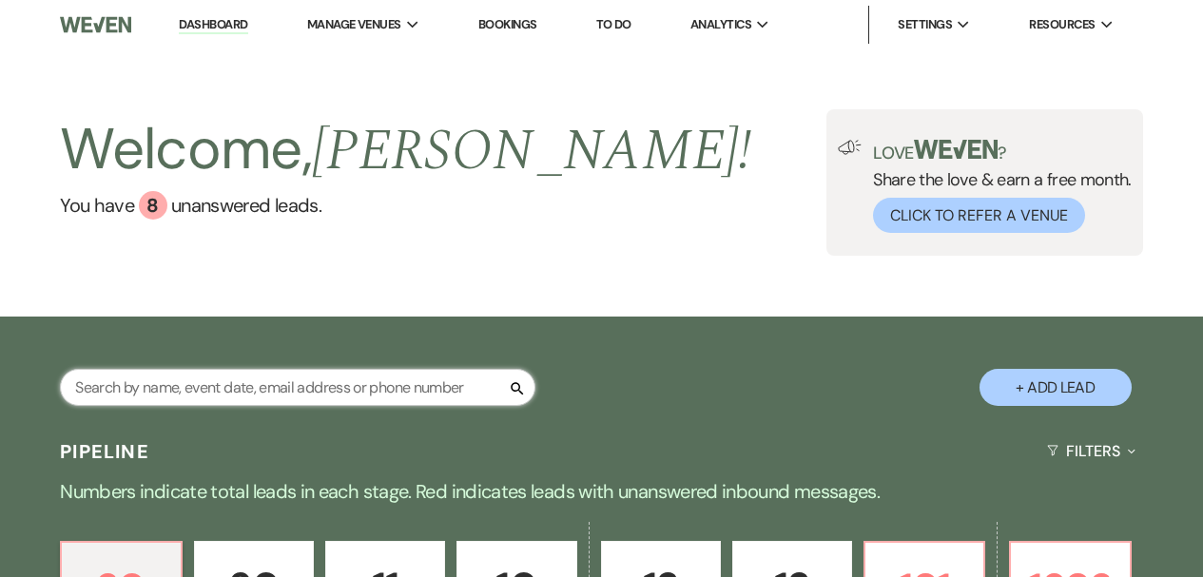
click at [222, 397] on input "text" at bounding box center [298, 387] width 476 height 37
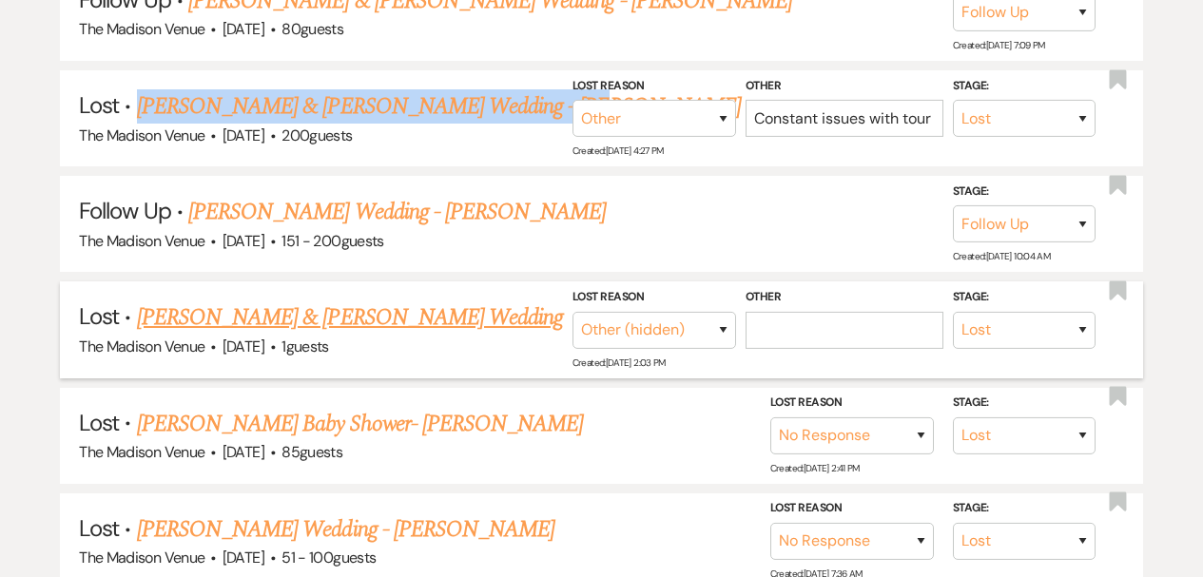
scroll to position [967, 0]
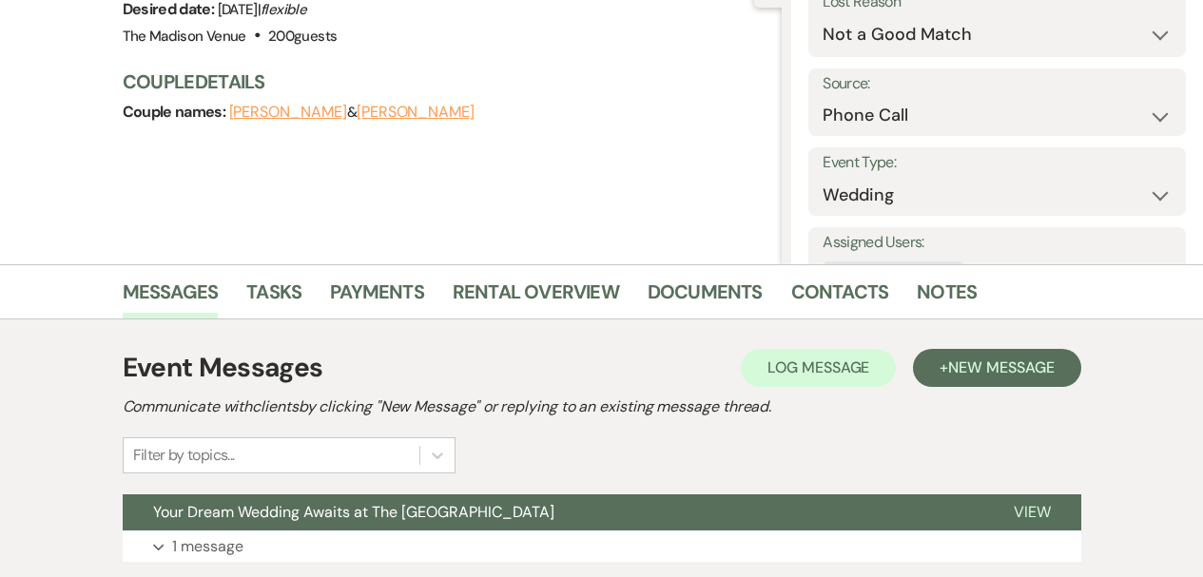
scroll to position [349, 0]
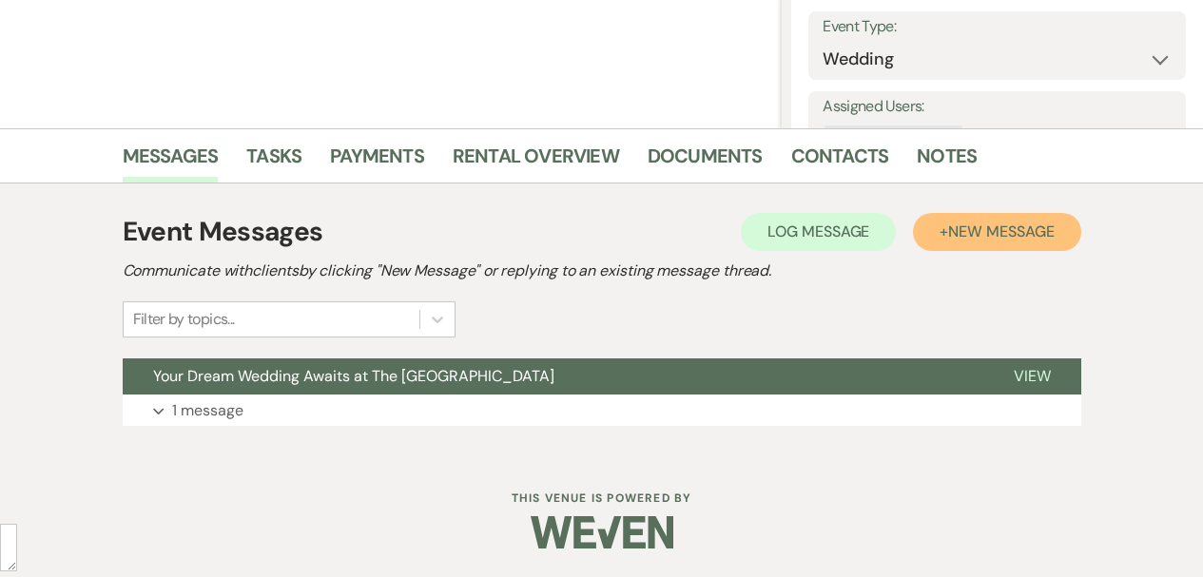
click at [944, 230] on button "+ New Message" at bounding box center [996, 232] width 167 height 38
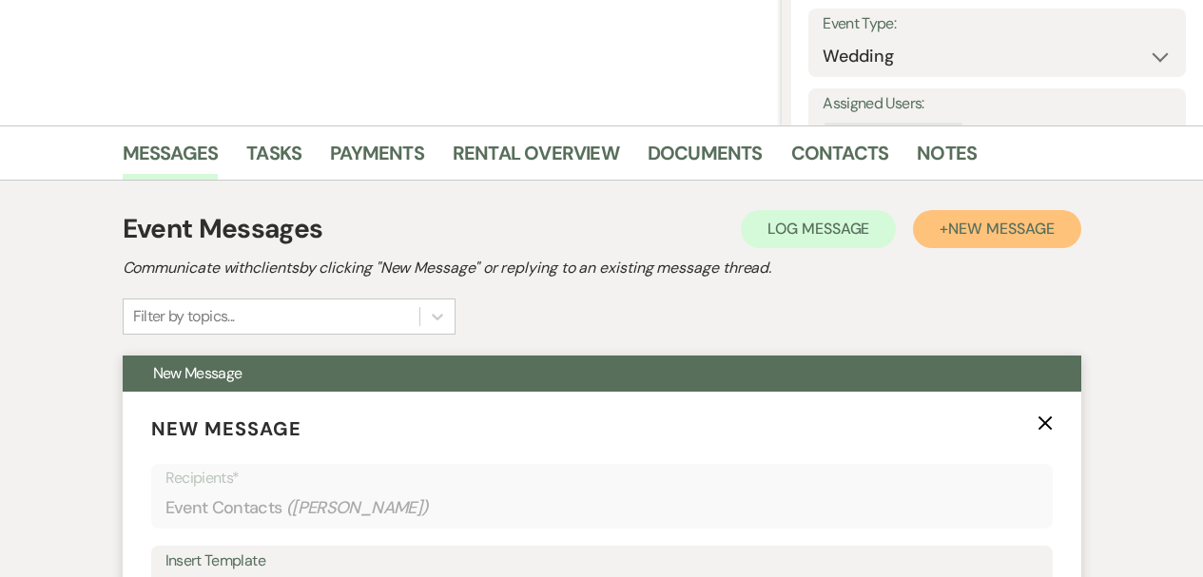
scroll to position [746, 0]
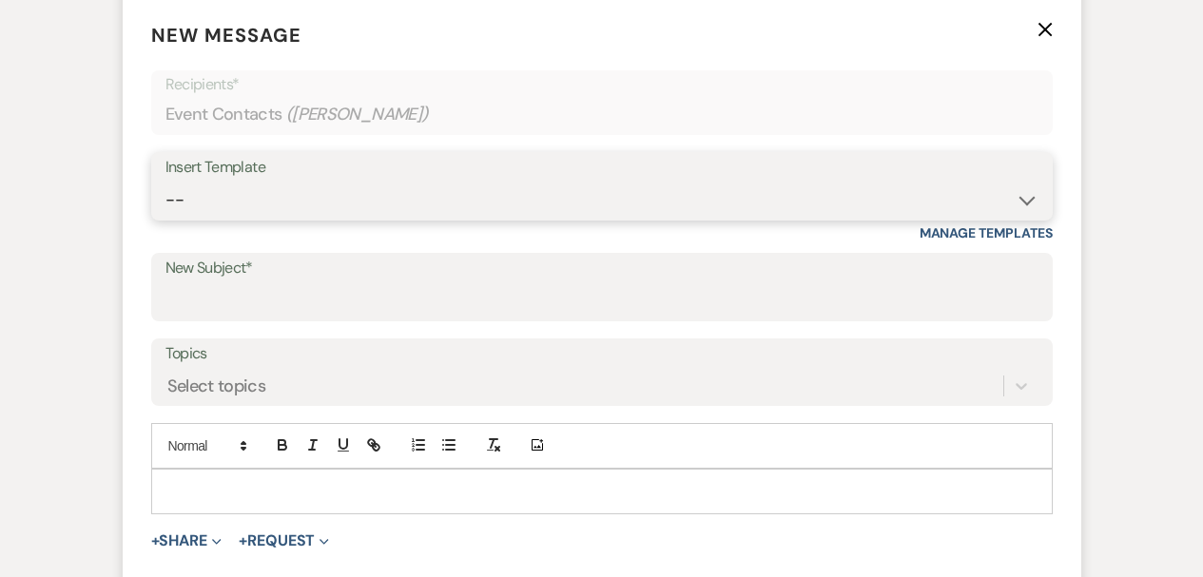
click at [240, 205] on select "-- Weven Planning Portal Introduction (Booked Events) Corporate Lead Follow Up …" at bounding box center [602, 200] width 873 height 37
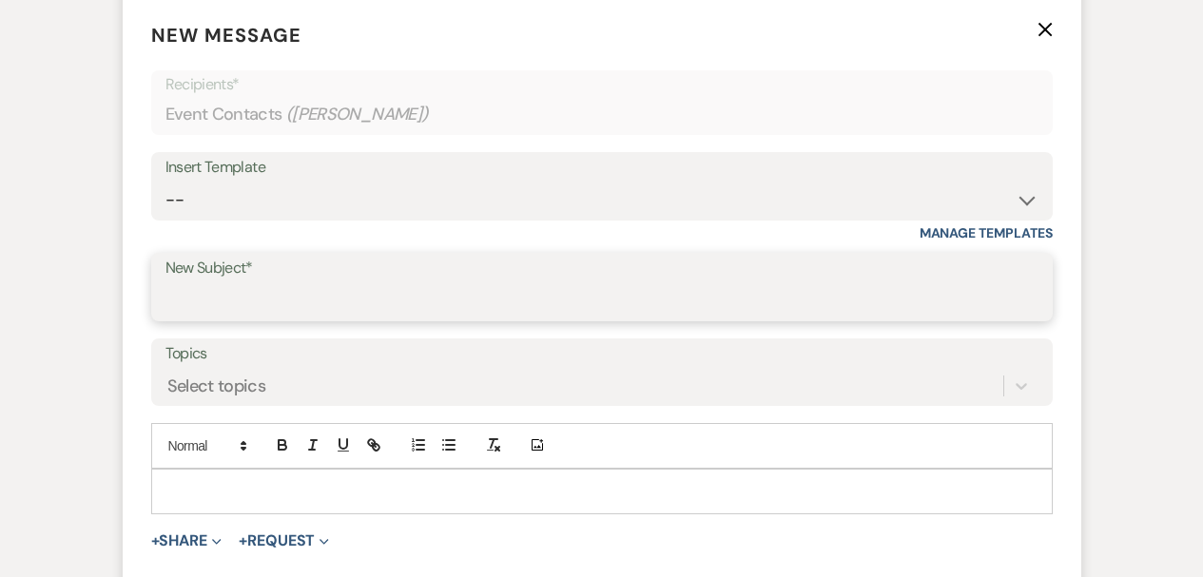
click at [378, 311] on input "New Subject*" at bounding box center [602, 300] width 873 height 37
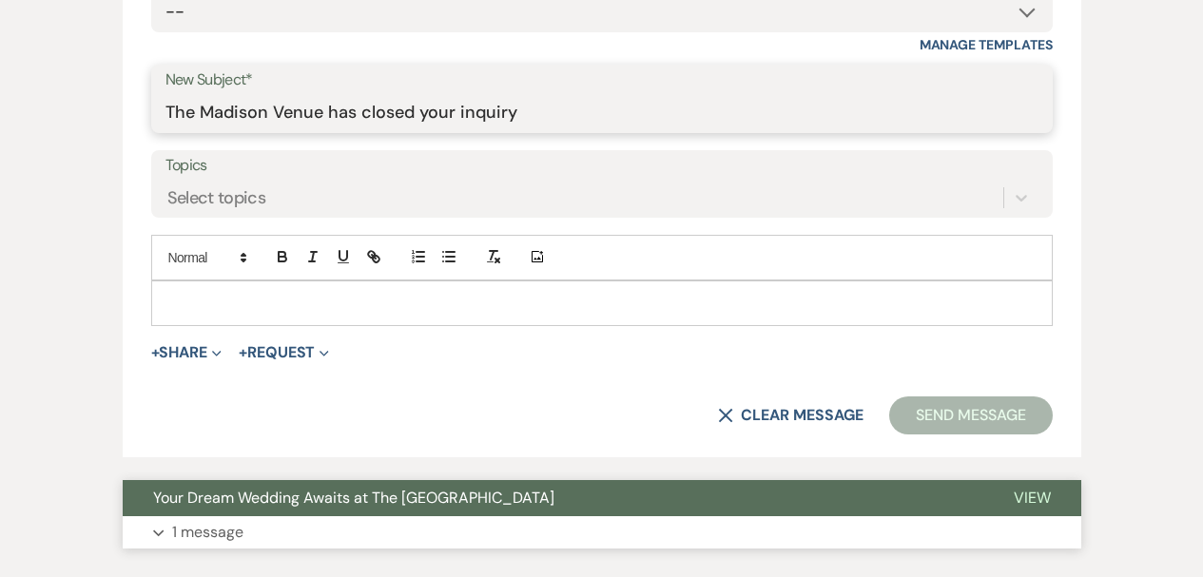
scroll to position [1056, 0]
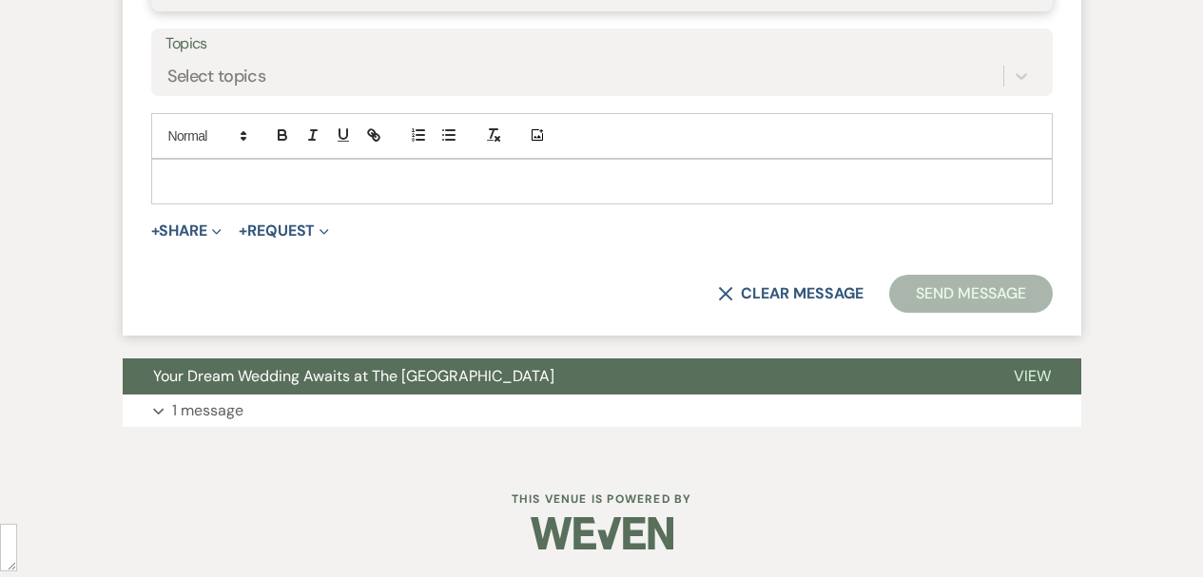
type input "The Madison Venue has closed your inquiry"
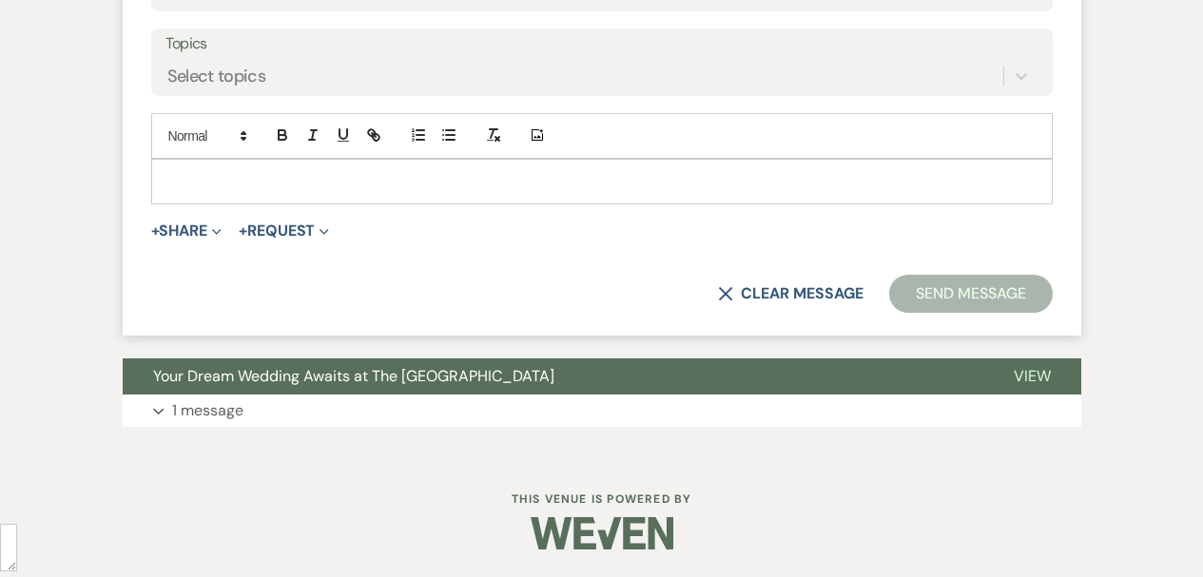
click at [280, 184] on p at bounding box center [601, 181] width 871 height 21
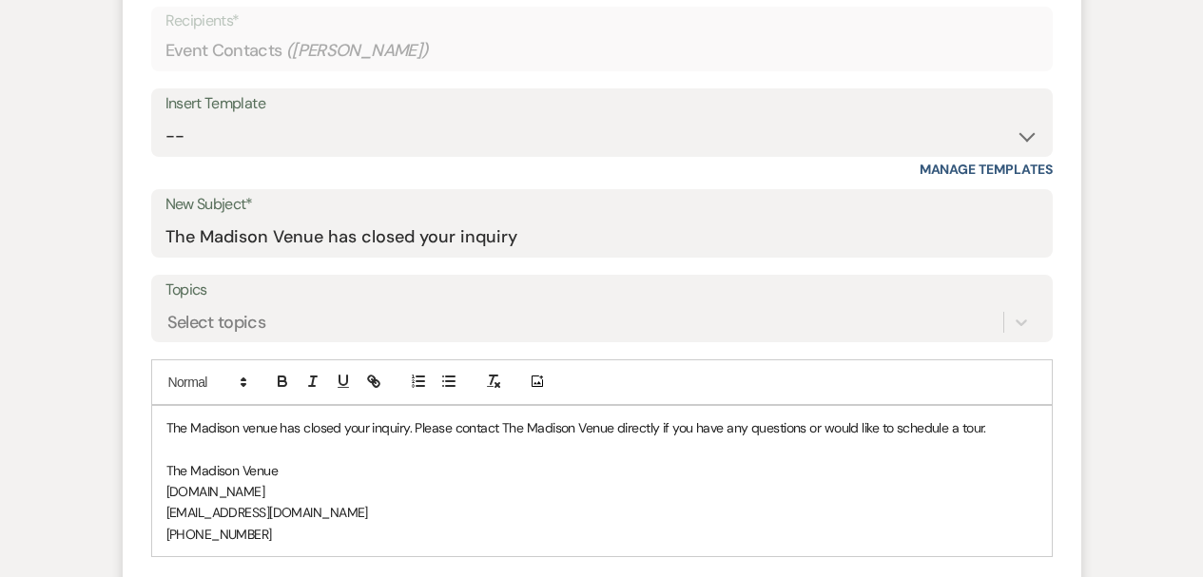
scroll to position [1030, 0]
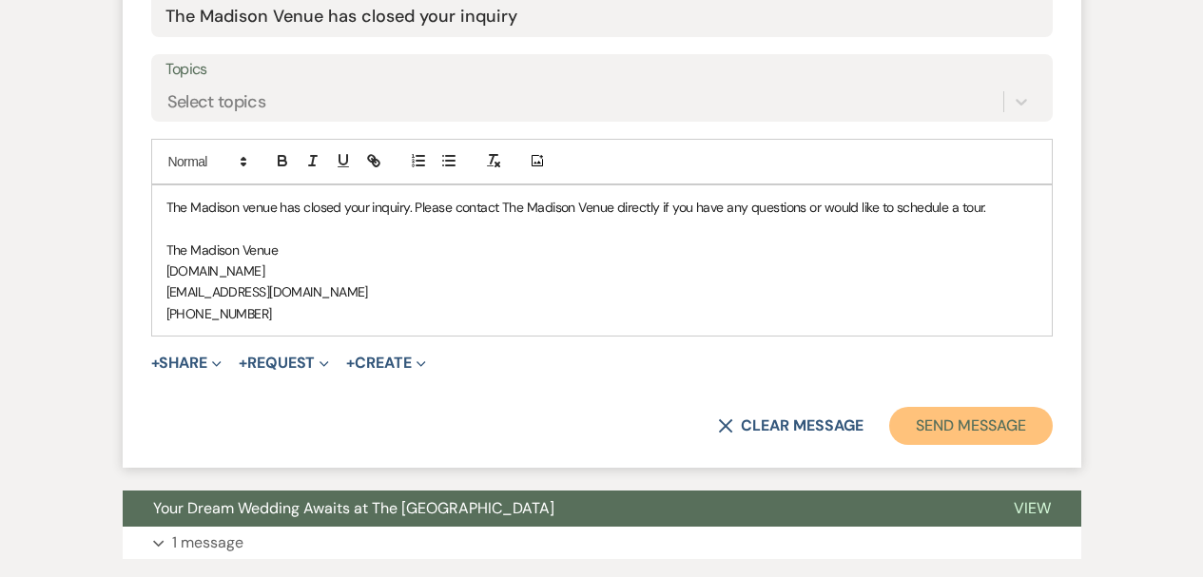
click at [925, 419] on button "Send Message" at bounding box center [970, 426] width 163 height 38
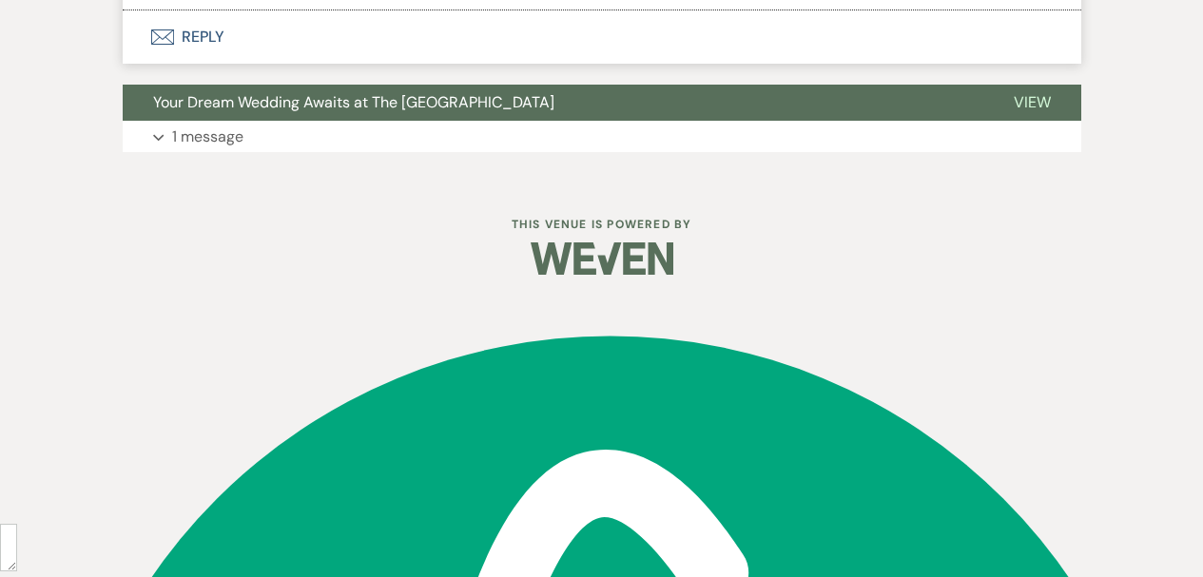
scroll to position [323, 0]
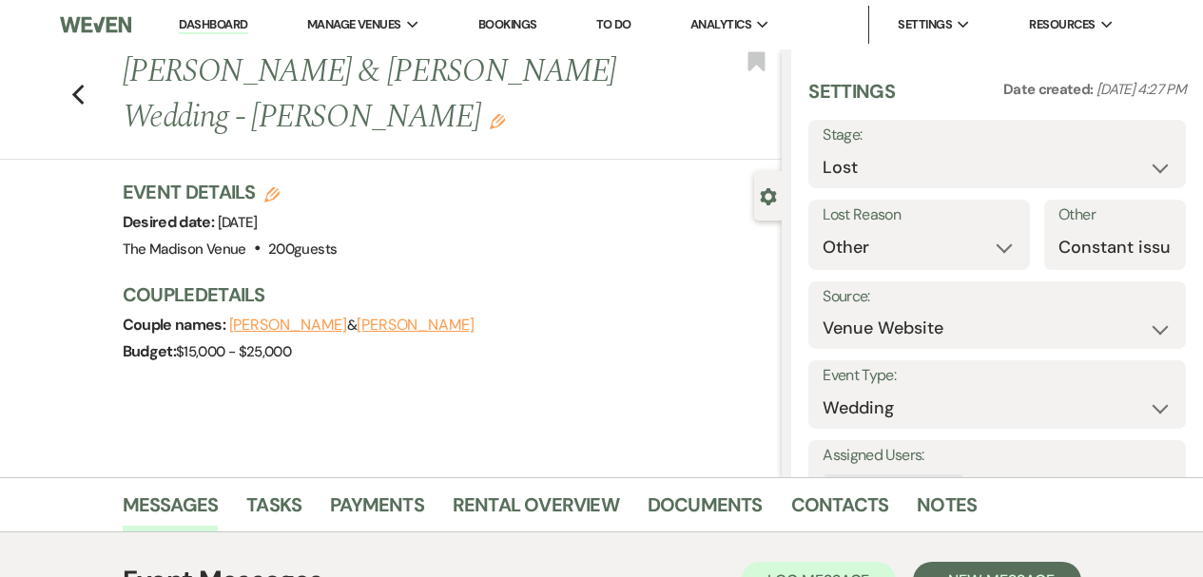
scroll to position [391, 0]
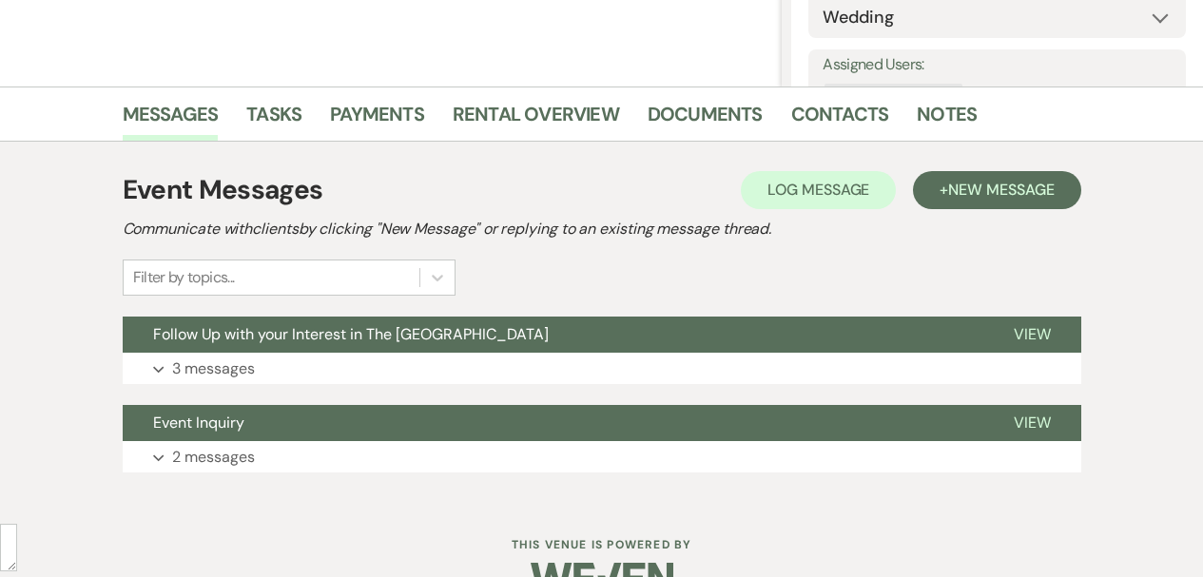
click at [979, 211] on div "Event Messages Log Log Message + New Message Communicate with clients by clicki…" at bounding box center [602, 233] width 959 height 126
click at [940, 199] on button "+ New Message" at bounding box center [996, 190] width 167 height 38
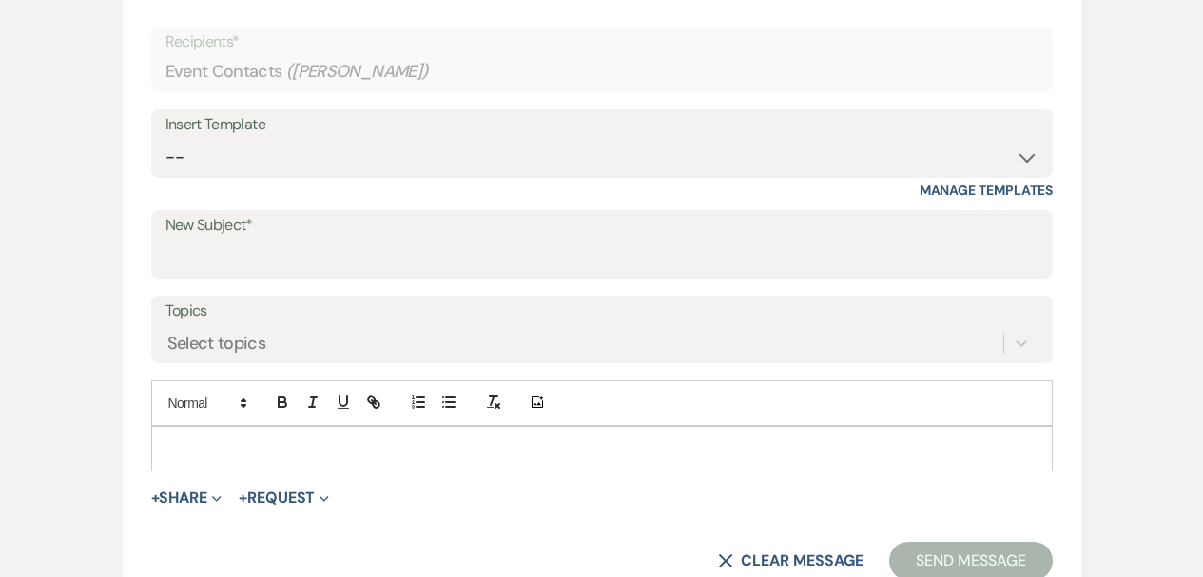
scroll to position [799, 0]
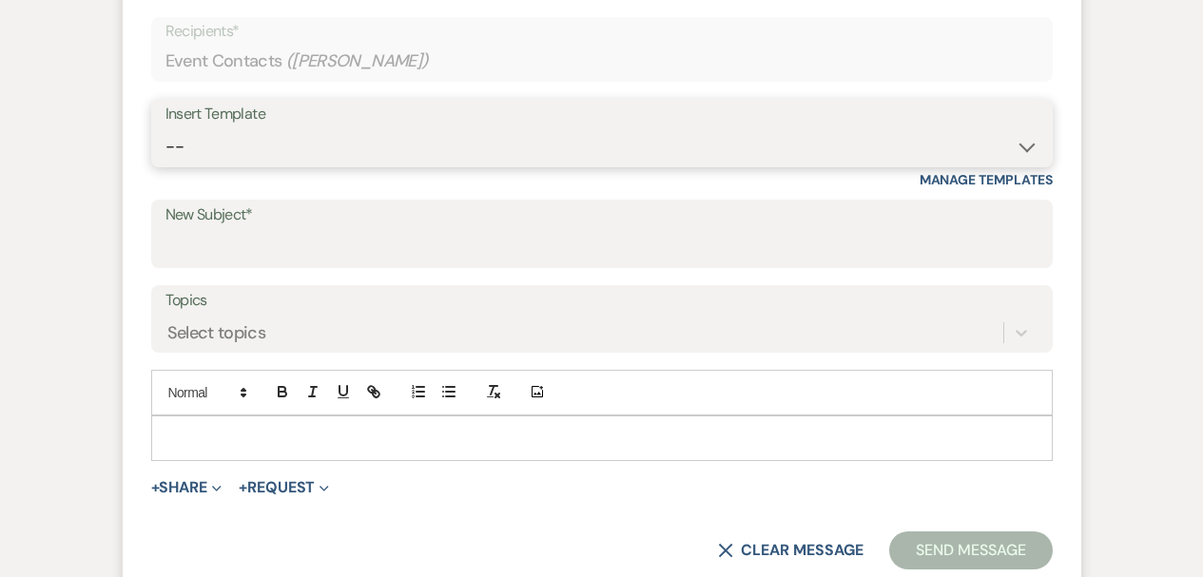
click at [226, 134] on select "-- Weven Planning Portal Introduction (Booked Events) Corporate Lead Follow Up …" at bounding box center [602, 146] width 873 height 37
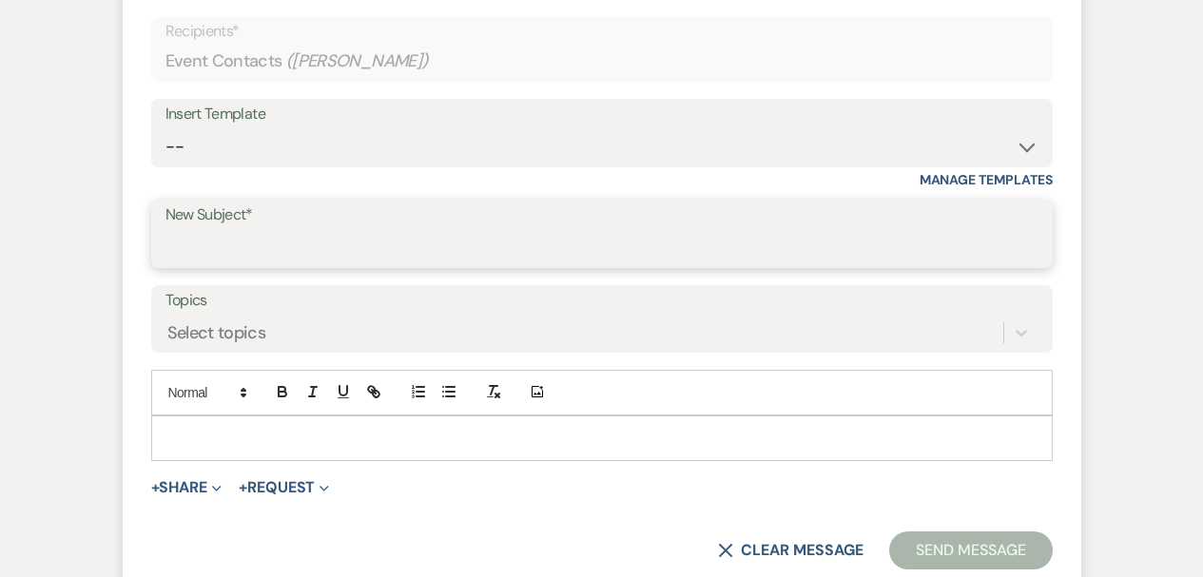
click at [202, 252] on input "New Subject*" at bounding box center [602, 247] width 873 height 37
type input "The Madison Venue has closed your inquiry"
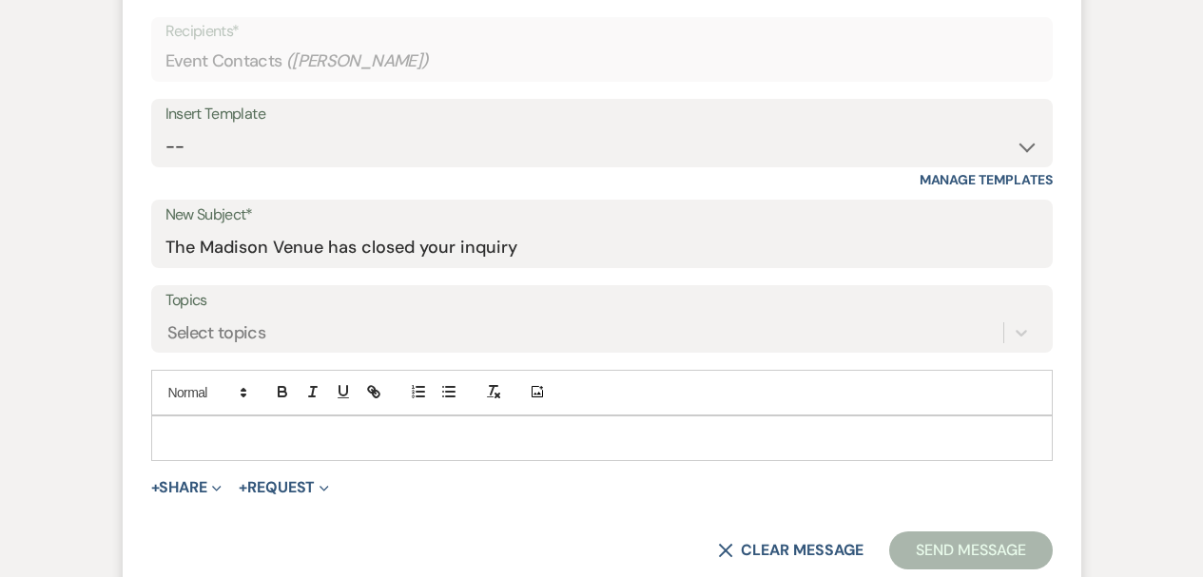
click at [451, 435] on p at bounding box center [601, 438] width 871 height 21
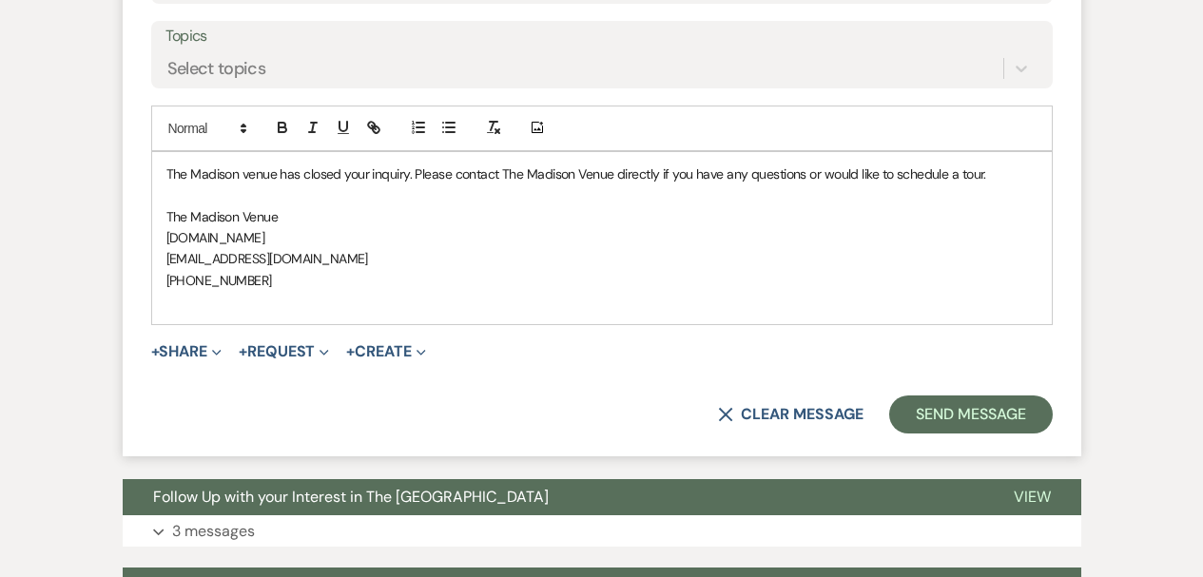
scroll to position [1161, 0]
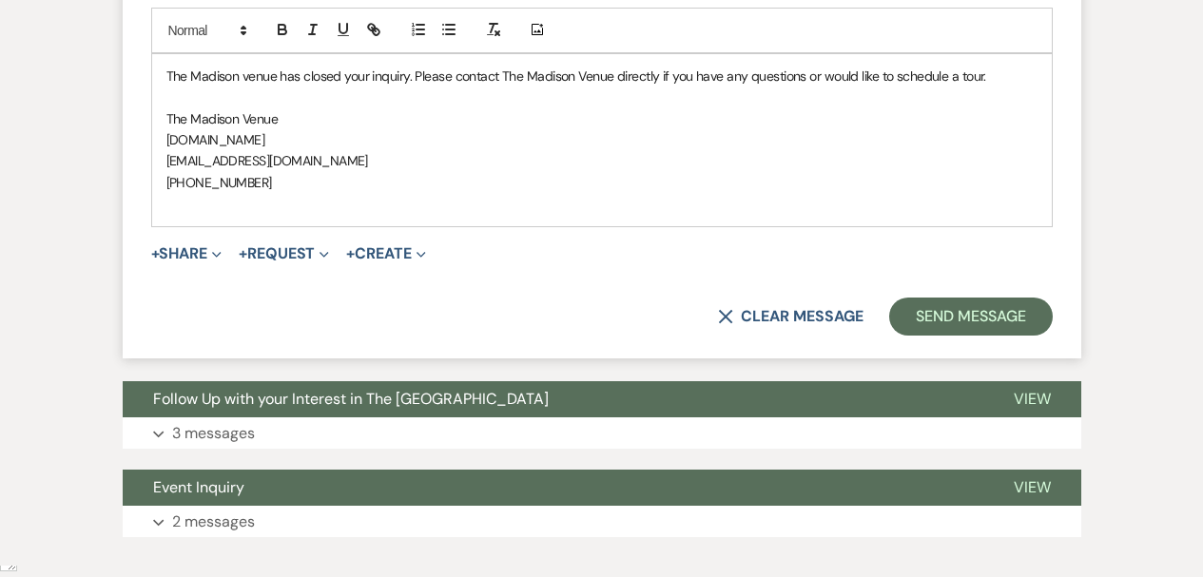
click at [926, 321] on button "Send Message" at bounding box center [970, 317] width 163 height 38
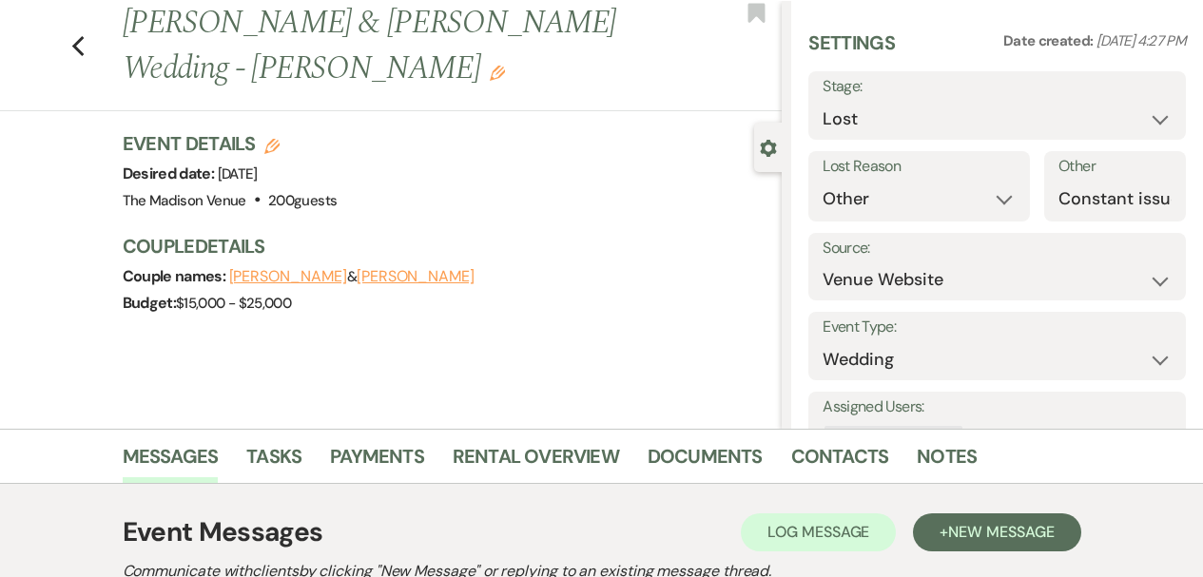
scroll to position [0, 0]
